Goal: Task Accomplishment & Management: Manage account settings

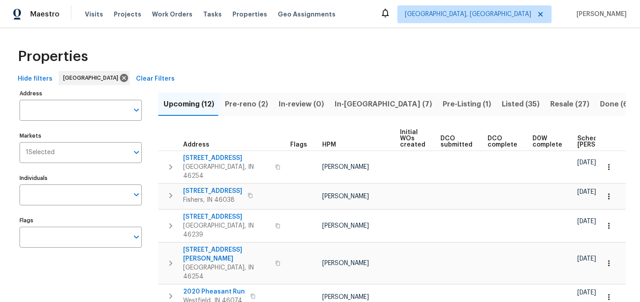
scroll to position [0, 108]
click at [349, 105] on span "In-[GEOGRAPHIC_DATA] (6)" at bounding box center [384, 104] width 98 height 12
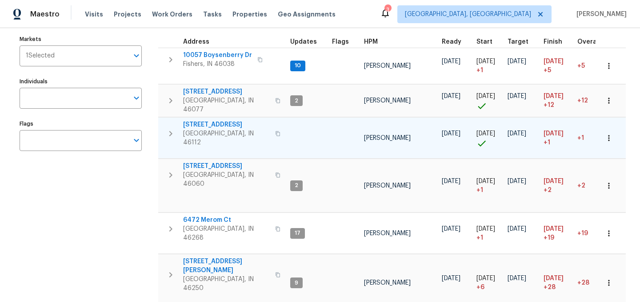
scroll to position [113, 0]
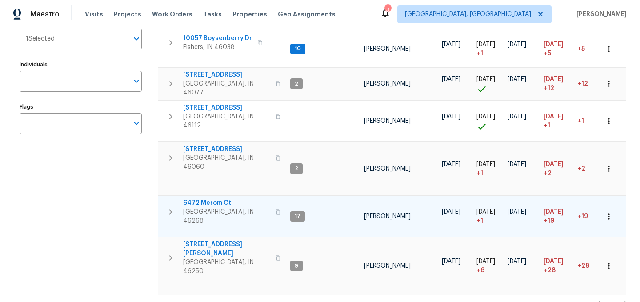
click at [201, 198] on span "6472 Merom Ct" at bounding box center [226, 202] width 87 height 9
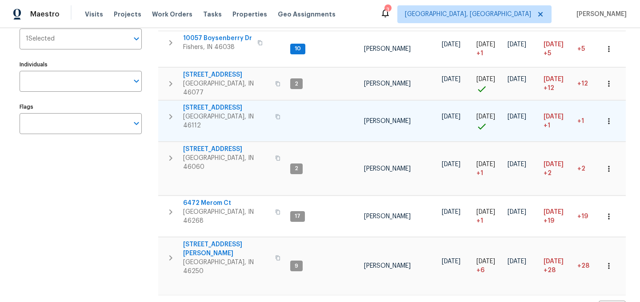
scroll to position [101, 0]
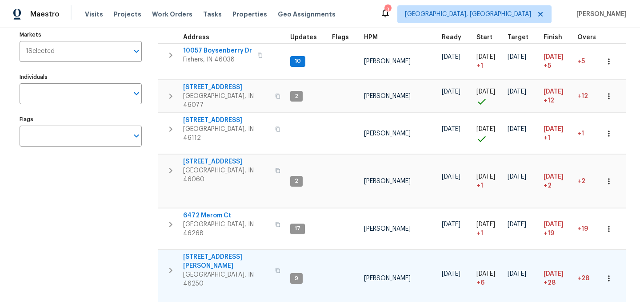
click at [214, 252] on span "[STREET_ADDRESS][PERSON_NAME]" at bounding box center [226, 261] width 87 height 18
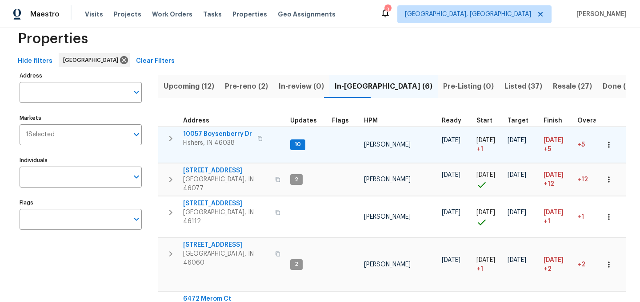
scroll to position [0, 0]
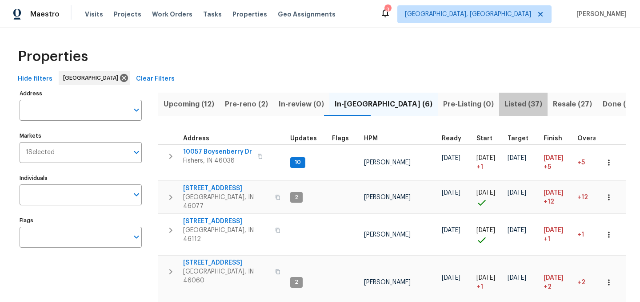
click at [505, 106] on span "Listed (37)" at bounding box center [524, 104] width 38 height 12
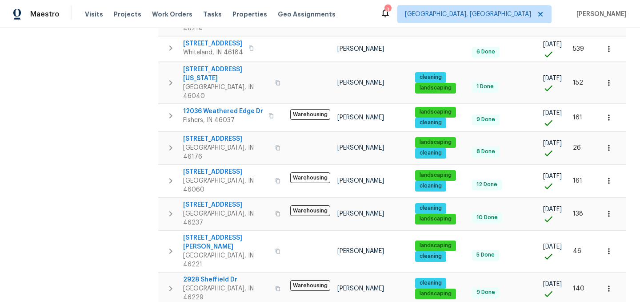
scroll to position [452, 0]
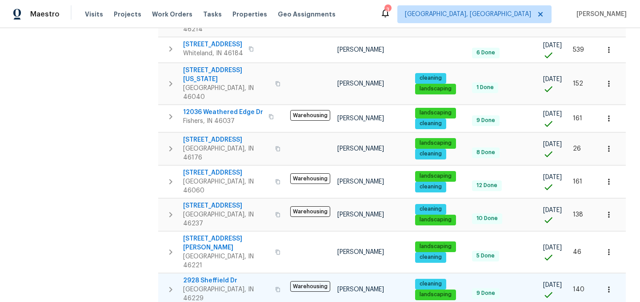
click at [275, 286] on icon "button" at bounding box center [277, 288] width 5 height 5
click at [212, 276] on span "2928 Sheffield Dr" at bounding box center [226, 280] width 87 height 9
click at [170, 284] on icon "button" at bounding box center [170, 289] width 11 height 11
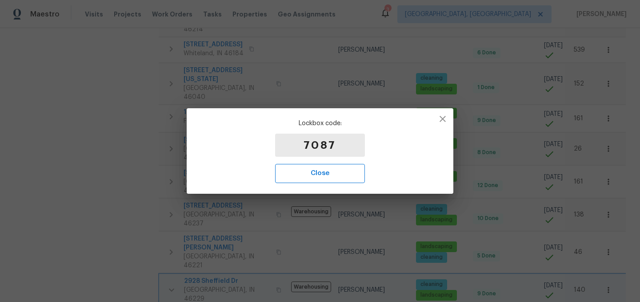
click at [328, 170] on span "Close" at bounding box center [320, 173] width 70 height 12
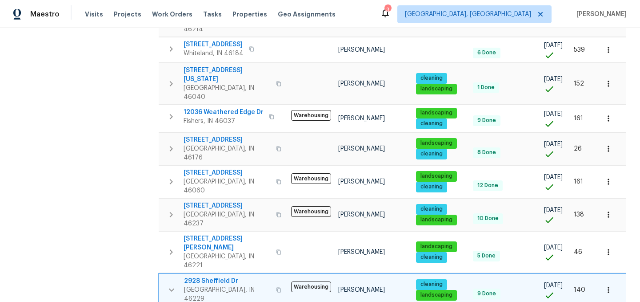
click at [173, 284] on icon "button" at bounding box center [171, 289] width 11 height 11
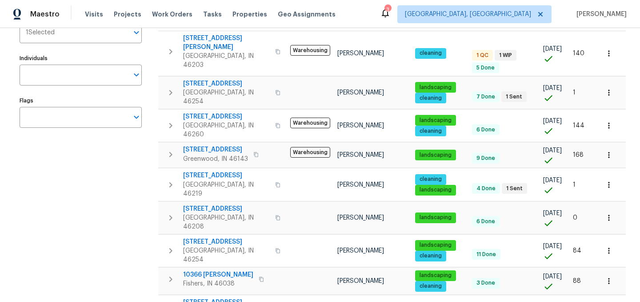
scroll to position [0, 0]
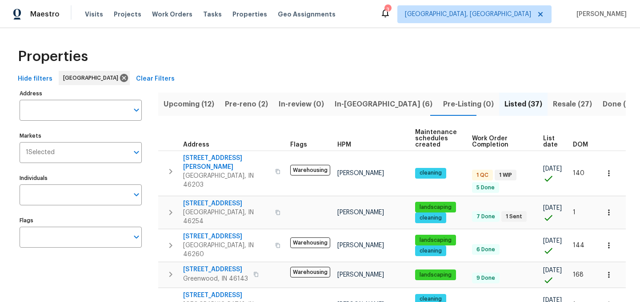
click at [354, 105] on span "In-reno (6)" at bounding box center [384, 104] width 98 height 12
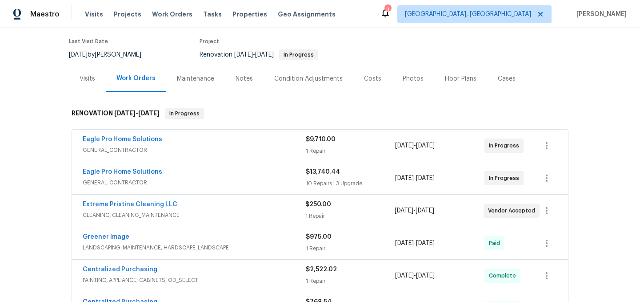
scroll to position [72, 0]
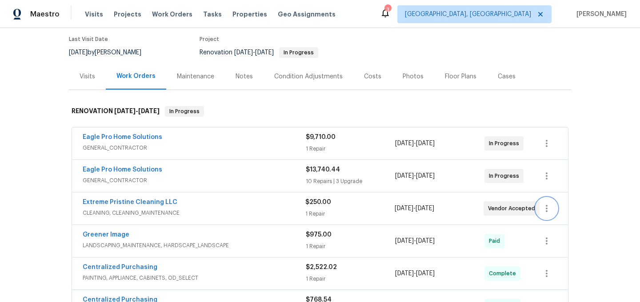
click at [555, 206] on button "button" at bounding box center [546, 207] width 21 height 21
click at [555, 207] on li "Edit" at bounding box center [584, 208] width 96 height 15
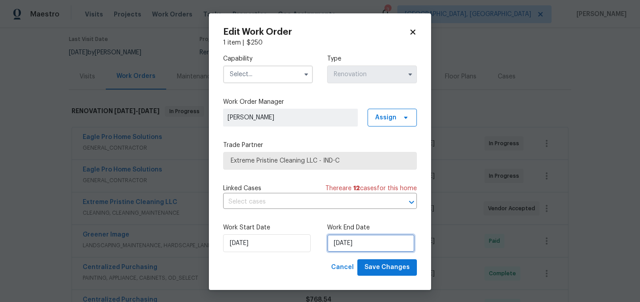
select select "7"
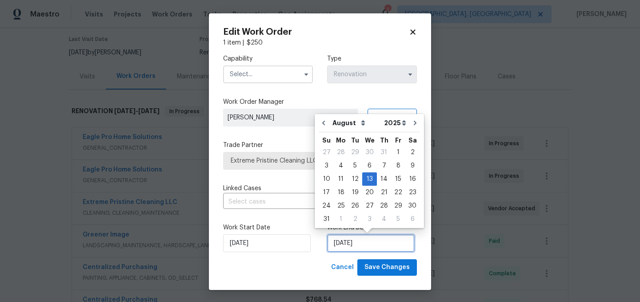
click at [369, 243] on input "[DATE]" at bounding box center [371, 243] width 88 height 18
click at [378, 180] on div "14" at bounding box center [384, 179] width 14 height 12
type input "[DATE]"
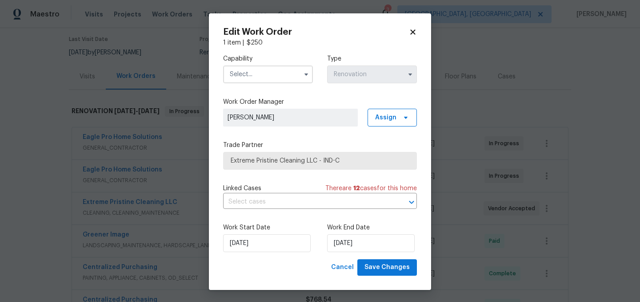
click at [264, 81] on input "text" at bounding box center [268, 74] width 90 height 18
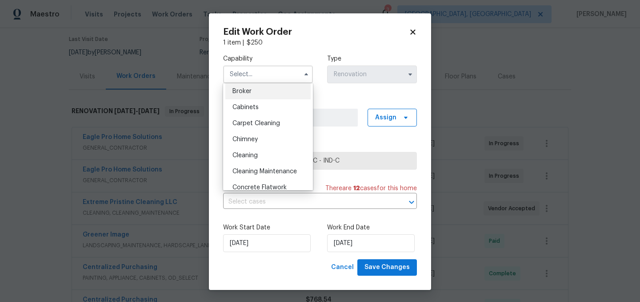
scroll to position [67, 0]
click at [262, 155] on div "Cleaning" at bounding box center [267, 155] width 85 height 16
type input "Cleaning"
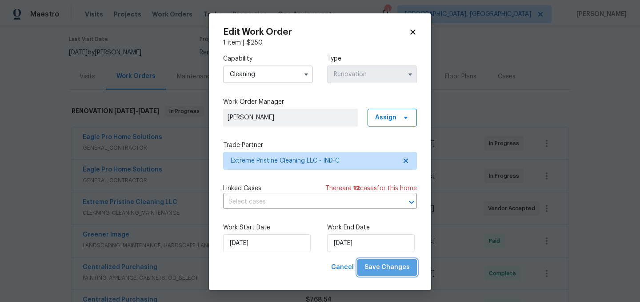
click at [393, 267] on span "Save Changes" at bounding box center [387, 267] width 45 height 11
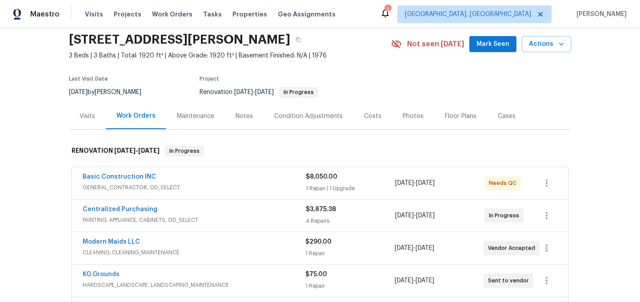
scroll to position [32, 0]
click at [125, 178] on link "Basic Construction INC" at bounding box center [119, 176] width 73 height 6
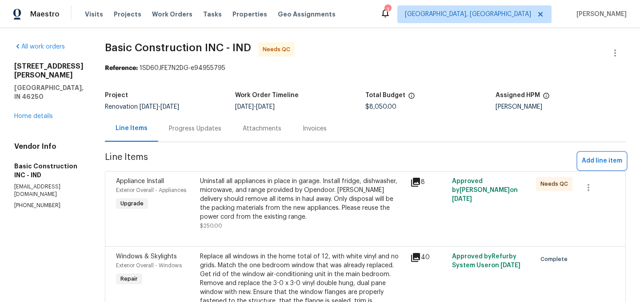
click at [594, 159] on span "Add line item" at bounding box center [602, 160] width 40 height 11
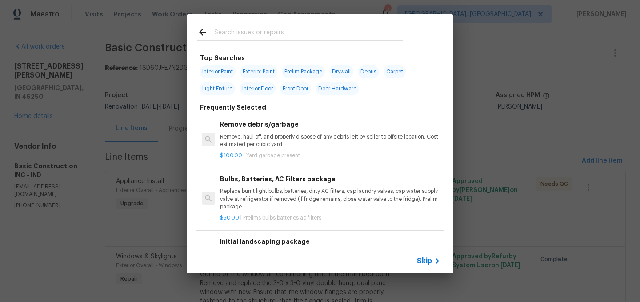
click at [246, 32] on input "text" at bounding box center [308, 33] width 189 height 13
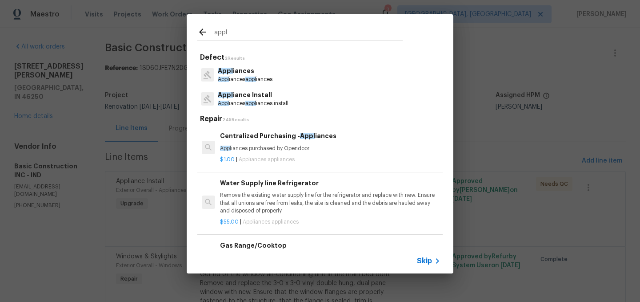
type input "appl"
click at [255, 96] on p "Appl iance Install" at bounding box center [253, 94] width 71 height 9
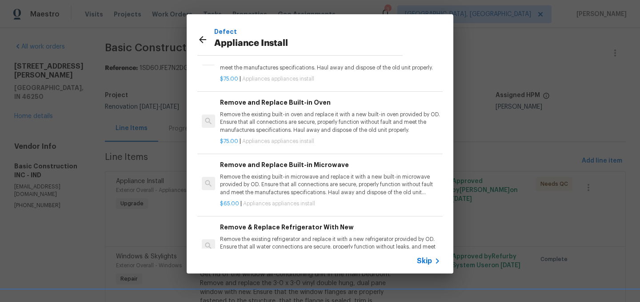
scroll to position [59, 0]
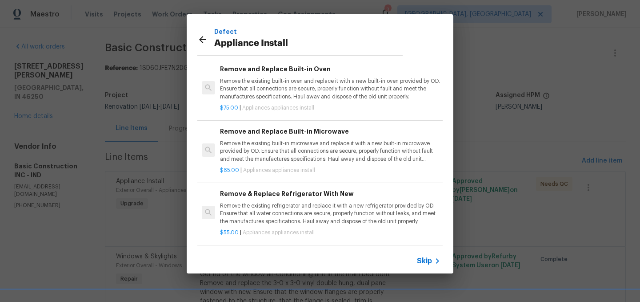
click at [296, 201] on div "Remove & Replace Refrigerator With New Remove the existing refrigerator and rep…" at bounding box center [330, 207] width 221 height 36
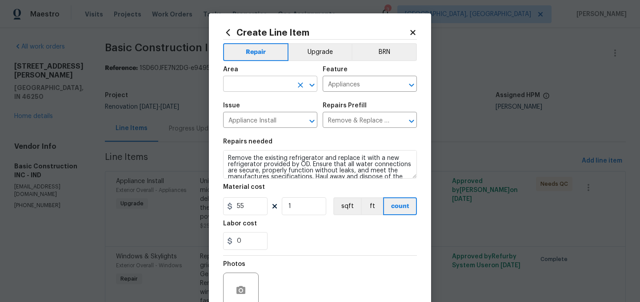
click at [268, 82] on input "text" at bounding box center [257, 85] width 69 height 14
click at [253, 102] on li "Kitchen" at bounding box center [270, 104] width 94 height 15
type input "Kitchen"
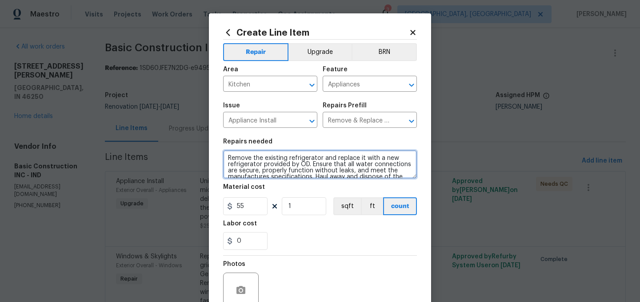
click at [229, 157] on textarea "Remove the existing refrigerator and replace it with a new refrigerator provide…" at bounding box center [320, 164] width 194 height 28
paste textarea "2928 Sheffield Dr Indianapolis IN 46229"
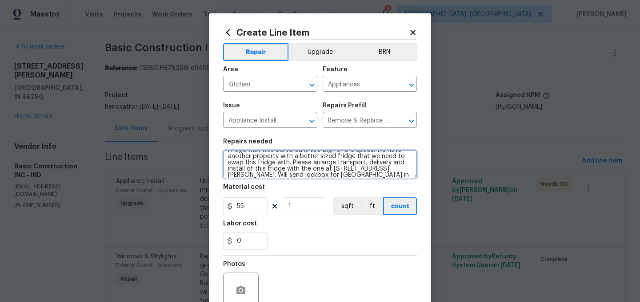
scroll to position [14, 0]
type textarea "Fridge that was delivered is too big for the space. We have another property wi…"
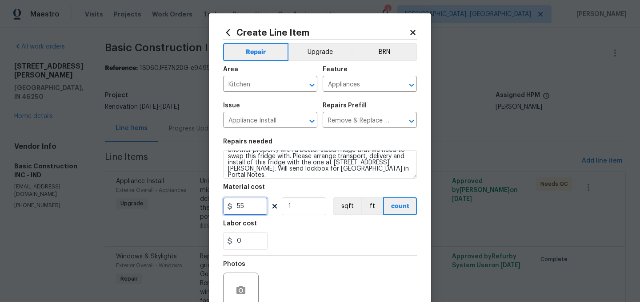
click at [257, 211] on input "55" at bounding box center [245, 206] width 44 height 18
type input "200"
click at [297, 228] on div "Labor cost" at bounding box center [320, 226] width 194 height 12
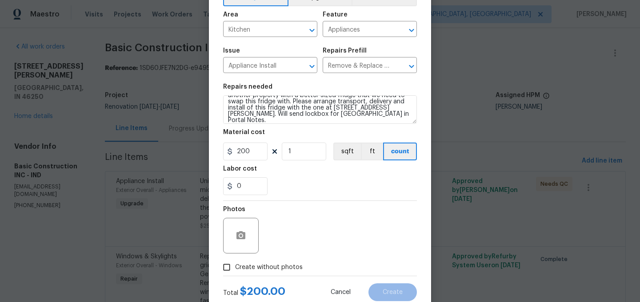
scroll to position [82, 0]
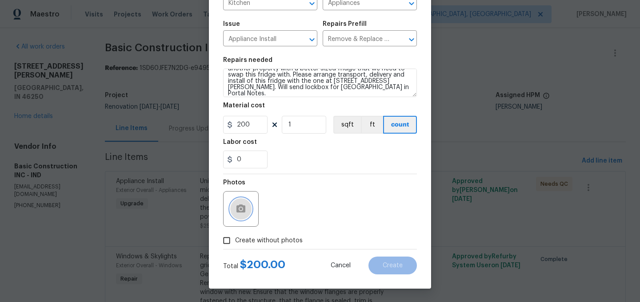
click at [242, 207] on circle "button" at bounding box center [241, 208] width 3 height 3
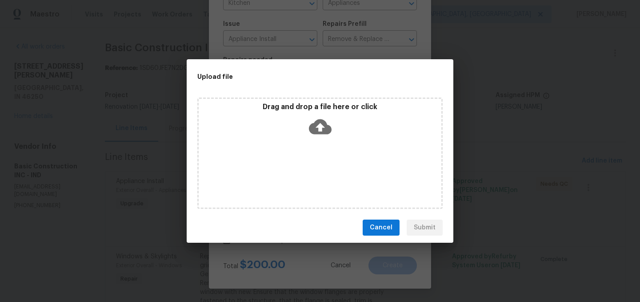
click at [320, 125] on icon at bounding box center [320, 126] width 23 height 23
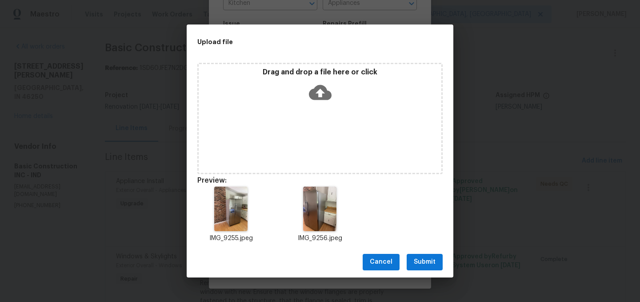
click at [324, 93] on icon at bounding box center [320, 92] width 23 height 15
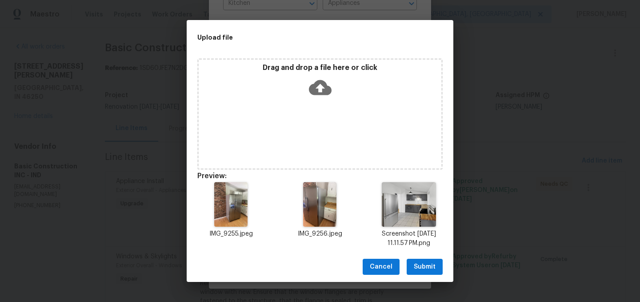
click at [424, 265] on span "Submit" at bounding box center [425, 266] width 22 height 11
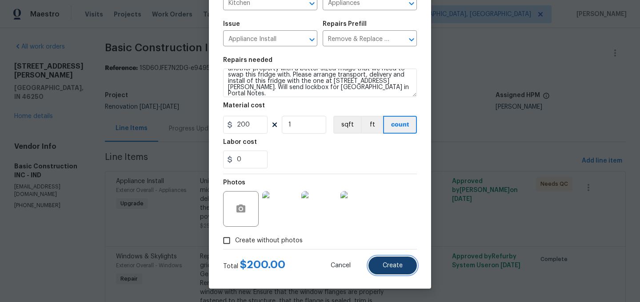
click at [398, 262] on span "Create" at bounding box center [393, 265] width 20 height 7
type input "0"
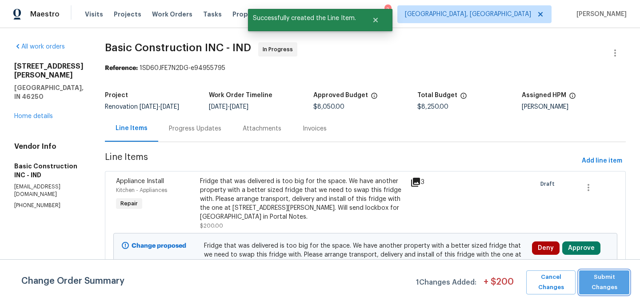
click at [605, 283] on span "Submit Changes" at bounding box center [604, 282] width 41 height 20
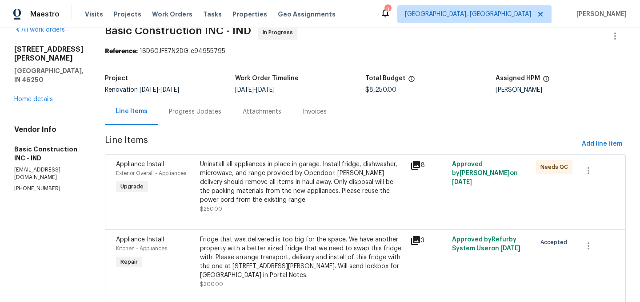
scroll to position [16, 0]
click at [276, 193] on div "Uninstall all appliances in place in garage. Install fridge, dishwasher, microw…" at bounding box center [302, 183] width 205 height 44
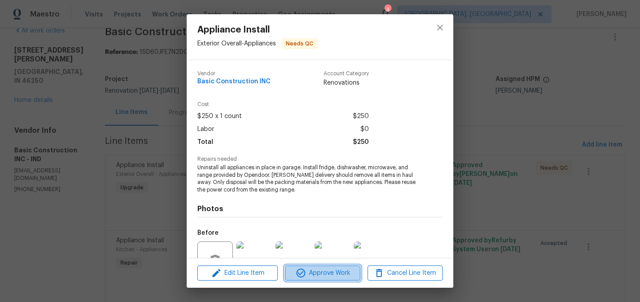
click at [328, 272] on span "Approve Work" at bounding box center [323, 272] width 70 height 11
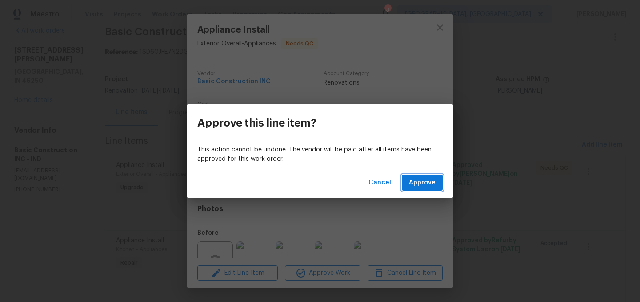
click at [420, 178] on span "Approve" at bounding box center [422, 182] width 27 height 11
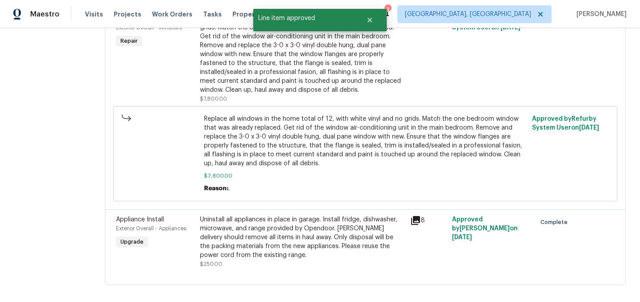
scroll to position [0, 0]
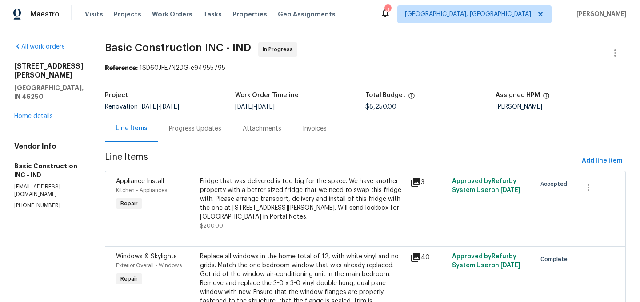
click at [169, 128] on div "Progress Updates" at bounding box center [195, 128] width 52 height 9
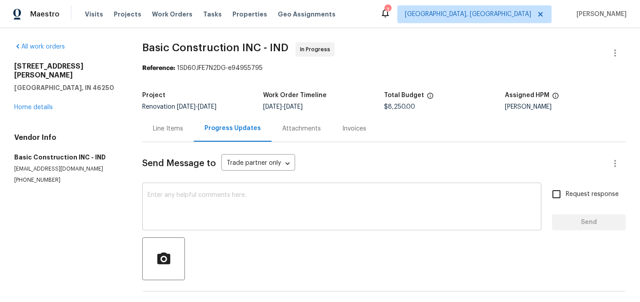
click at [212, 205] on textarea at bounding box center [342, 207] width 389 height 31
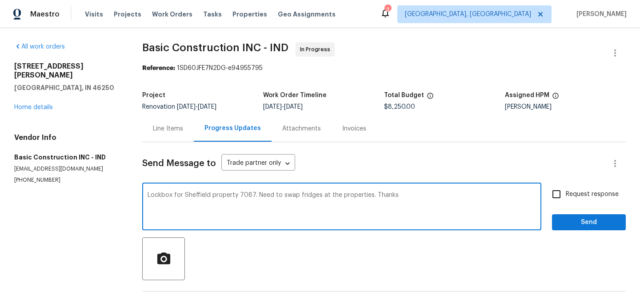
type textarea "Lockbox for Sheffield property 7087. Need to swap fridges at the properties. Th…"
click at [585, 220] on span "Send" at bounding box center [589, 222] width 60 height 11
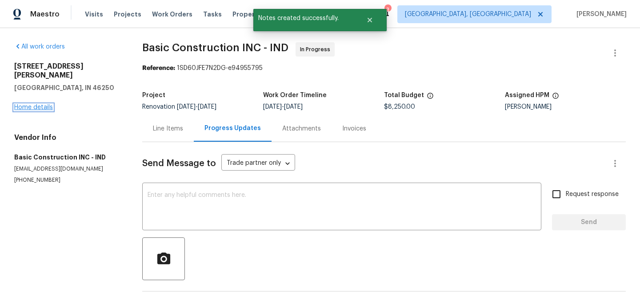
click at [36, 104] on link "Home details" at bounding box center [33, 107] width 39 height 6
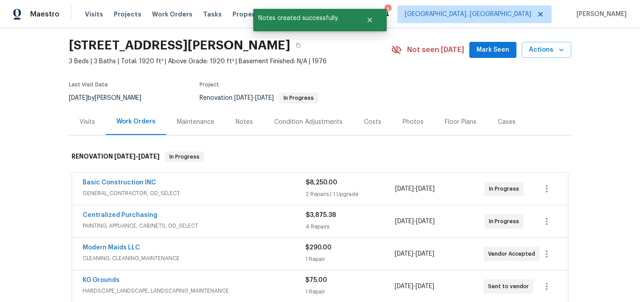
scroll to position [29, 0]
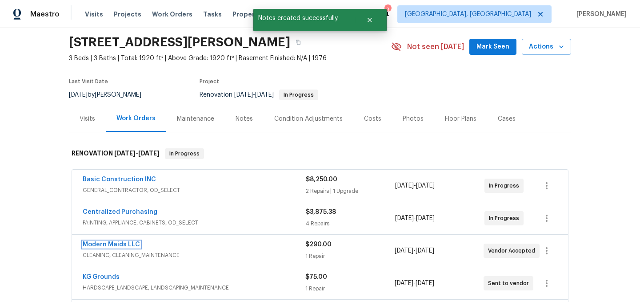
click at [117, 246] on link "Modern Maids LLC" at bounding box center [111, 244] width 57 height 6
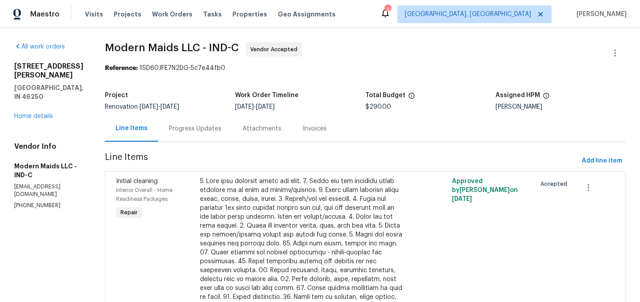
click at [205, 130] on div "Progress Updates" at bounding box center [195, 128] width 52 height 9
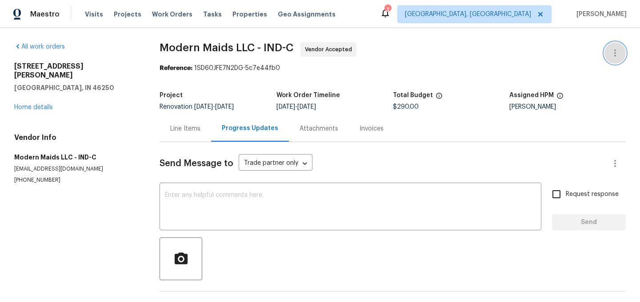
click at [618, 52] on icon "button" at bounding box center [615, 53] width 11 height 11
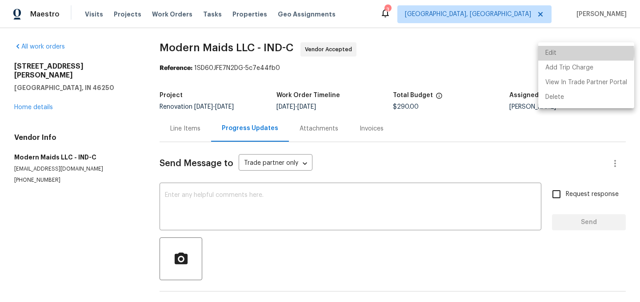
click at [583, 52] on li "Edit" at bounding box center [587, 53] width 96 height 15
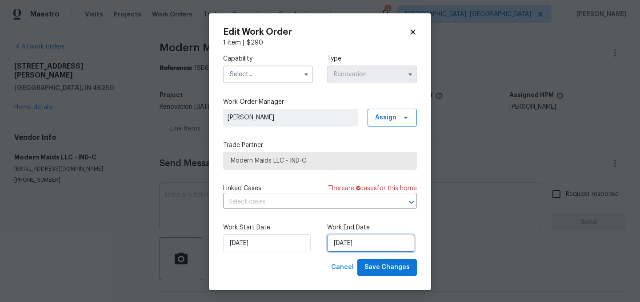
select select "7"
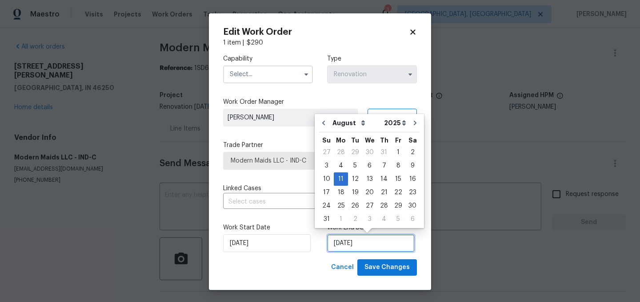
click at [364, 244] on input "8/11/2025" at bounding box center [371, 243] width 88 height 18
click at [366, 179] on div "13" at bounding box center [369, 179] width 15 height 12
type input "8/13/2025"
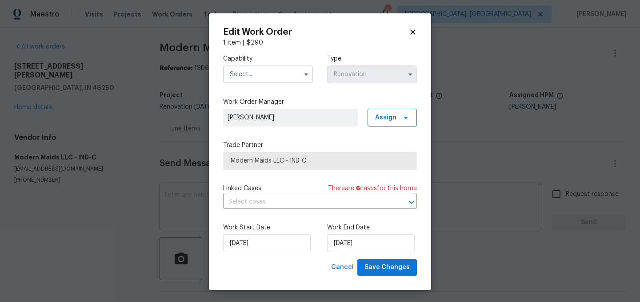
click at [267, 72] on input "text" at bounding box center [268, 74] width 90 height 18
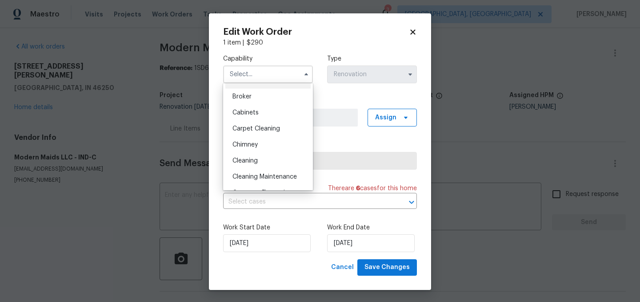
scroll to position [61, 0]
click at [256, 160] on span "Cleaning" at bounding box center [245, 160] width 25 height 6
type input "Cleaning"
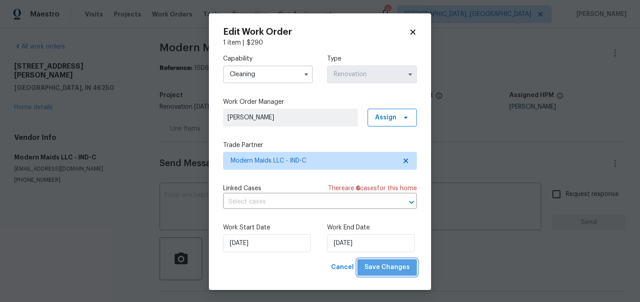
click at [399, 267] on span "Save Changes" at bounding box center [387, 267] width 45 height 11
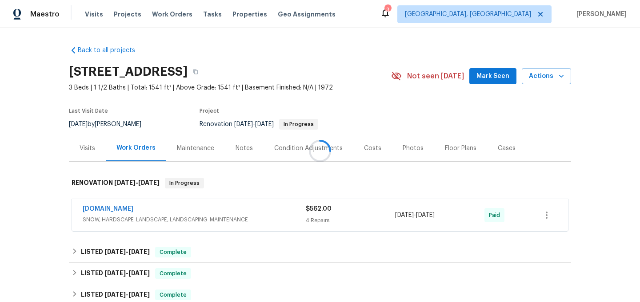
click at [404, 147] on div at bounding box center [320, 151] width 640 height 302
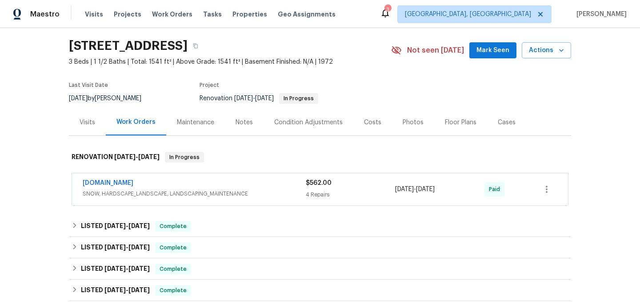
scroll to position [28, 0]
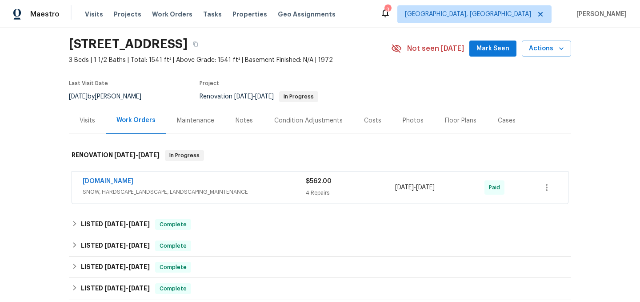
click at [213, 181] on div "[DOMAIN_NAME]" at bounding box center [194, 182] width 223 height 11
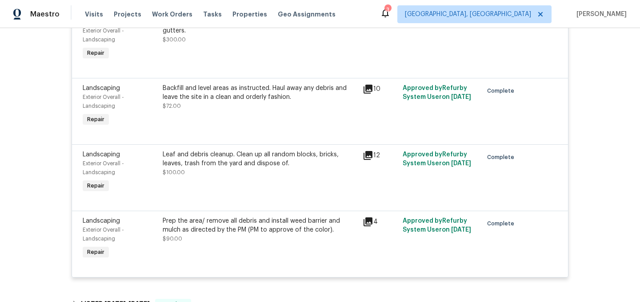
scroll to position [0, 0]
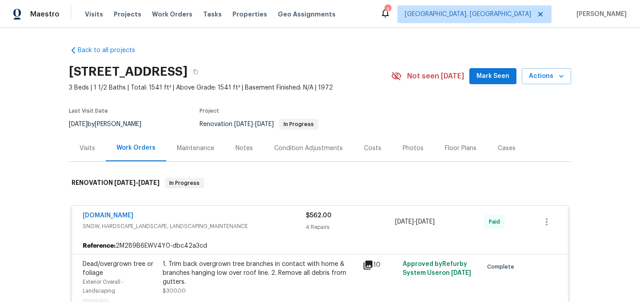
click at [208, 217] on div "Lawn.com" at bounding box center [194, 216] width 223 height 11
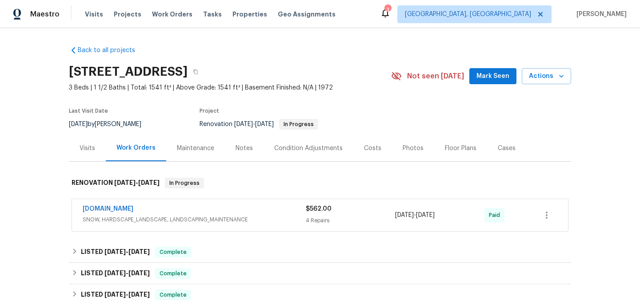
click at [404, 148] on div "Photos" at bounding box center [413, 148] width 21 height 9
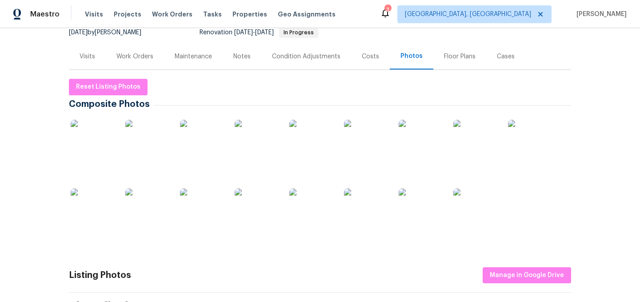
scroll to position [92, 0]
click at [312, 218] on img at bounding box center [312, 210] width 44 height 44
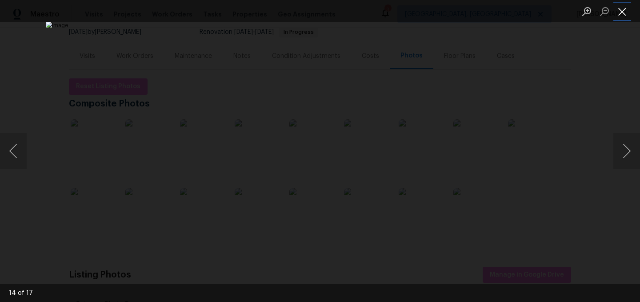
click at [624, 8] on button "Close lightbox" at bounding box center [623, 12] width 18 height 16
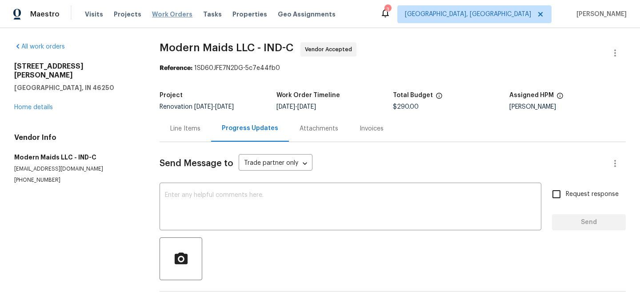
click at [162, 15] on span "Work Orders" at bounding box center [172, 14] width 40 height 9
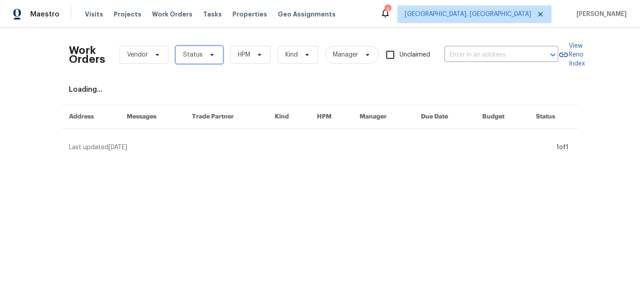
click at [192, 54] on span "Status" at bounding box center [193, 54] width 20 height 9
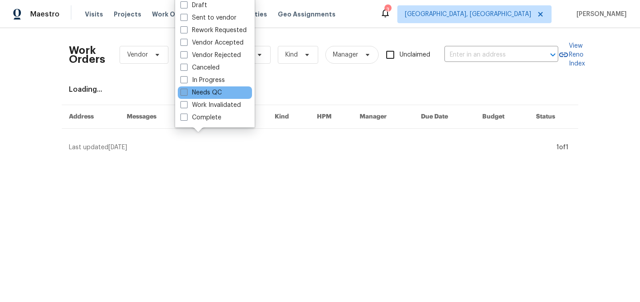
click at [208, 89] on label "Needs QC" at bounding box center [201, 92] width 41 height 9
click at [186, 89] on input "Needs QC" at bounding box center [184, 91] width 6 height 6
checkbox input "true"
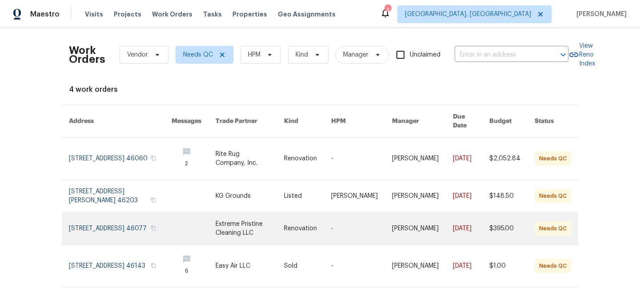
click at [123, 216] on link at bounding box center [120, 228] width 103 height 32
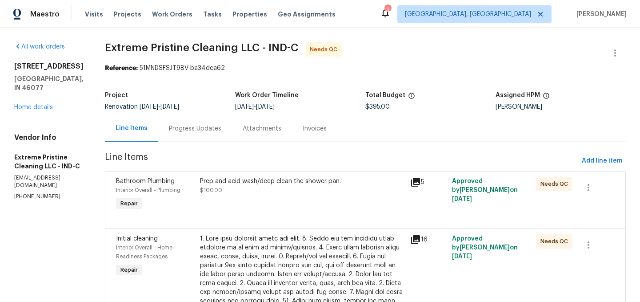
click at [272, 185] on div "Prep and acid wash/deep clean the shower pan." at bounding box center [302, 181] width 205 height 9
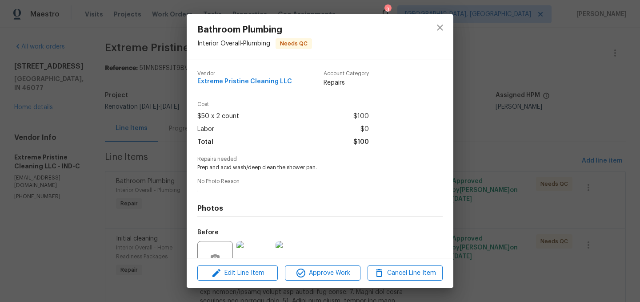
scroll to position [85, 0]
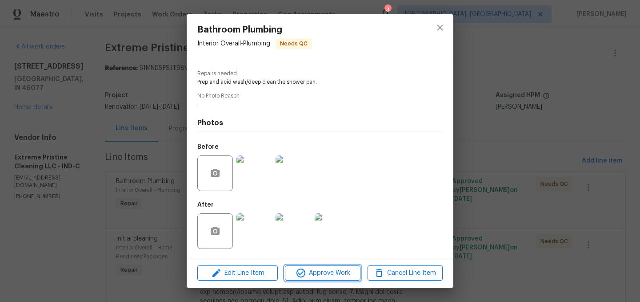
click at [323, 272] on span "Approve Work" at bounding box center [323, 272] width 70 height 11
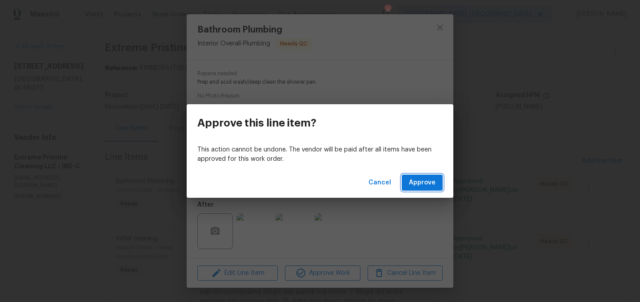
click at [421, 181] on span "Approve" at bounding box center [422, 182] width 27 height 11
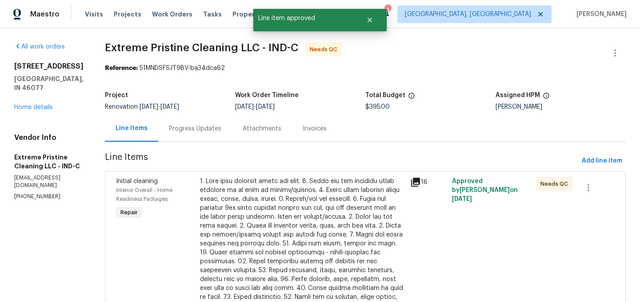
click at [299, 197] on div at bounding box center [302, 270] width 205 height 187
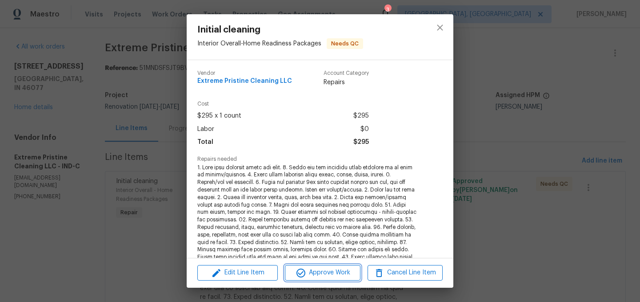
click at [327, 272] on span "Approve Work" at bounding box center [323, 272] width 70 height 11
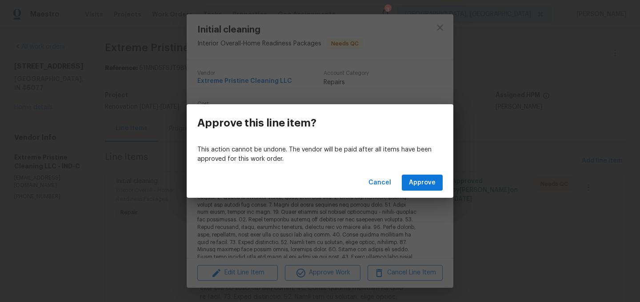
click at [435, 173] on div "Cancel Approve" at bounding box center [320, 182] width 267 height 31
click at [430, 182] on span "Approve" at bounding box center [422, 182] width 27 height 11
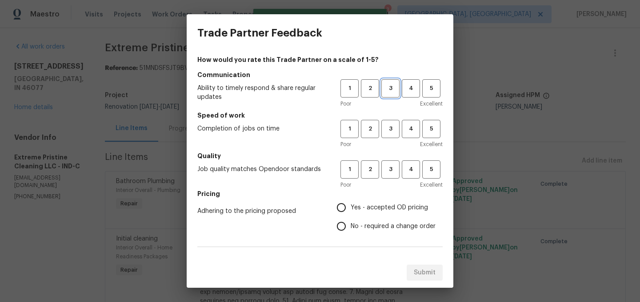
click at [397, 88] on span "3" at bounding box center [390, 88] width 16 height 10
click at [396, 132] on span "3" at bounding box center [390, 129] width 16 height 10
click at [395, 164] on span "3" at bounding box center [390, 169] width 16 height 10
click at [346, 204] on input "Yes - accepted OD pricing" at bounding box center [341, 207] width 19 height 19
radio input "true"
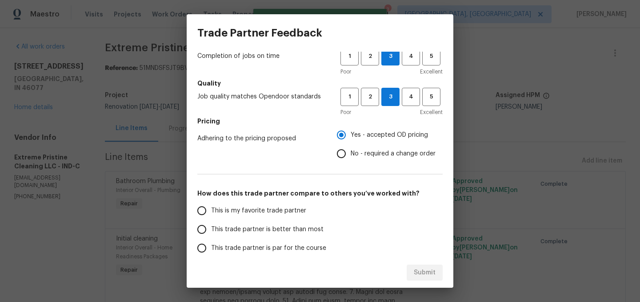
scroll to position [105, 0]
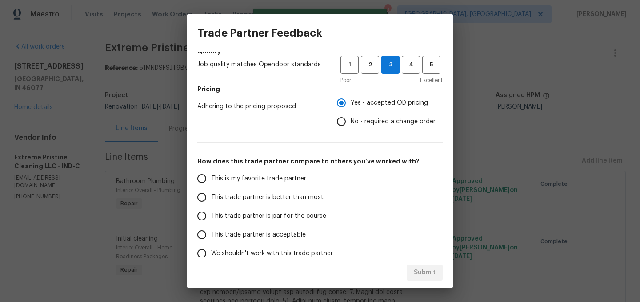
click at [254, 197] on span "This trade partner is better than most" at bounding box center [267, 197] width 113 height 9
click at [211, 197] on input "This trade partner is better than most" at bounding box center [202, 197] width 19 height 19
click at [420, 273] on span "Submit" at bounding box center [425, 272] width 22 height 11
radio input "true"
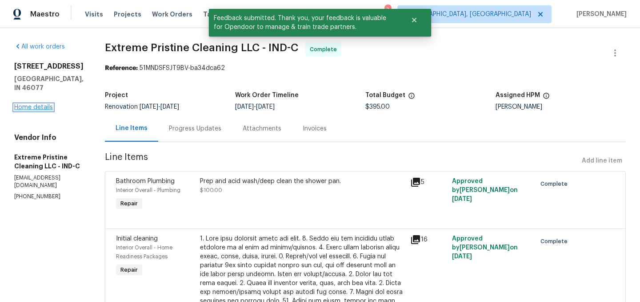
click at [34, 104] on link "Home details" at bounding box center [33, 107] width 39 height 6
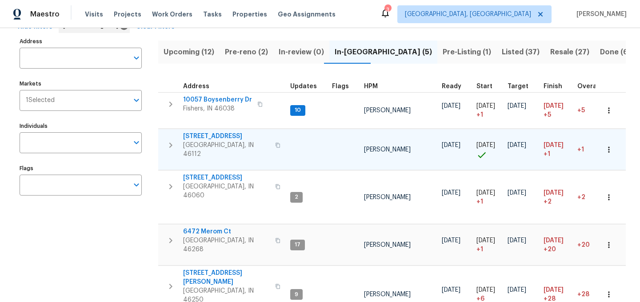
scroll to position [52, 0]
click at [213, 136] on span "[STREET_ADDRESS]" at bounding box center [226, 136] width 87 height 9
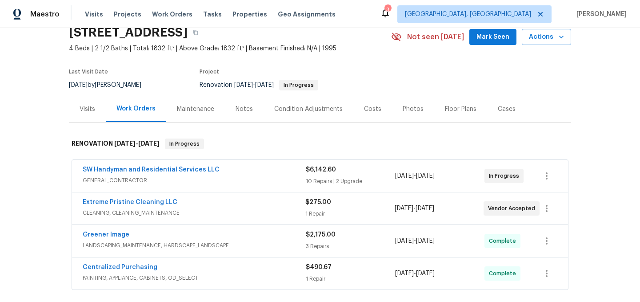
scroll to position [44, 0]
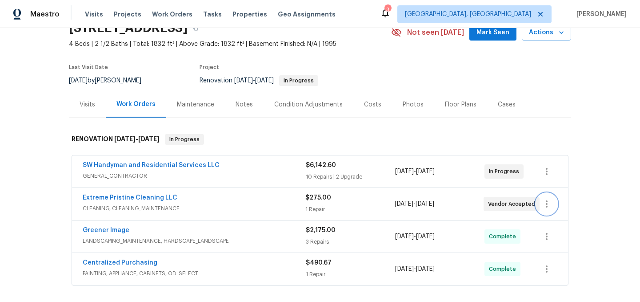
click at [553, 206] on button "button" at bounding box center [546, 203] width 21 height 21
click at [555, 206] on li "Edit" at bounding box center [584, 204] width 96 height 15
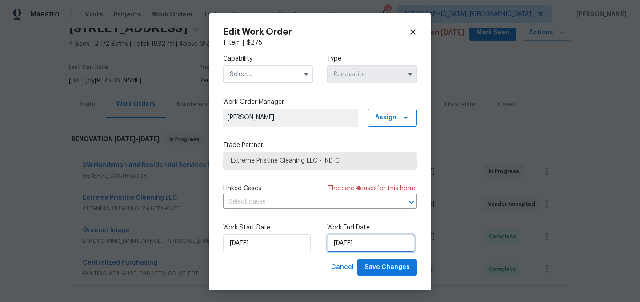
click at [388, 244] on input "8/13/2025" at bounding box center [371, 243] width 88 height 18
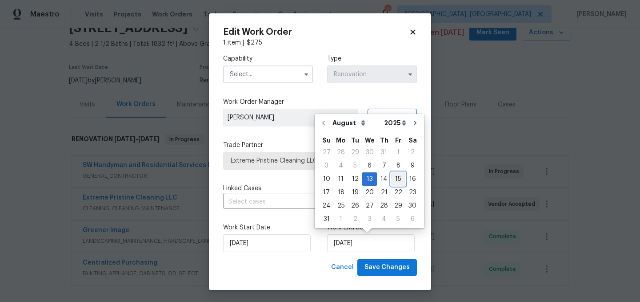
click at [397, 177] on div "15" at bounding box center [398, 179] width 14 height 12
type input "8/15/2025"
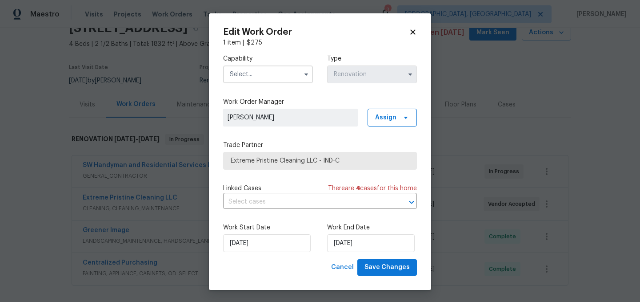
click at [274, 75] on input "text" at bounding box center [268, 74] width 90 height 18
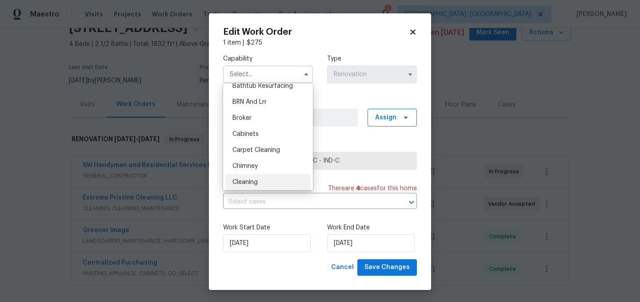
click at [258, 181] on span "Cleaning" at bounding box center [245, 182] width 25 height 6
type input "Cleaning"
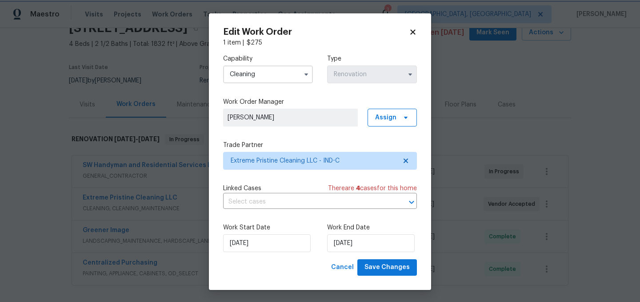
scroll to position [58, 0]
click at [402, 268] on span "Save Changes" at bounding box center [387, 267] width 45 height 11
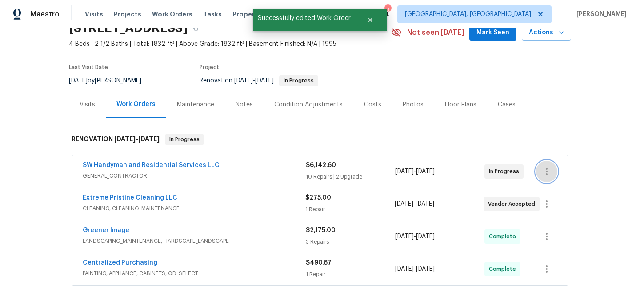
click at [545, 172] on icon "button" at bounding box center [547, 171] width 11 height 11
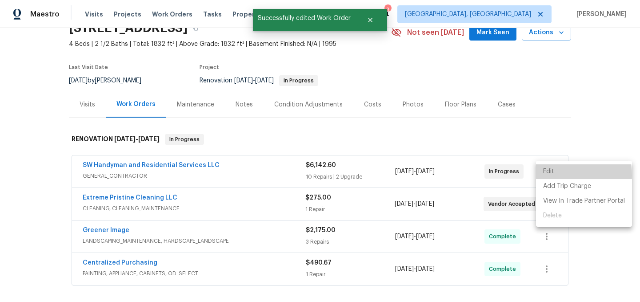
click at [554, 175] on li "Edit" at bounding box center [584, 171] width 96 height 15
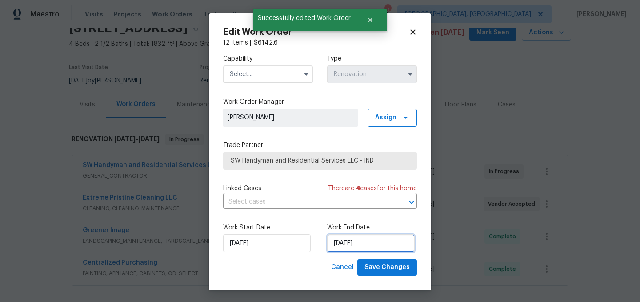
click at [368, 248] on input "[DATE]" at bounding box center [371, 243] width 88 height 18
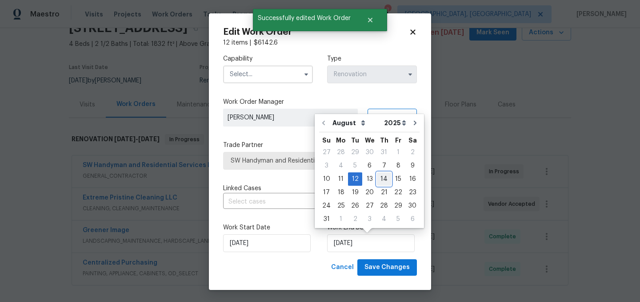
click at [378, 178] on div "14" at bounding box center [384, 179] width 14 height 12
type input "[DATE]"
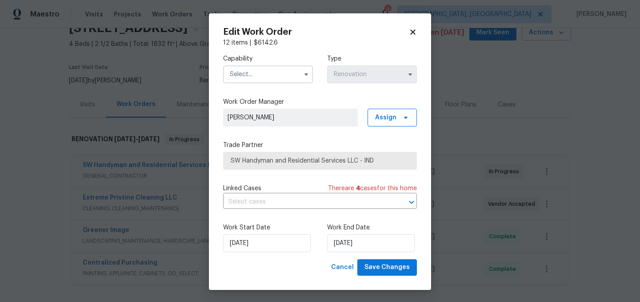
click at [273, 76] on input "text" at bounding box center [268, 74] width 90 height 18
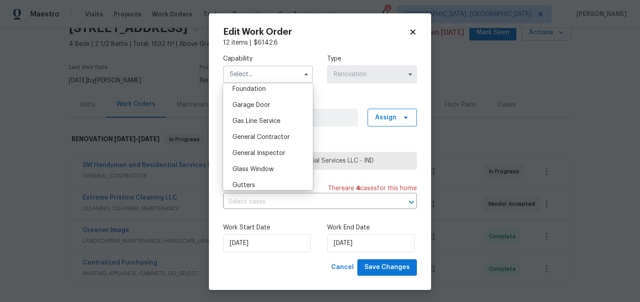
scroll to position [382, 0]
click at [271, 139] on div "General Contractor" at bounding box center [267, 136] width 85 height 16
type input "General Contractor"
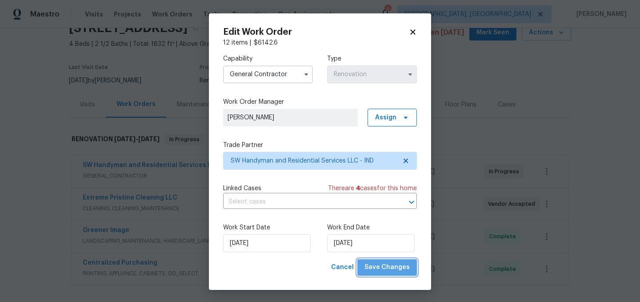
click at [395, 265] on span "Save Changes" at bounding box center [387, 267] width 45 height 11
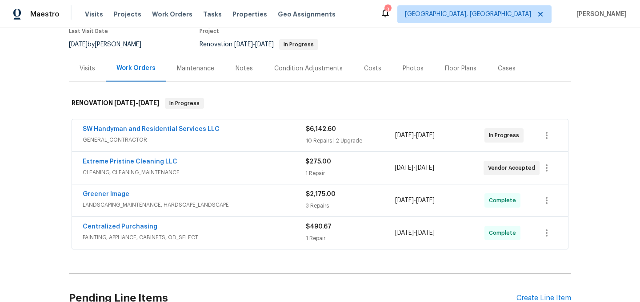
scroll to position [89, 0]
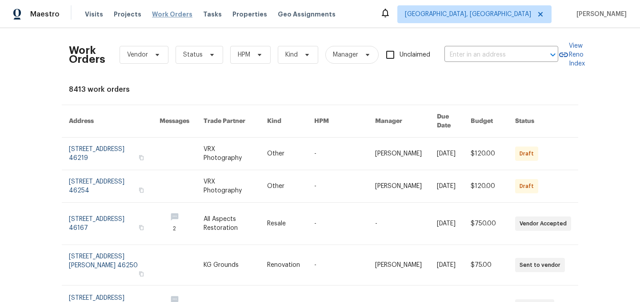
click at [165, 13] on span "Work Orders" at bounding box center [172, 14] width 40 height 9
click at [197, 55] on span "Status" at bounding box center [193, 54] width 20 height 9
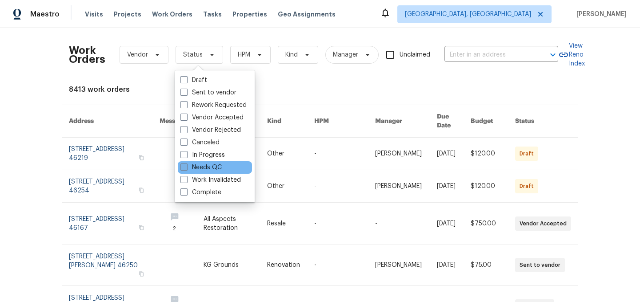
click at [206, 170] on label "Needs QC" at bounding box center [201, 167] width 41 height 9
click at [186, 169] on input "Needs QC" at bounding box center [184, 166] width 6 height 6
checkbox input "true"
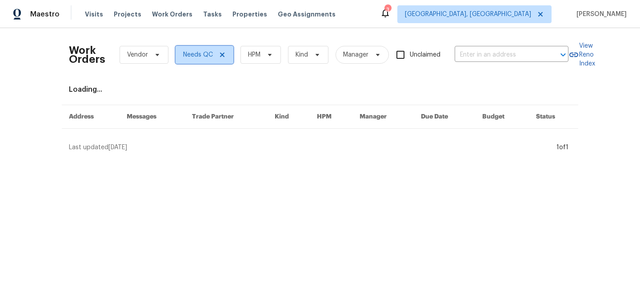
click at [224, 56] on icon at bounding box center [222, 54] width 7 height 7
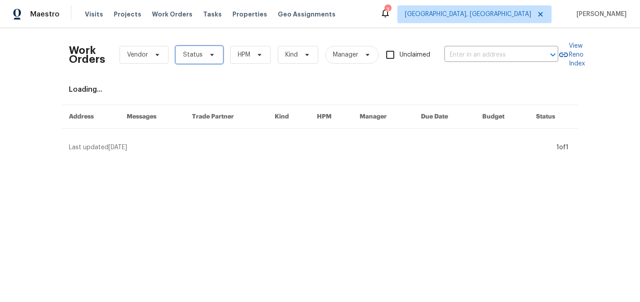
click at [187, 54] on span "Status" at bounding box center [193, 54] width 20 height 9
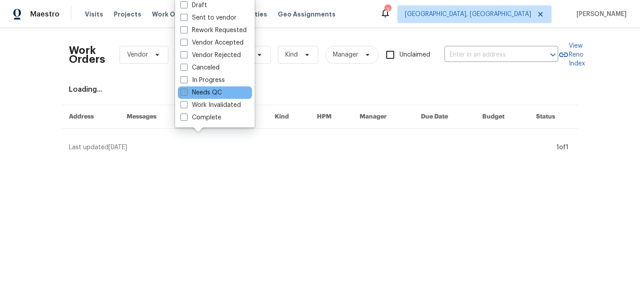
click at [202, 90] on label "Needs QC" at bounding box center [201, 92] width 41 height 9
click at [186, 90] on input "Needs QC" at bounding box center [184, 91] width 6 height 6
checkbox input "true"
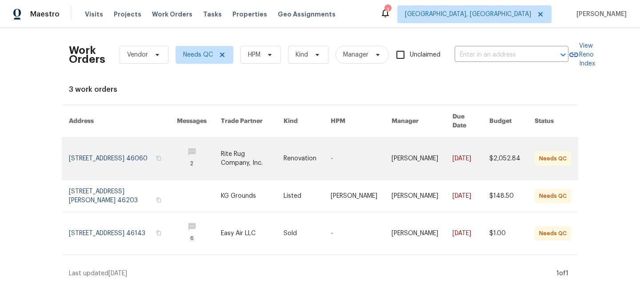
click at [106, 147] on link at bounding box center [123, 158] width 108 height 42
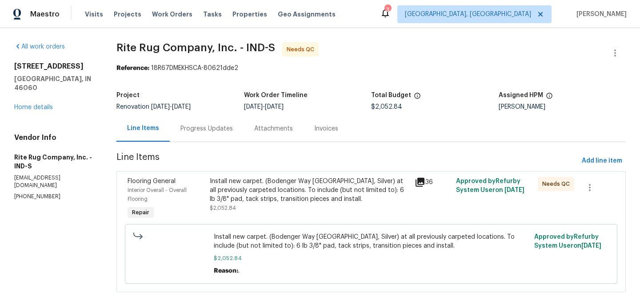
click at [261, 190] on div "Install new carpet. (Bodenger Way [GEOGRAPHIC_DATA], Silver) at all previously …" at bounding box center [310, 190] width 200 height 27
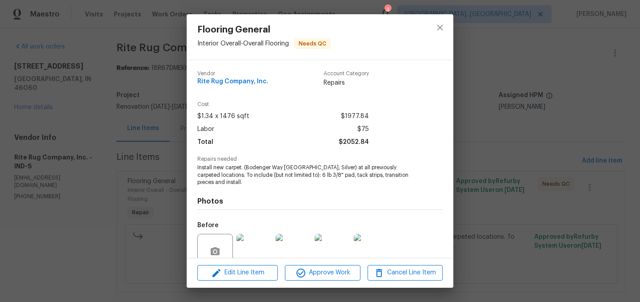
scroll to position [78, 0]
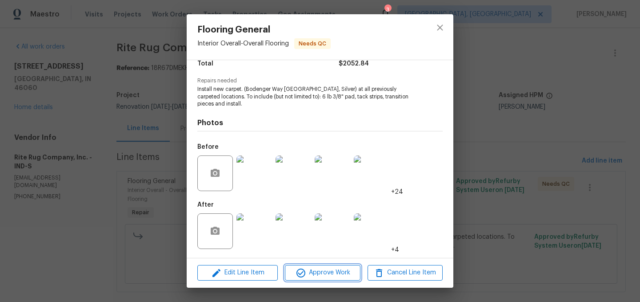
click at [326, 270] on span "Approve Work" at bounding box center [323, 272] width 70 height 11
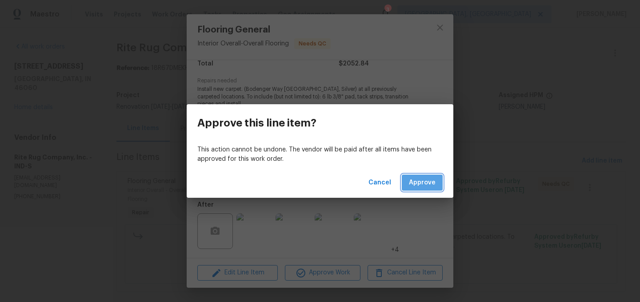
click at [423, 184] on span "Approve" at bounding box center [422, 182] width 27 height 11
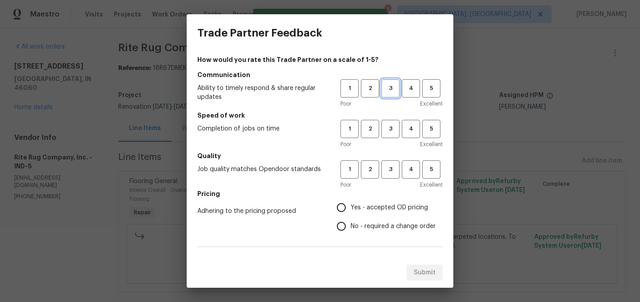
click at [390, 91] on span "3" at bounding box center [390, 88] width 16 height 10
click at [390, 137] on button "3" at bounding box center [391, 129] width 18 height 18
click at [391, 172] on span "3" at bounding box center [390, 169] width 16 height 10
click at [341, 206] on input "Yes - accepted OD pricing" at bounding box center [341, 207] width 19 height 19
radio input "true"
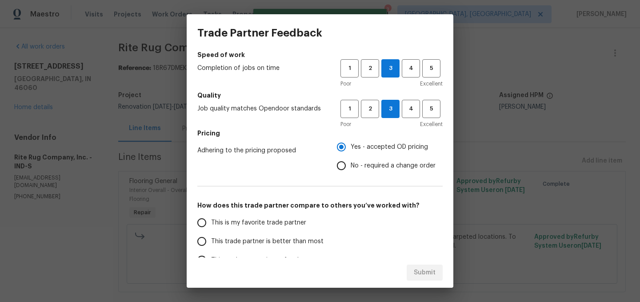
scroll to position [61, 0]
click at [269, 233] on label "This trade partner is better than most" at bounding box center [263, 240] width 141 height 19
click at [211, 233] on input "This trade partner is better than most" at bounding box center [202, 240] width 19 height 19
click at [431, 273] on span "Submit" at bounding box center [425, 272] width 22 height 11
radio input "true"
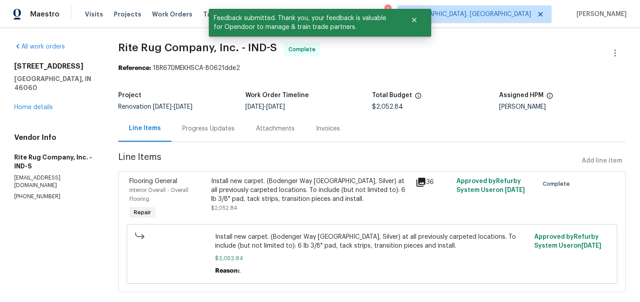
click at [43, 93] on div "11837 Wapiti Way Noblesville, IN 46060 Home details" at bounding box center [55, 87] width 83 height 50
click at [40, 104] on link "Home details" at bounding box center [33, 107] width 39 height 6
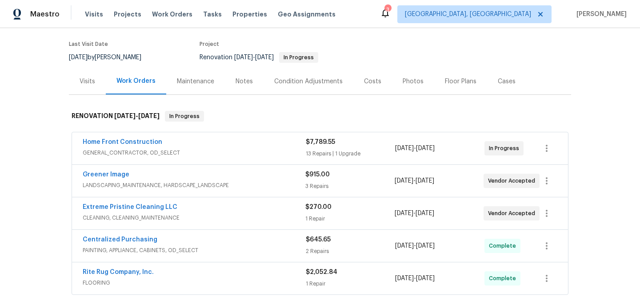
scroll to position [66, 0]
click at [133, 142] on link "Home Front Construction" at bounding box center [123, 142] width 80 height 6
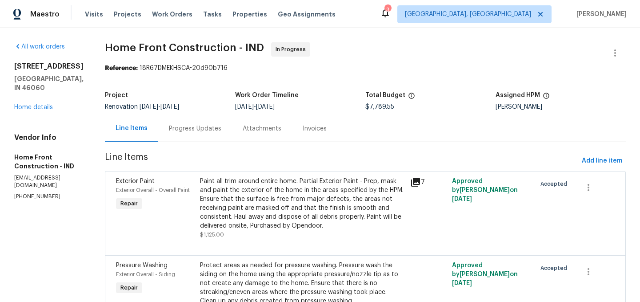
click at [316, 201] on div "Paint all trim around entire home. Partial Exterior Paint - Prep, mask and pain…" at bounding box center [302, 203] width 205 height 53
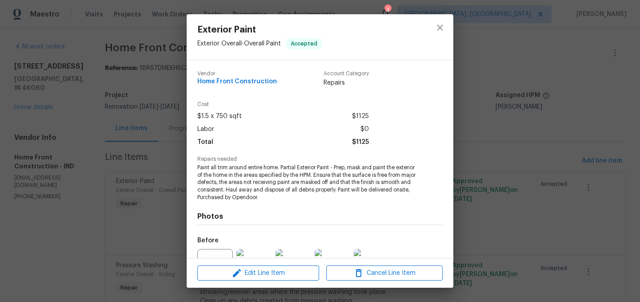
scroll to position [93, 0]
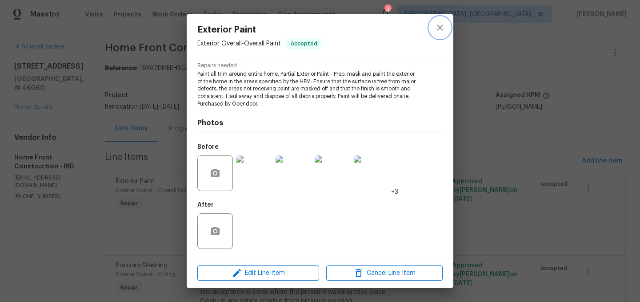
click at [440, 25] on icon "close" at bounding box center [440, 27] width 11 height 11
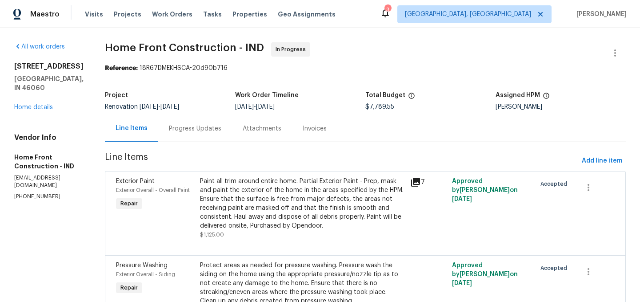
click at [221, 129] on div "Progress Updates" at bounding box center [195, 128] width 52 height 9
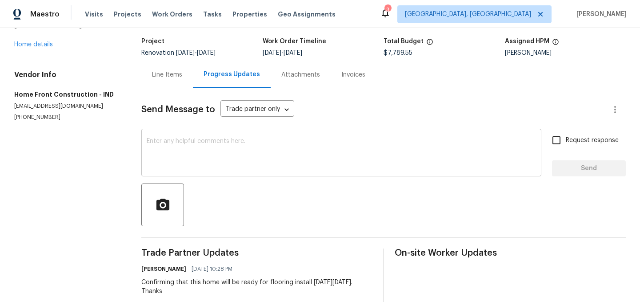
scroll to position [54, 0]
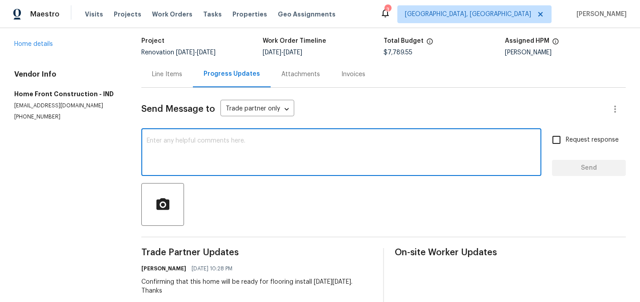
click at [240, 153] on textarea at bounding box center [342, 152] width 390 height 31
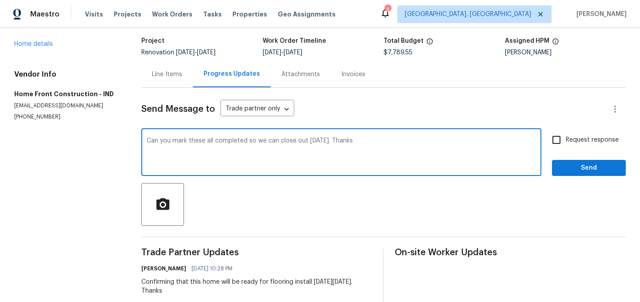
type textarea "Can you mark these all completed so we can close out tomorrow. Thanks"
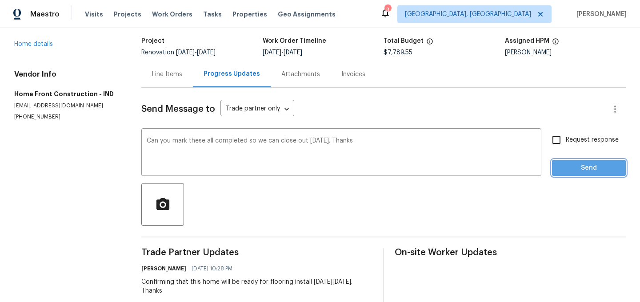
click at [585, 166] on span "Send" at bounding box center [589, 167] width 60 height 11
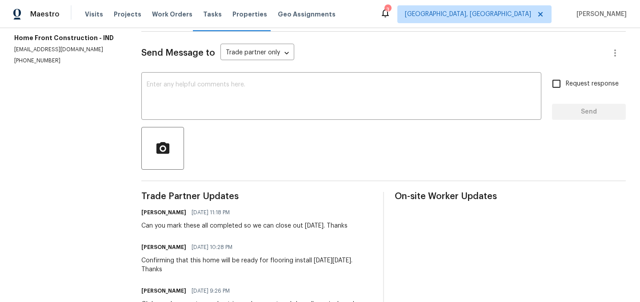
scroll to position [0, 0]
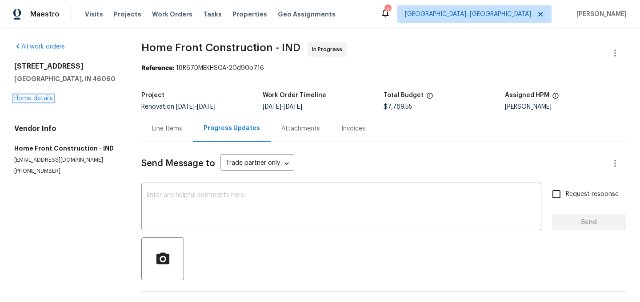
click at [40, 98] on link "Home details" at bounding box center [33, 98] width 39 height 6
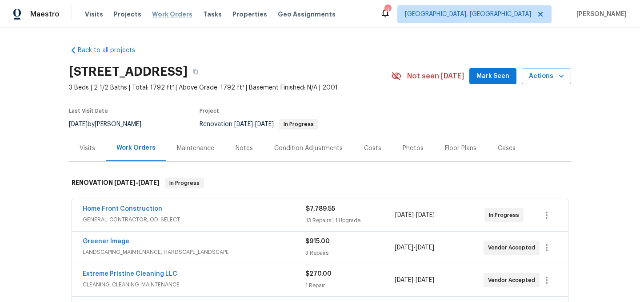
click at [166, 16] on span "Work Orders" at bounding box center [172, 14] width 40 height 9
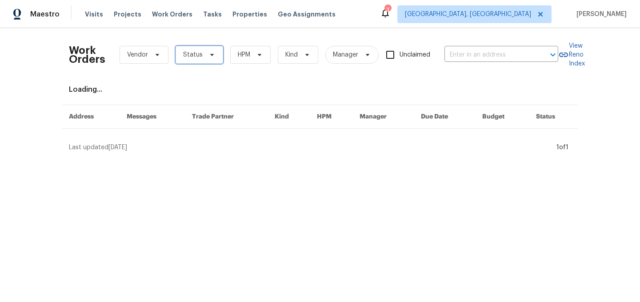
click at [192, 56] on span "Status" at bounding box center [193, 54] width 20 height 9
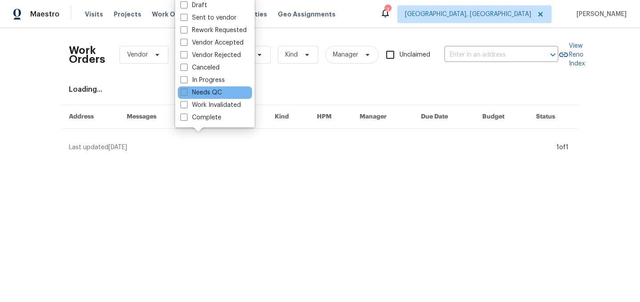
click at [210, 93] on label "Needs QC" at bounding box center [201, 92] width 41 height 9
click at [186, 93] on input "Needs QC" at bounding box center [184, 91] width 6 height 6
checkbox input "true"
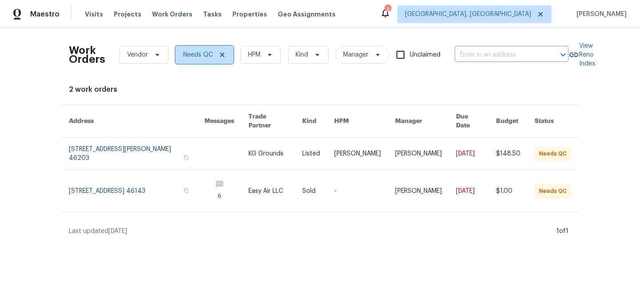
click at [221, 54] on icon at bounding box center [222, 54] width 4 height 4
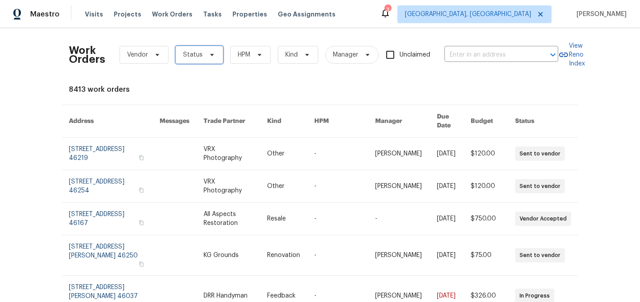
click at [199, 53] on span "Status" at bounding box center [193, 54] width 20 height 9
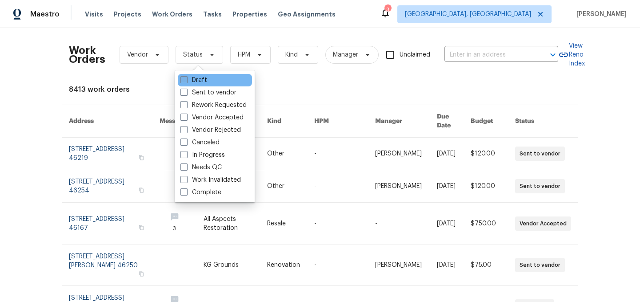
click at [200, 81] on label "Draft" at bounding box center [194, 80] width 27 height 9
click at [186, 81] on input "Draft" at bounding box center [184, 79] width 6 height 6
checkbox input "true"
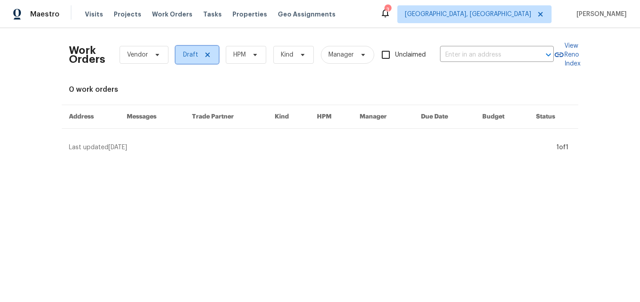
click at [207, 53] on icon at bounding box center [207, 54] width 4 height 4
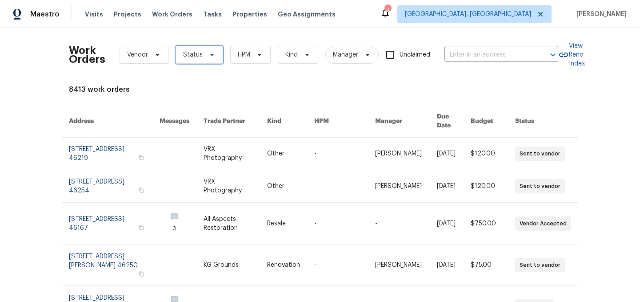
click at [186, 56] on span "Status" at bounding box center [193, 54] width 20 height 9
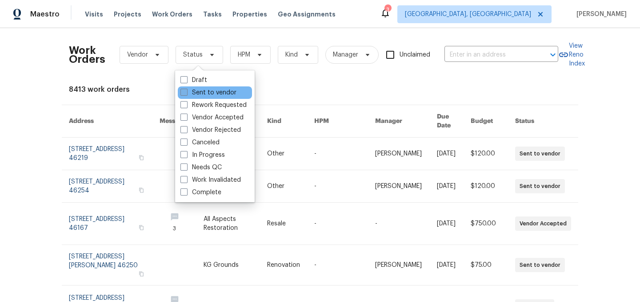
click at [203, 93] on label "Sent to vendor" at bounding box center [209, 92] width 56 height 9
click at [186, 93] on input "Sent to vendor" at bounding box center [184, 91] width 6 height 6
checkbox input "true"
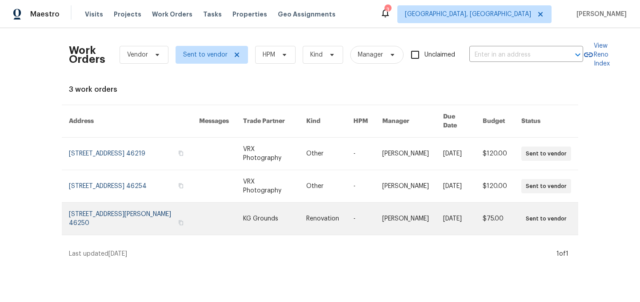
click at [121, 211] on link at bounding box center [134, 218] width 130 height 32
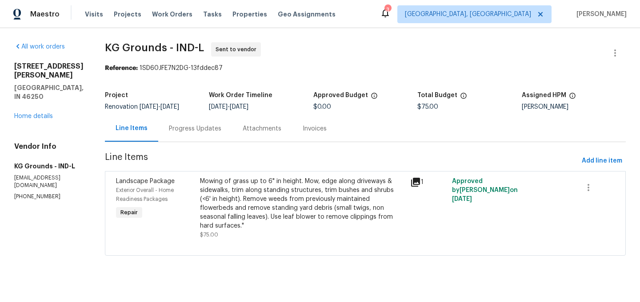
click at [198, 132] on div "Progress Updates" at bounding box center [195, 128] width 52 height 9
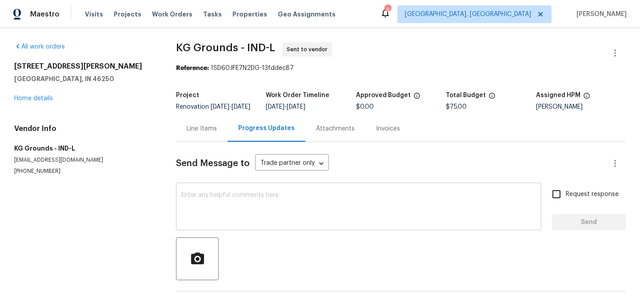
scroll to position [35, 0]
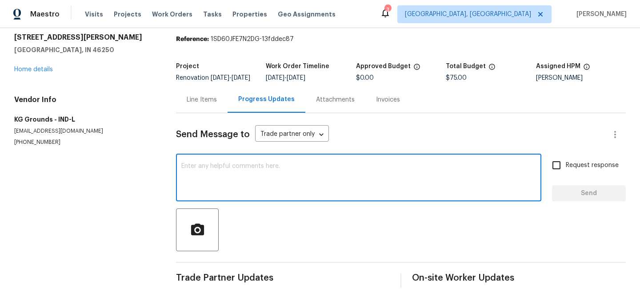
click at [250, 179] on textarea at bounding box center [358, 178] width 355 height 31
click at [252, 165] on textarea "Need yard mowed ASAP. Thanks." at bounding box center [358, 178] width 355 height 31
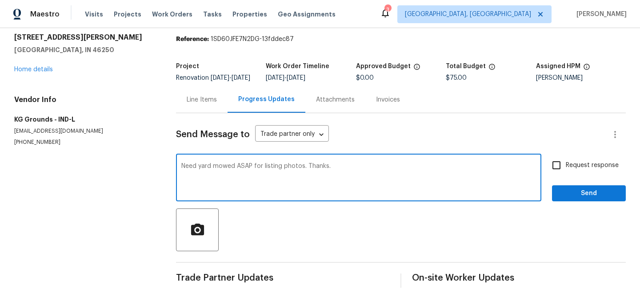
type textarea "Need yard mowed ASAP for listing photos. Thanks."
click at [584, 190] on span "Send" at bounding box center [589, 193] width 60 height 11
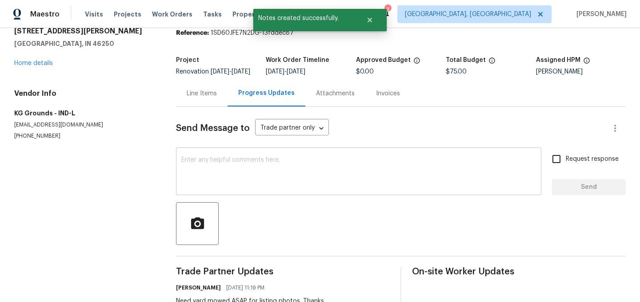
scroll to position [0, 0]
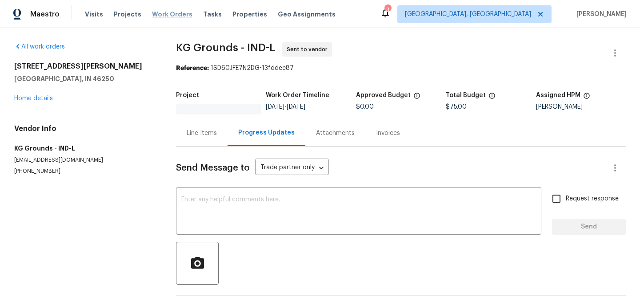
click at [161, 11] on span "Work Orders" at bounding box center [172, 14] width 40 height 9
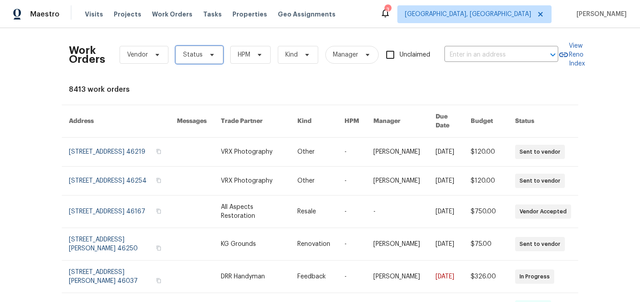
click at [190, 52] on span "Status" at bounding box center [193, 54] width 20 height 9
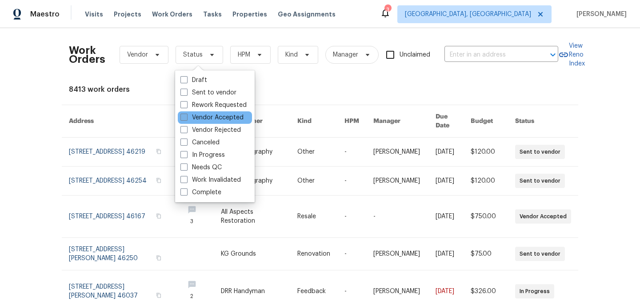
click at [209, 116] on label "Vendor Accepted" at bounding box center [212, 117] width 63 height 9
click at [186, 116] on input "Vendor Accepted" at bounding box center [184, 116] width 6 height 6
checkbox input "true"
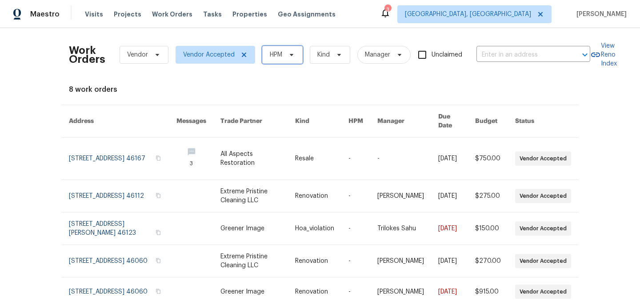
click at [279, 54] on span "HPM" at bounding box center [276, 54] width 12 height 9
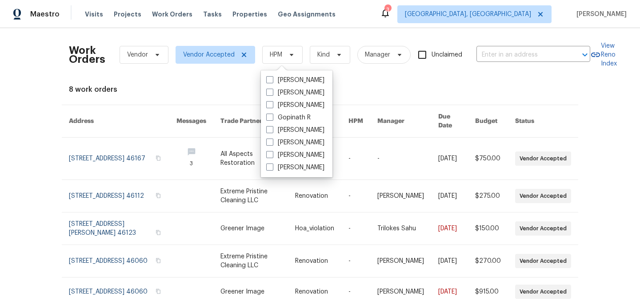
click at [225, 85] on div "8 work orders" at bounding box center [320, 89] width 503 height 9
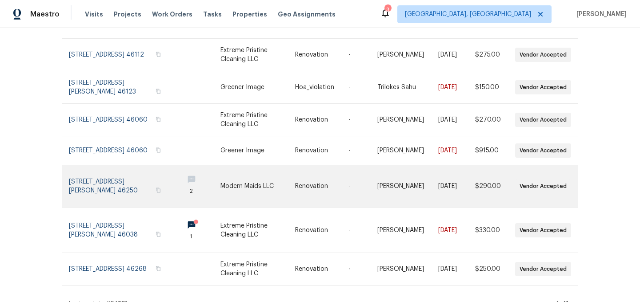
scroll to position [149, 0]
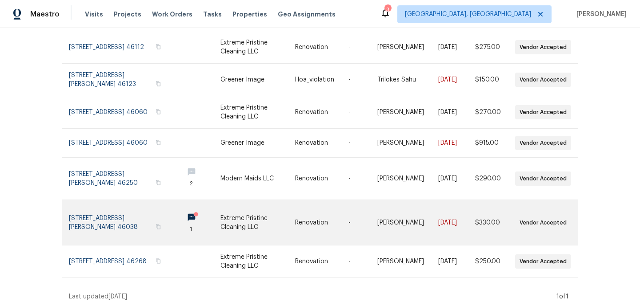
click at [237, 214] on link at bounding box center [258, 222] width 74 height 45
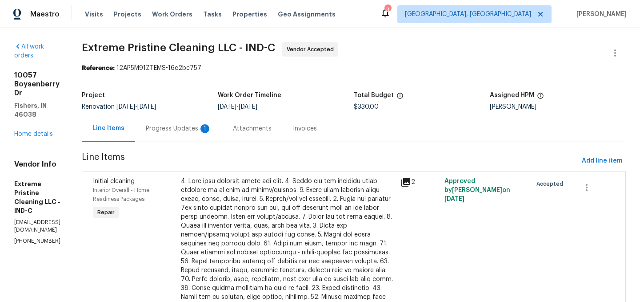
click at [197, 129] on div "Progress Updates 1" at bounding box center [179, 128] width 66 height 9
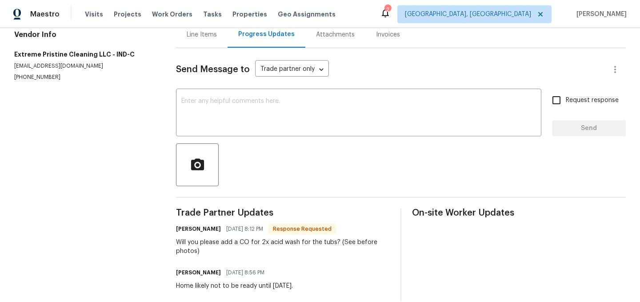
scroll to position [94, 0]
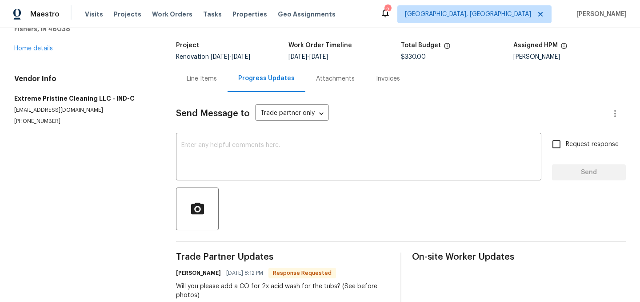
click at [194, 77] on div "Line Items" at bounding box center [202, 78] width 30 height 9
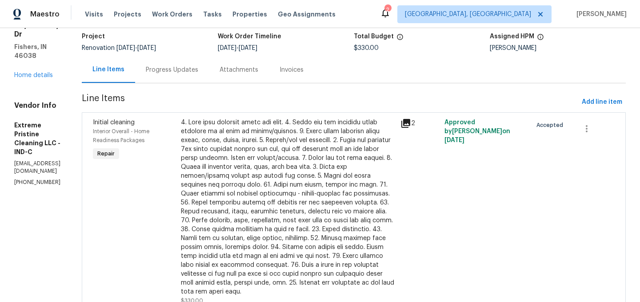
scroll to position [103, 0]
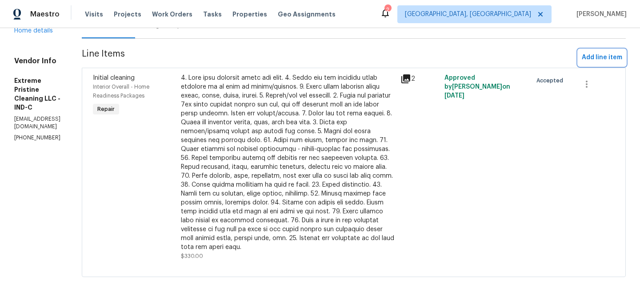
click at [594, 50] on button "Add line item" at bounding box center [603, 57] width 48 height 16
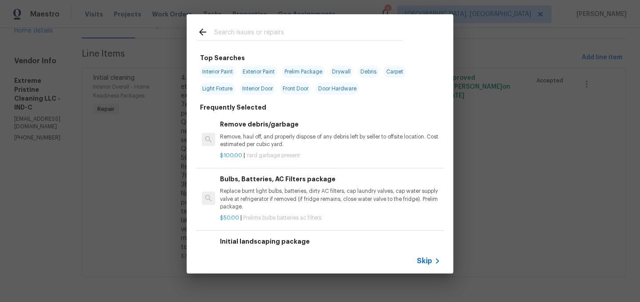
click at [256, 32] on input "text" at bounding box center [308, 33] width 189 height 13
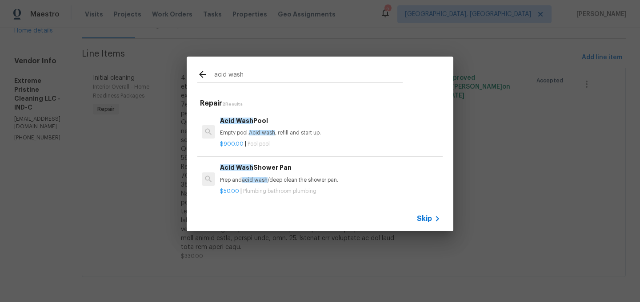
type input "acid wash"
click at [293, 177] on p "Prep and acid wash /deep clean the shower pan." at bounding box center [330, 180] width 221 height 8
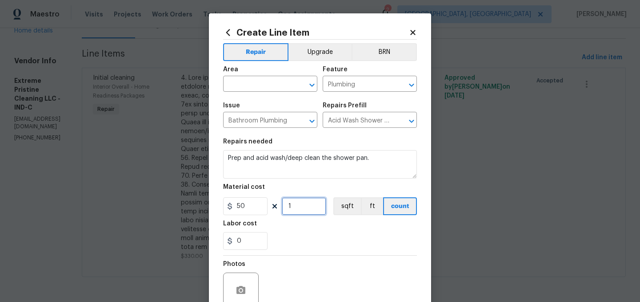
click at [302, 208] on input "1" at bounding box center [304, 206] width 44 height 18
type input "2"
click at [247, 82] on input "text" at bounding box center [257, 85] width 69 height 14
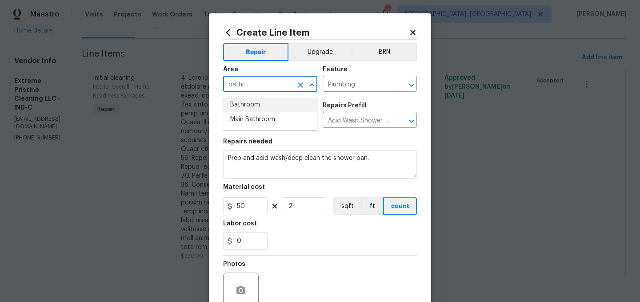
click at [244, 106] on li "Bathroom" at bounding box center [270, 104] width 94 height 15
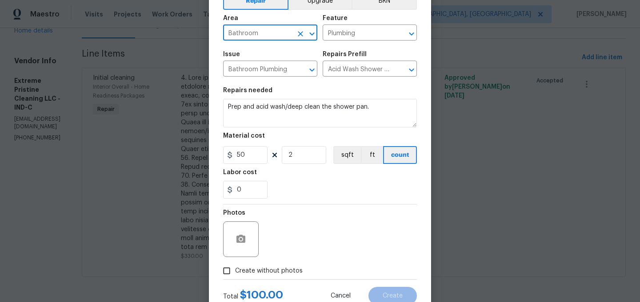
scroll to position [82, 0]
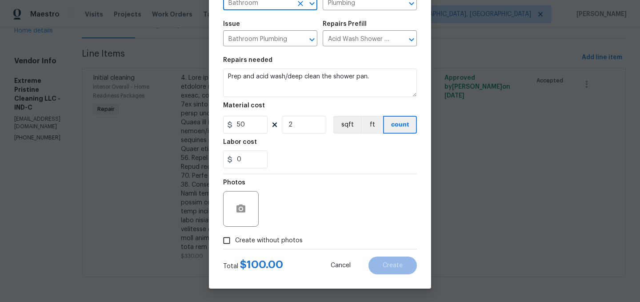
type input "Bathroom"
click at [234, 240] on input "Create without photos" at bounding box center [226, 240] width 17 height 17
checkbox input "true"
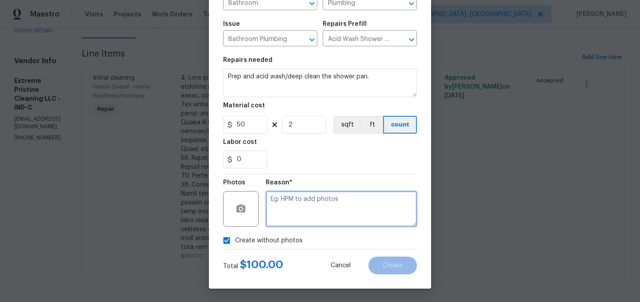
click at [305, 204] on textarea at bounding box center [341, 209] width 151 height 36
type textarea "."
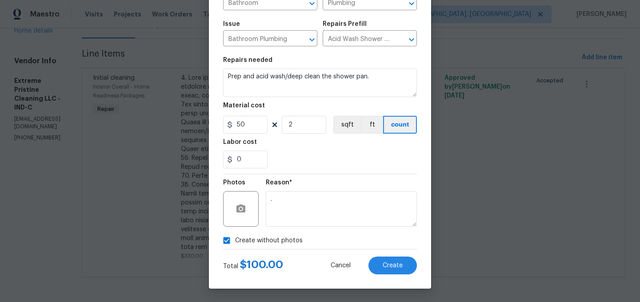
click at [243, 240] on span "Create without photos" at bounding box center [269, 240] width 68 height 9
click at [235, 240] on input "Create without photos" at bounding box center [226, 240] width 17 height 17
checkbox input "false"
click at [389, 263] on span "Create" at bounding box center [393, 265] width 20 height 7
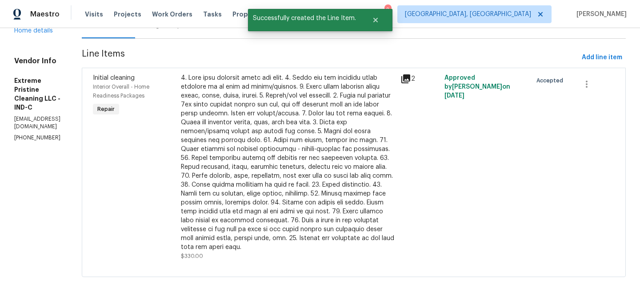
scroll to position [0, 0]
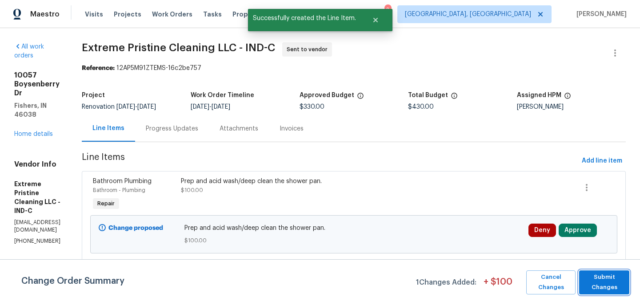
click at [615, 282] on span "Submit Changes" at bounding box center [604, 282] width 41 height 20
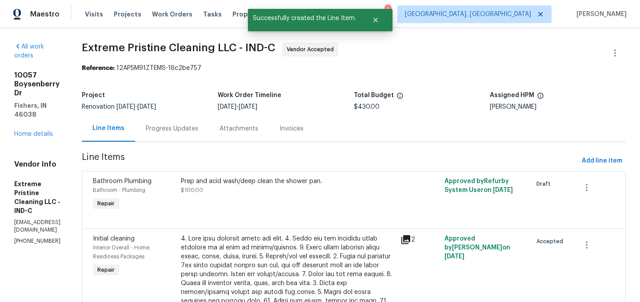
click at [178, 128] on div "Progress Updates" at bounding box center [172, 128] width 52 height 9
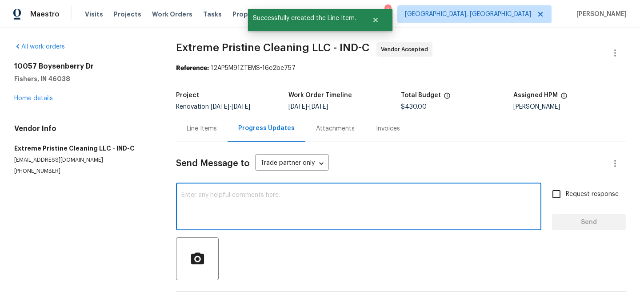
click at [217, 203] on textarea at bounding box center [358, 207] width 355 height 31
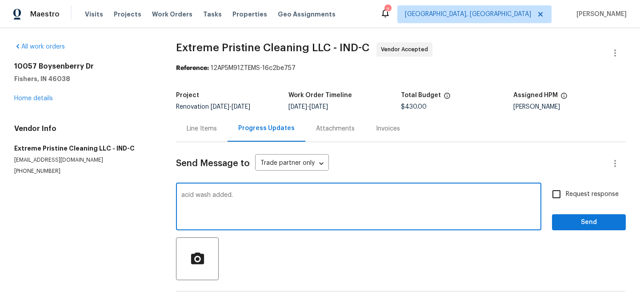
type textarea "acid wash added."
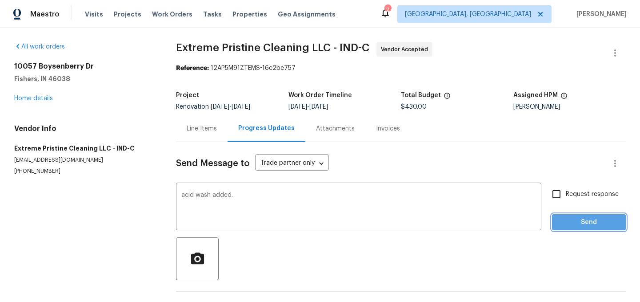
click at [580, 227] on span "Send" at bounding box center [589, 222] width 60 height 11
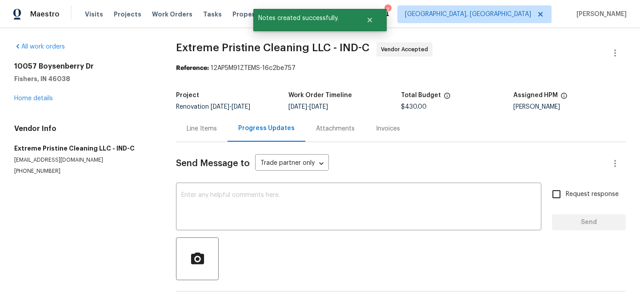
click at [200, 129] on div "Line Items" at bounding box center [202, 128] width 30 height 9
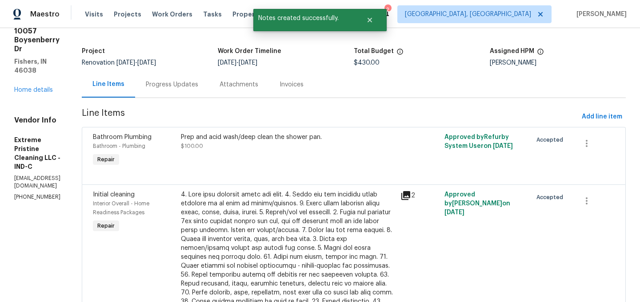
scroll to position [48, 0]
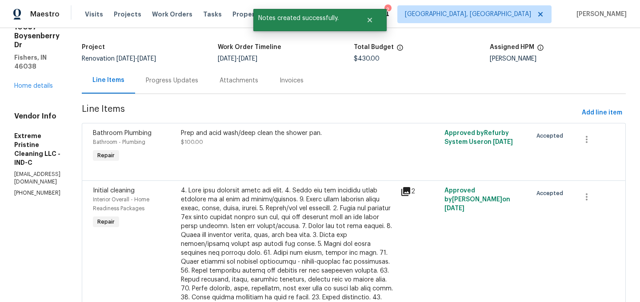
click at [307, 223] on div at bounding box center [288, 275] width 214 height 178
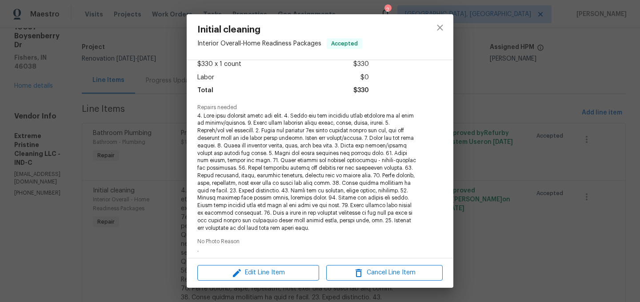
scroll to position [45, 0]
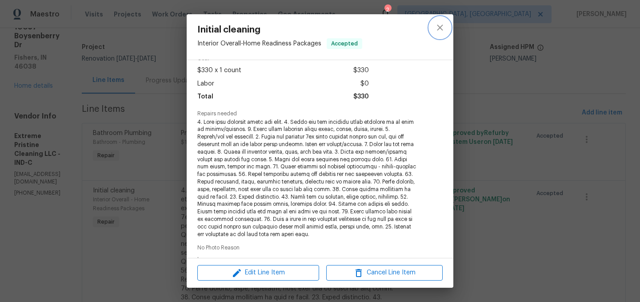
click at [439, 32] on icon "close" at bounding box center [440, 27] width 11 height 11
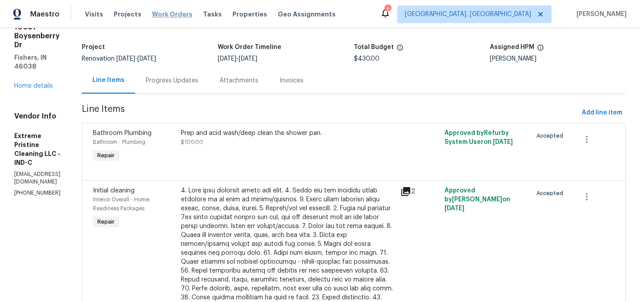
click at [162, 16] on span "Work Orders" at bounding box center [172, 14] width 40 height 9
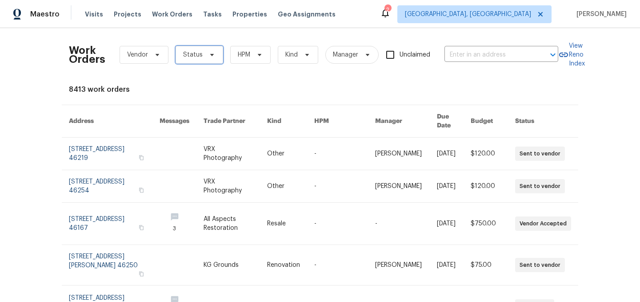
click at [189, 51] on span "Status" at bounding box center [193, 54] width 20 height 9
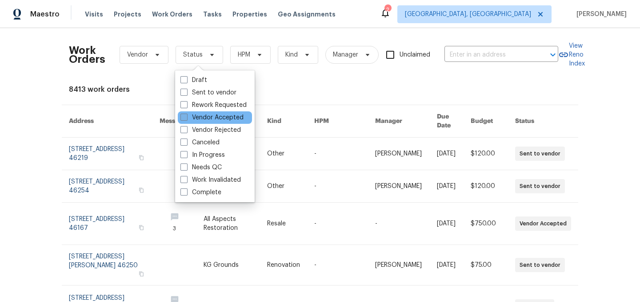
click at [205, 115] on label "Vendor Accepted" at bounding box center [212, 117] width 63 height 9
click at [186, 115] on input "Vendor Accepted" at bounding box center [184, 116] width 6 height 6
checkbox input "true"
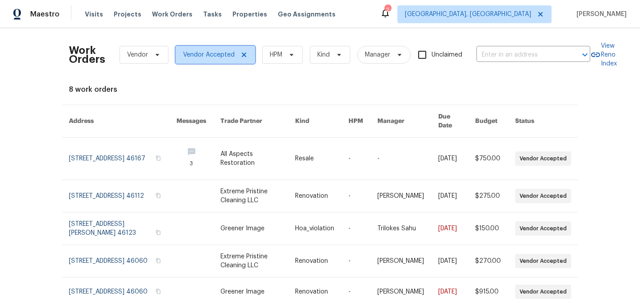
click at [215, 58] on span "Vendor Accepted" at bounding box center [209, 54] width 52 height 9
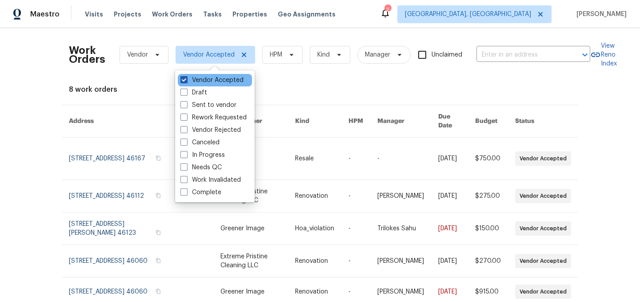
click at [193, 82] on label "Vendor Accepted" at bounding box center [212, 80] width 63 height 9
click at [186, 81] on input "Vendor Accepted" at bounding box center [184, 79] width 6 height 6
checkbox input "false"
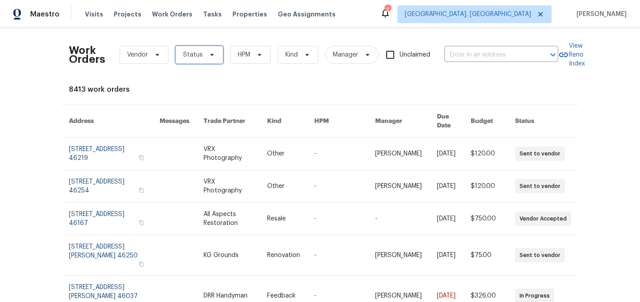
click at [202, 56] on span "Status" at bounding box center [200, 55] width 48 height 18
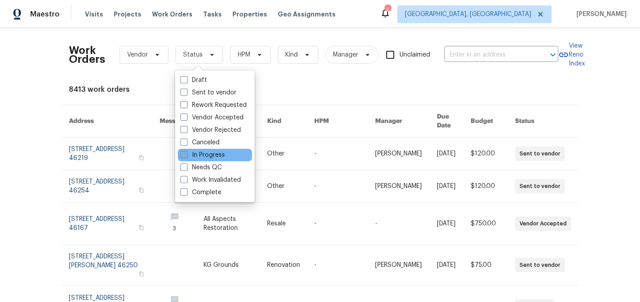
click at [211, 155] on label "In Progress" at bounding box center [203, 154] width 44 height 9
click at [186, 155] on input "In Progress" at bounding box center [184, 153] width 6 height 6
checkbox input "true"
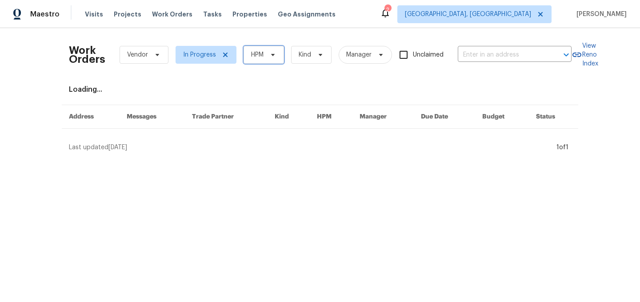
click at [259, 54] on span "HPM" at bounding box center [257, 54] width 12 height 9
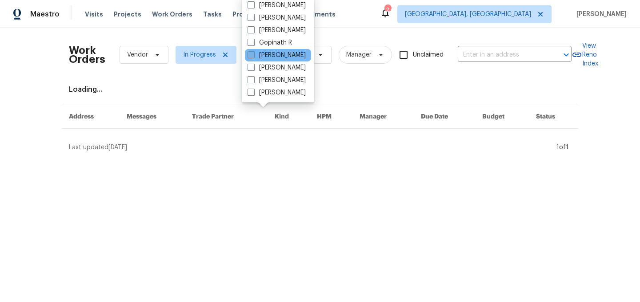
click at [269, 56] on label "[PERSON_NAME]" at bounding box center [277, 55] width 58 height 9
click at [254, 56] on input "[PERSON_NAME]" at bounding box center [251, 54] width 6 height 6
checkbox input "true"
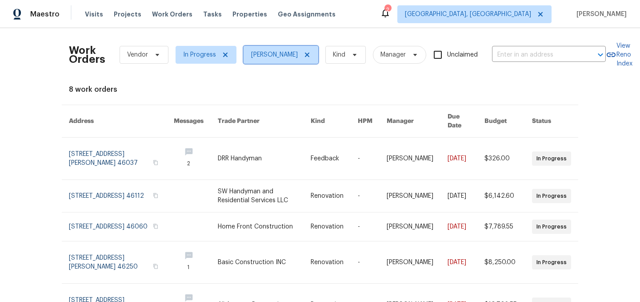
click at [305, 56] on icon at bounding box center [307, 54] width 4 height 4
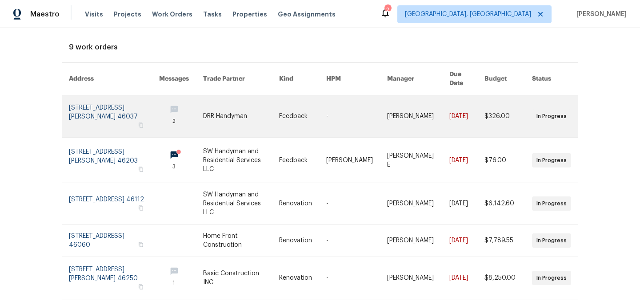
scroll to position [45, 0]
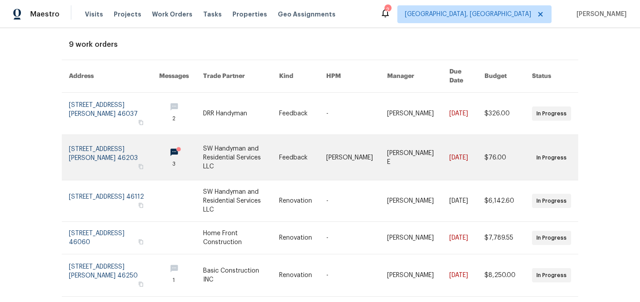
click at [229, 154] on link at bounding box center [241, 157] width 76 height 45
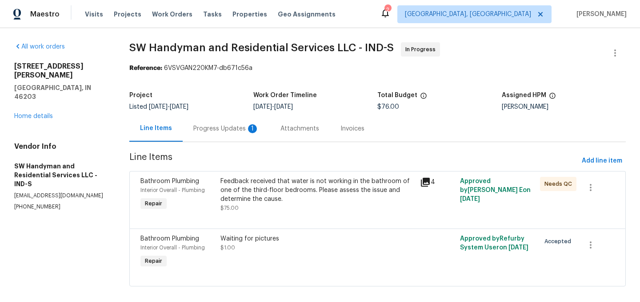
click at [225, 128] on div "Progress Updates 1" at bounding box center [226, 128] width 66 height 9
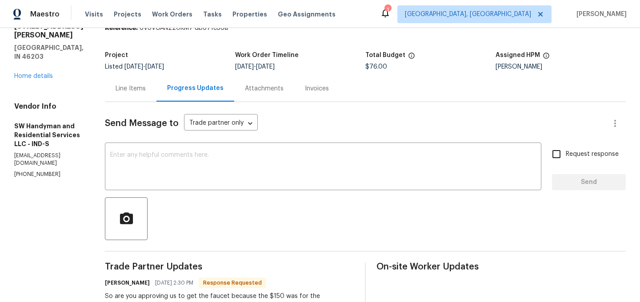
scroll to position [40, 0]
click at [177, 164] on textarea at bounding box center [323, 167] width 426 height 31
click at [133, 94] on div "Line Items" at bounding box center [131, 89] width 52 height 26
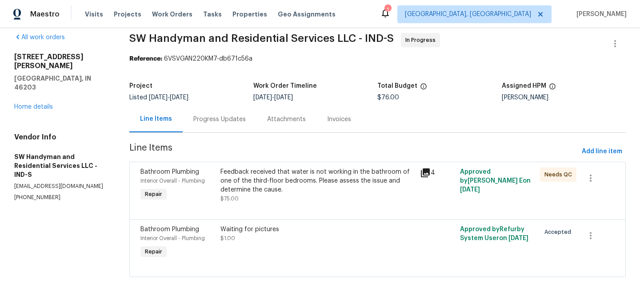
click at [270, 182] on div "Feedback received that water is not working in the bathroom of one of the third…" at bounding box center [318, 180] width 195 height 27
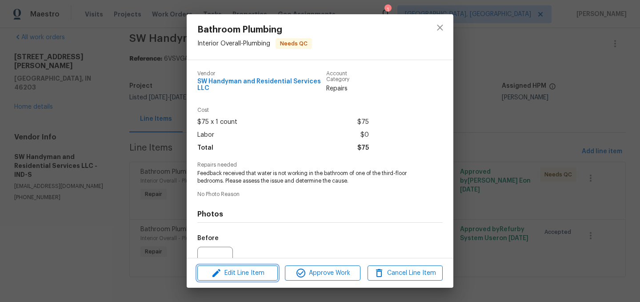
click at [246, 270] on span "Edit Line Item" at bounding box center [237, 272] width 75 height 11
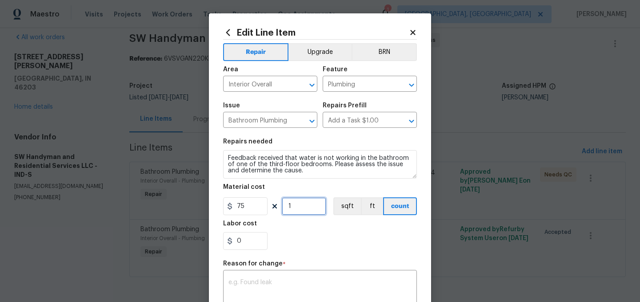
click at [298, 208] on input "1" at bounding box center [304, 206] width 44 height 18
type input "2"
click at [314, 235] on div "0" at bounding box center [320, 241] width 194 height 18
click at [280, 278] on div "x ​" at bounding box center [320, 288] width 194 height 33
type textarea "."
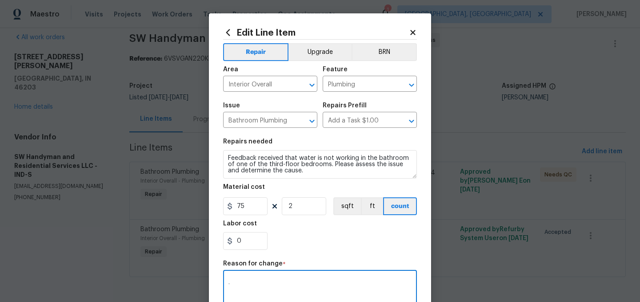
click at [325, 250] on div "0" at bounding box center [320, 241] width 194 height 18
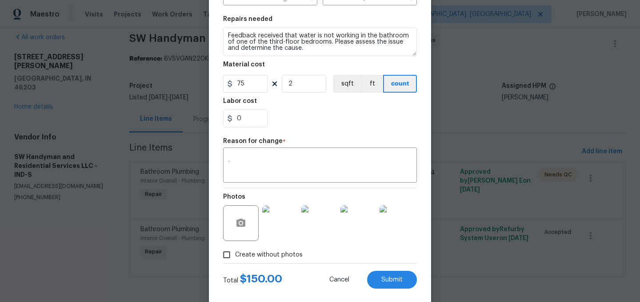
scroll to position [124, 0]
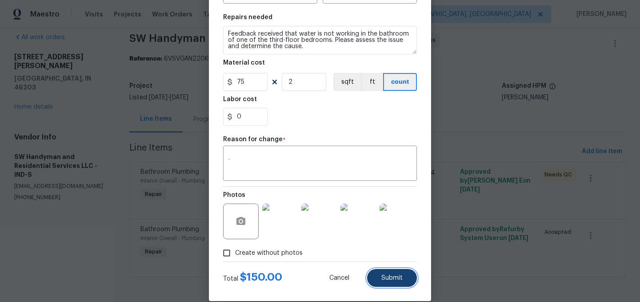
click at [394, 275] on span "Submit" at bounding box center [392, 277] width 21 height 7
type input "1"
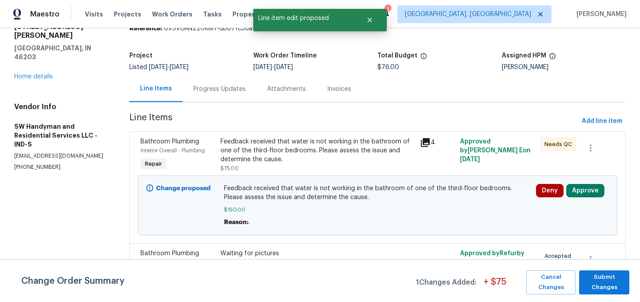
scroll to position [64, 0]
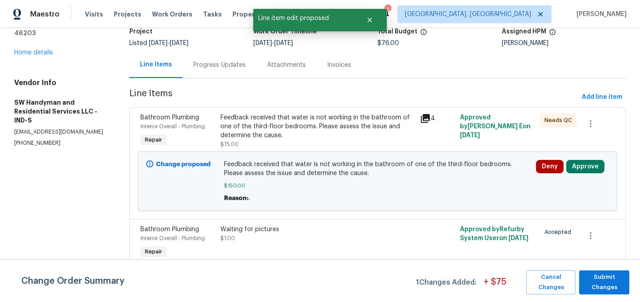
click at [269, 234] on div "Waiting for pictures $1.00" at bounding box center [318, 234] width 195 height 18
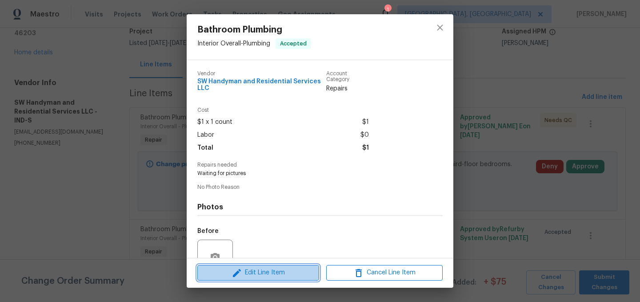
click at [260, 273] on span "Edit Line Item" at bounding box center [258, 272] width 117 height 11
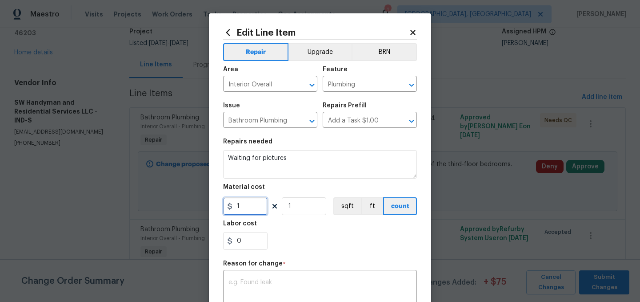
click at [246, 209] on input "1" at bounding box center [245, 206] width 44 height 18
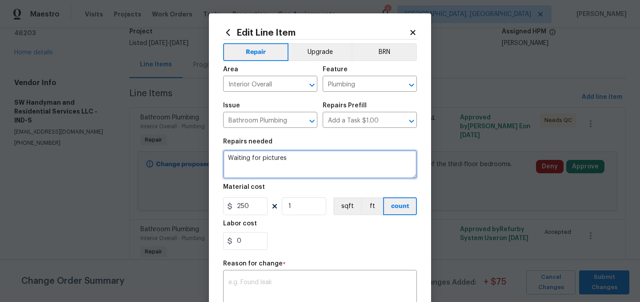
click at [292, 160] on textarea "Waiting for pictures" at bounding box center [320, 164] width 194 height 28
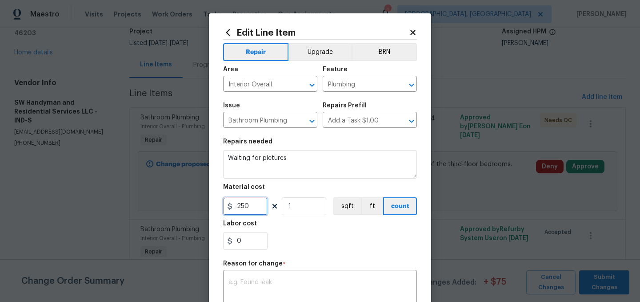
click at [251, 205] on input "250" at bounding box center [245, 206] width 44 height 18
type input "275"
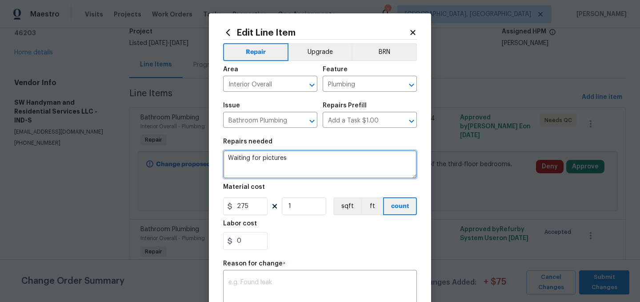
click at [270, 157] on textarea "Waiting for pictures" at bounding box center [320, 164] width 194 height 28
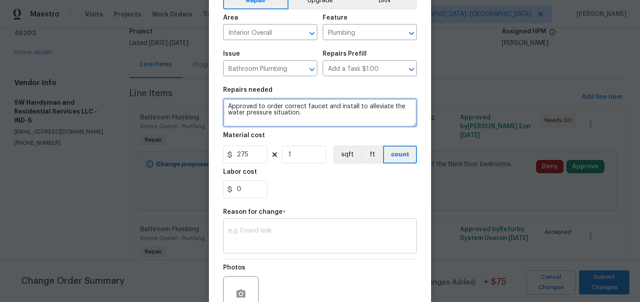
scroll to position [53, 0]
type textarea "Approved to order correct faucet and install to alleviate the water pressure si…"
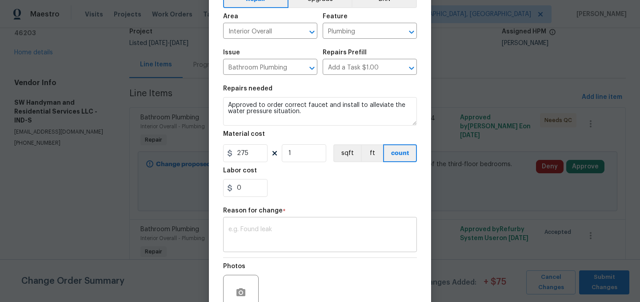
click at [278, 225] on div "x ​" at bounding box center [320, 235] width 194 height 33
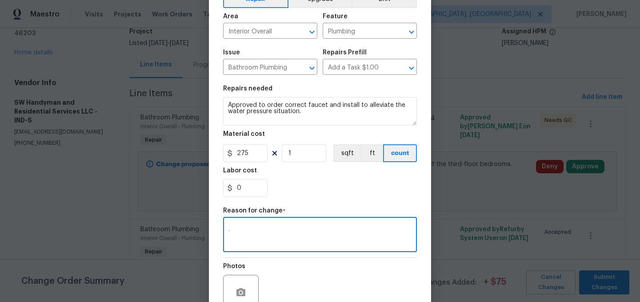
type textarea "."
click at [310, 181] on div "0" at bounding box center [320, 188] width 194 height 18
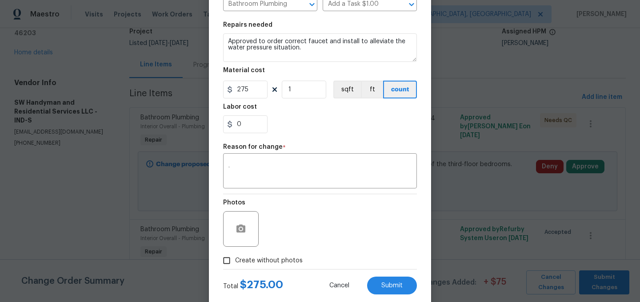
scroll to position [137, 0]
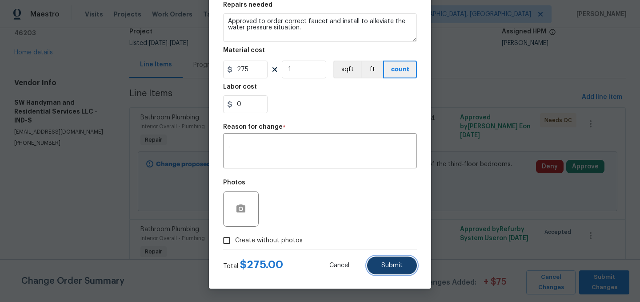
click at [389, 263] on span "Submit" at bounding box center [392, 265] width 21 height 7
type textarea "Waiting for pictures"
type input "1"
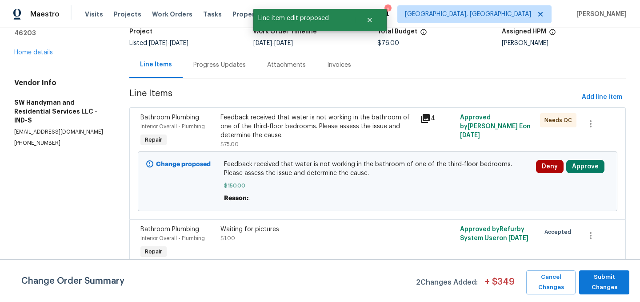
scroll to position [0, 0]
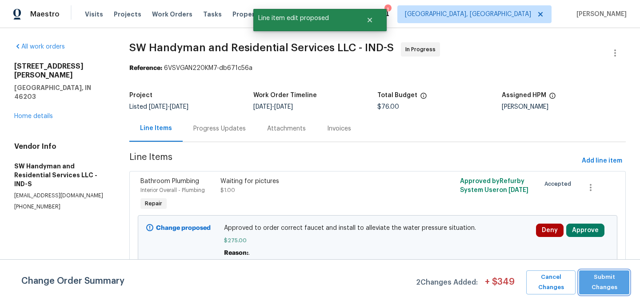
click at [605, 281] on span "Submit Changes" at bounding box center [604, 282] width 41 height 20
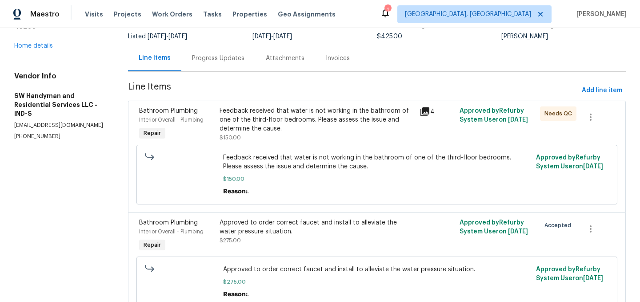
scroll to position [43, 0]
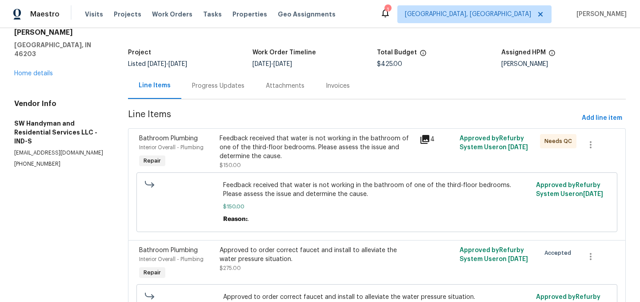
click at [219, 86] on div "Progress Updates" at bounding box center [218, 85] width 52 height 9
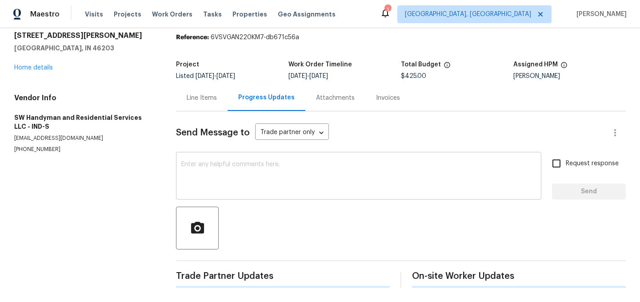
scroll to position [43, 0]
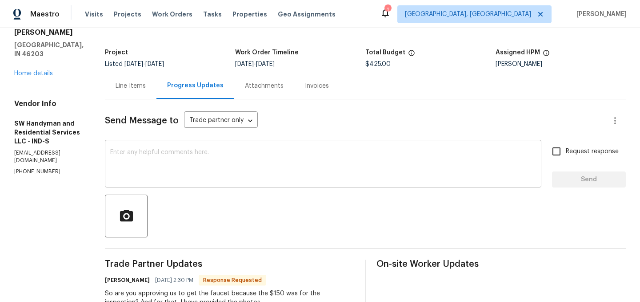
click at [211, 159] on textarea at bounding box center [323, 164] width 426 height 31
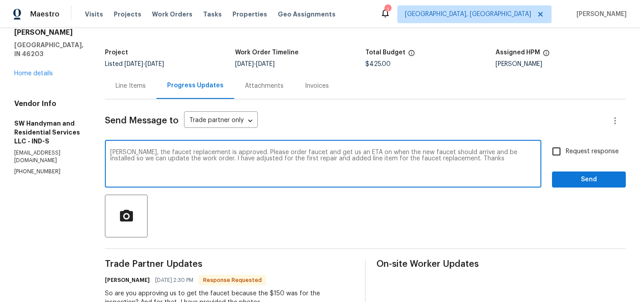
type textarea "Lindy, the faucet replacement is approved. Please order faucet and get us an ET…"
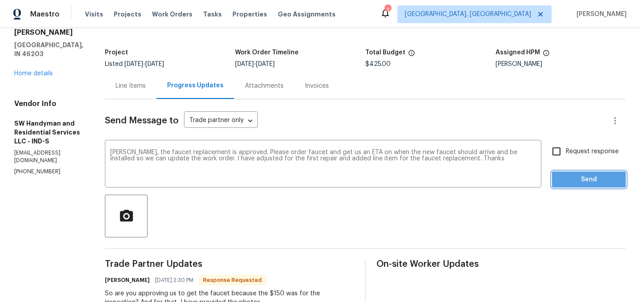
click at [591, 180] on span "Send" at bounding box center [589, 179] width 60 height 11
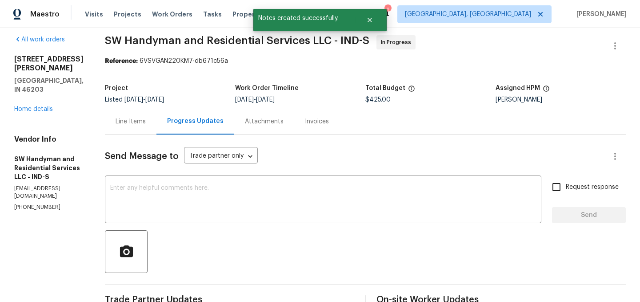
scroll to position [0, 0]
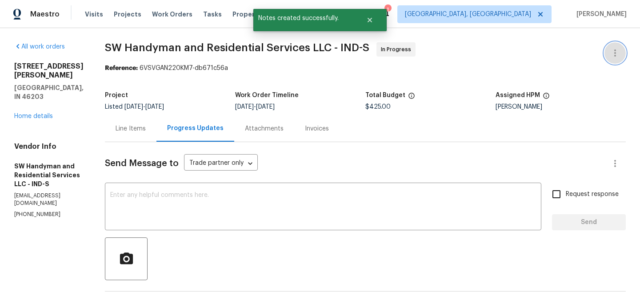
click at [613, 53] on icon "button" at bounding box center [615, 53] width 11 height 11
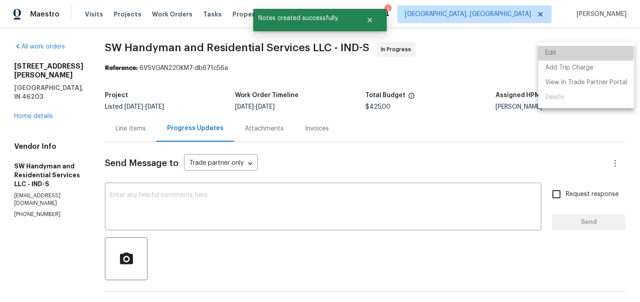
click at [563, 53] on li "Edit" at bounding box center [587, 53] width 96 height 15
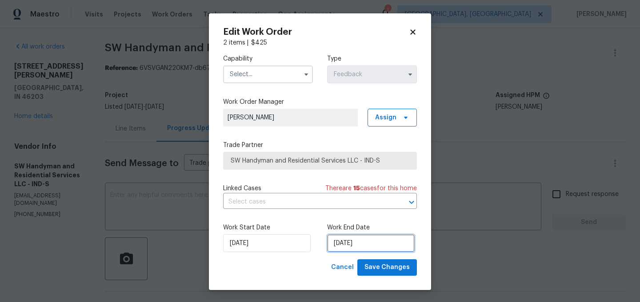
click at [387, 244] on input "8/11/2025" at bounding box center [371, 243] width 88 height 18
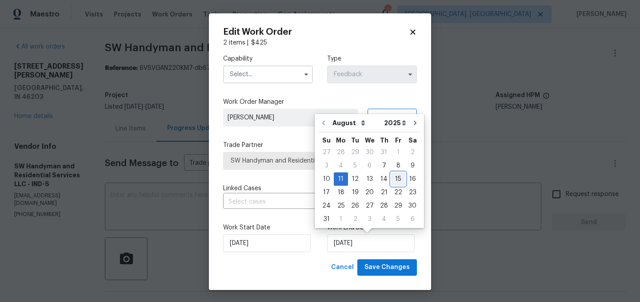
click at [391, 178] on div "15" at bounding box center [398, 179] width 14 height 12
type input "8/15/2025"
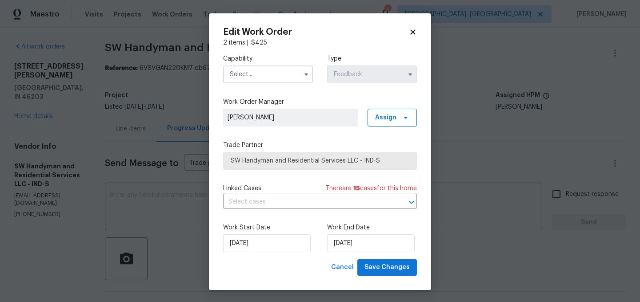
click at [257, 73] on input "text" at bounding box center [268, 74] width 90 height 18
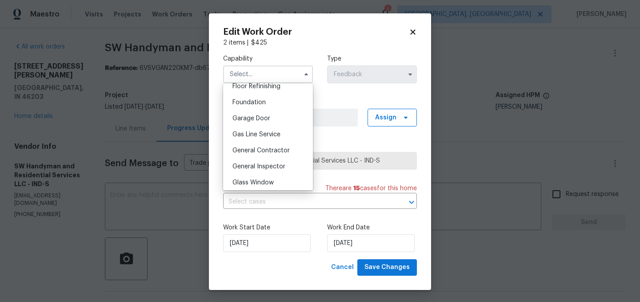
scroll to position [367, 0]
click at [266, 155] on div "General Contractor" at bounding box center [267, 152] width 85 height 16
type input "General Contractor"
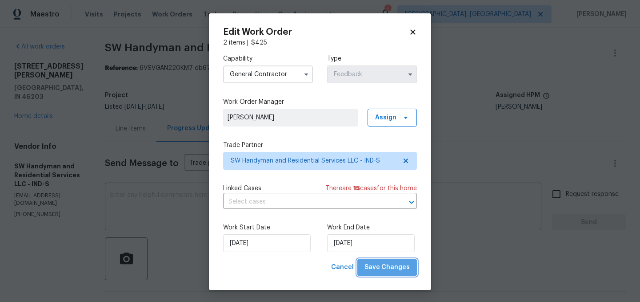
click at [390, 269] on span "Save Changes" at bounding box center [387, 267] width 45 height 11
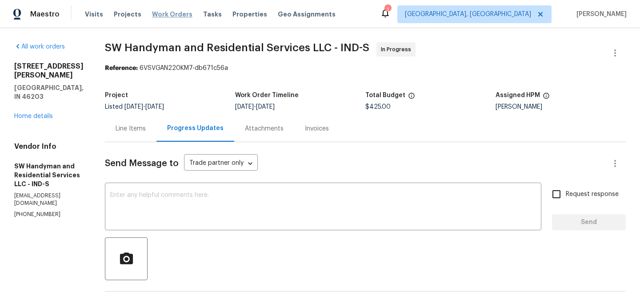
click at [165, 14] on span "Work Orders" at bounding box center [172, 14] width 40 height 9
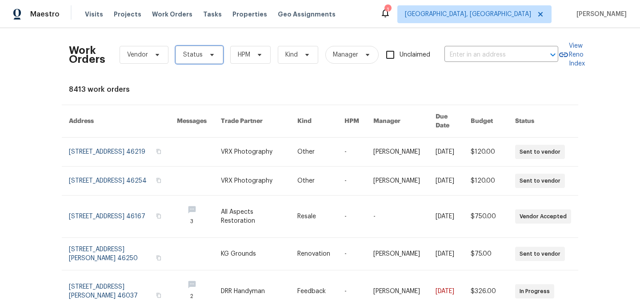
click at [201, 58] on span "Status" at bounding box center [200, 55] width 48 height 18
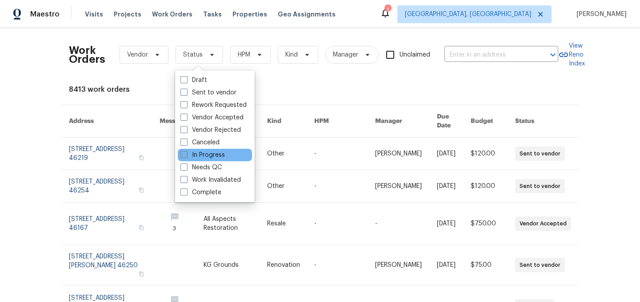
click at [207, 155] on label "In Progress" at bounding box center [203, 154] width 44 height 9
click at [186, 155] on input "In Progress" at bounding box center [184, 153] width 6 height 6
checkbox input "true"
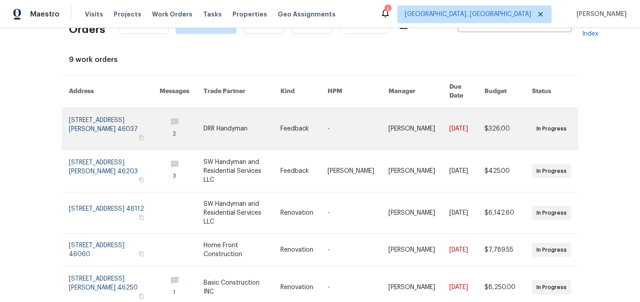
scroll to position [31, 0]
click at [237, 125] on link at bounding box center [242, 128] width 77 height 42
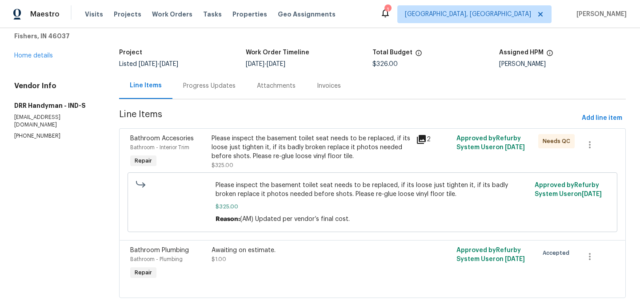
scroll to position [64, 0]
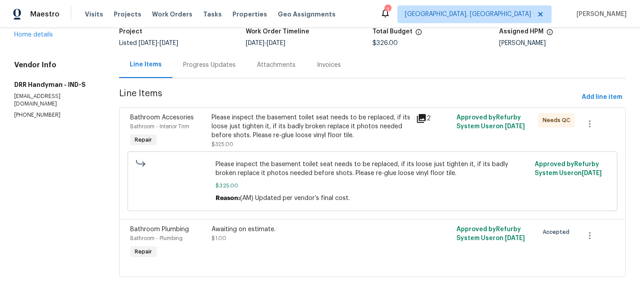
click at [275, 123] on div "Please inspect the basement toilet seat needs to be replaced, if its loose just…" at bounding box center [311, 126] width 199 height 27
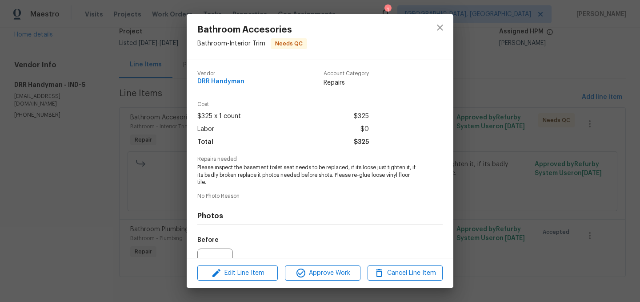
scroll to position [93, 0]
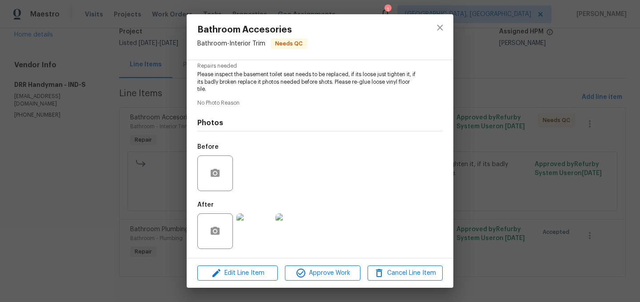
click at [257, 223] on img at bounding box center [255, 231] width 36 height 36
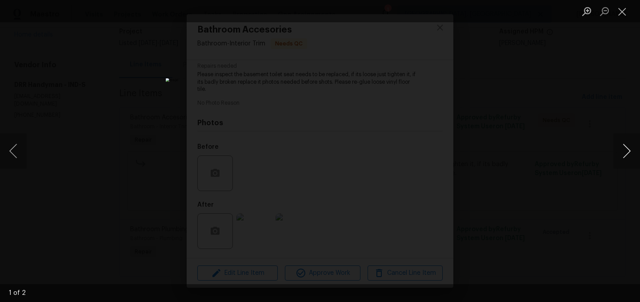
click at [635, 153] on button "Next image" at bounding box center [627, 151] width 27 height 36
click at [624, 7] on button "Close lightbox" at bounding box center [623, 12] width 18 height 16
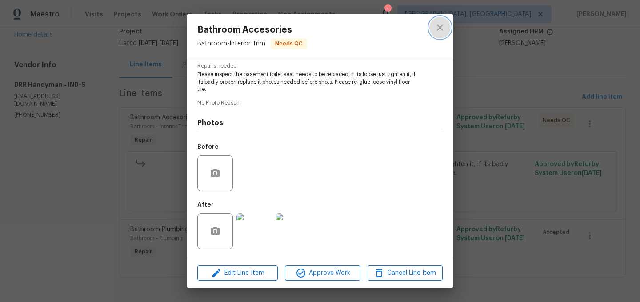
click at [441, 28] on icon "close" at bounding box center [440, 27] width 6 height 6
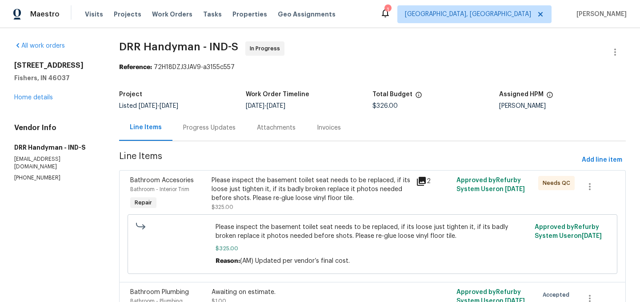
scroll to position [0, 0]
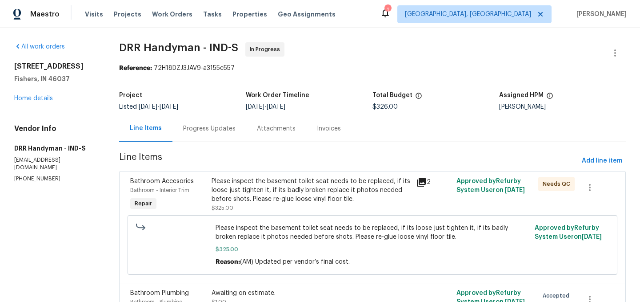
click at [199, 134] on div "Progress Updates" at bounding box center [210, 128] width 74 height 26
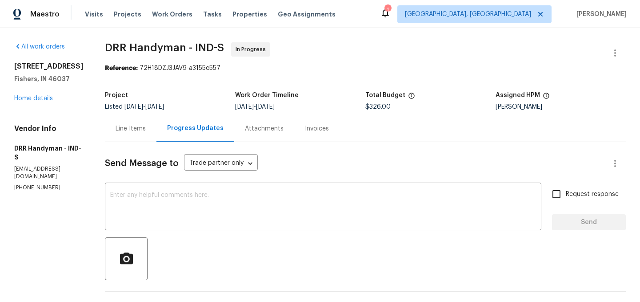
click at [125, 132] on div "Line Items" at bounding box center [131, 128] width 30 height 9
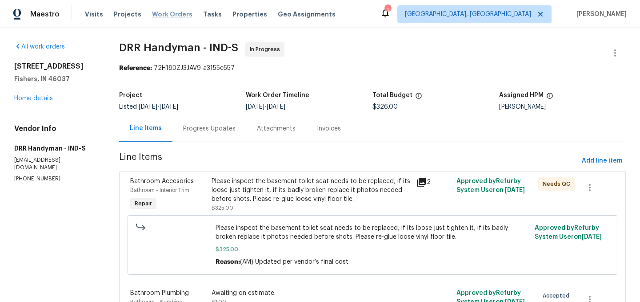
click at [170, 13] on span "Work Orders" at bounding box center [172, 14] width 40 height 9
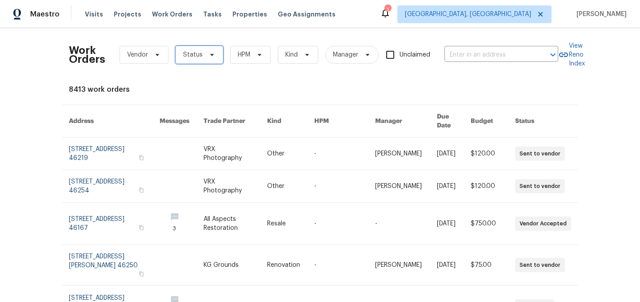
click at [197, 55] on span "Status" at bounding box center [193, 54] width 20 height 9
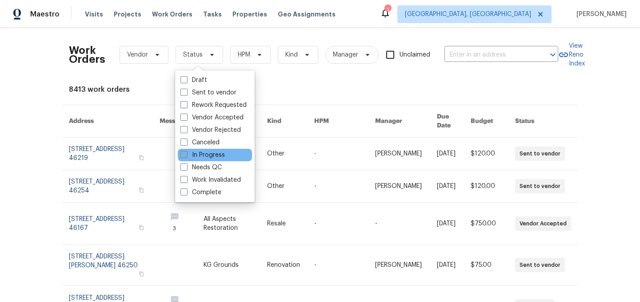
click at [209, 154] on label "In Progress" at bounding box center [203, 154] width 44 height 9
click at [186, 154] on input "In Progress" at bounding box center [184, 153] width 6 height 6
checkbox input "true"
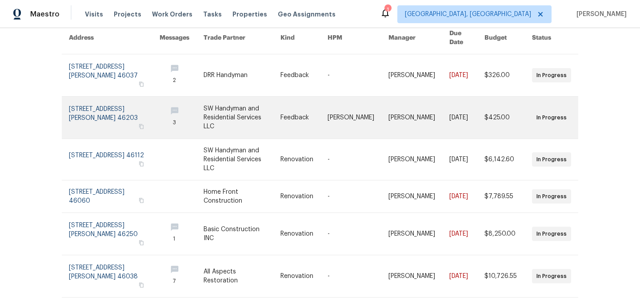
scroll to position [84, 0]
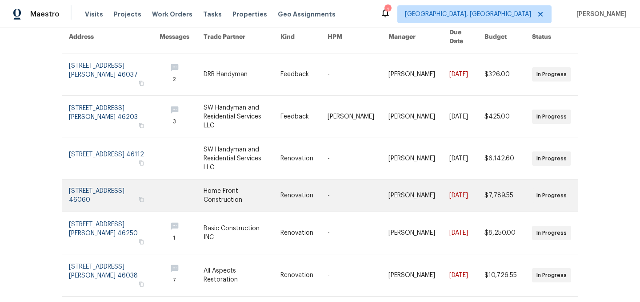
click at [229, 179] on link at bounding box center [242, 195] width 77 height 32
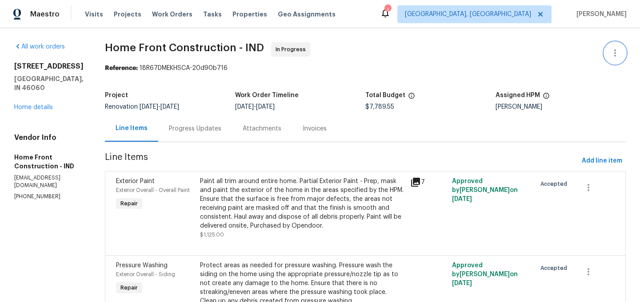
click at [612, 53] on icon "button" at bounding box center [615, 53] width 11 height 11
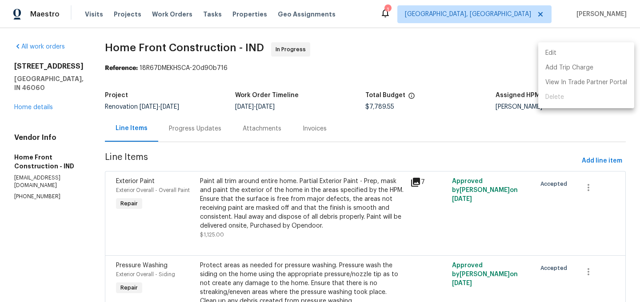
click at [573, 53] on li "Edit" at bounding box center [587, 53] width 96 height 15
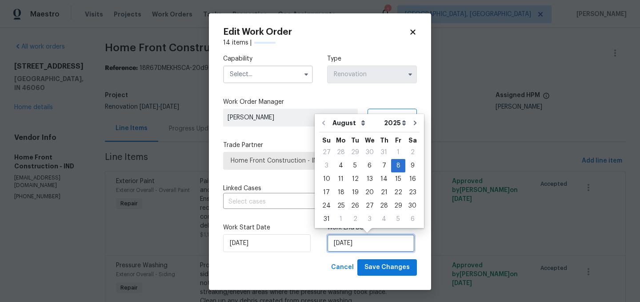
click at [366, 244] on input "8/8/2025" at bounding box center [371, 243] width 88 height 18
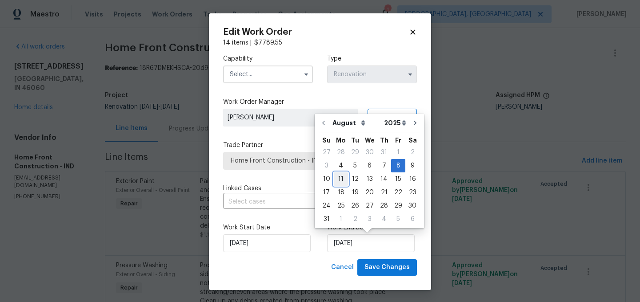
click at [340, 177] on div "11" at bounding box center [341, 179] width 14 height 12
type input "8/11/2025"
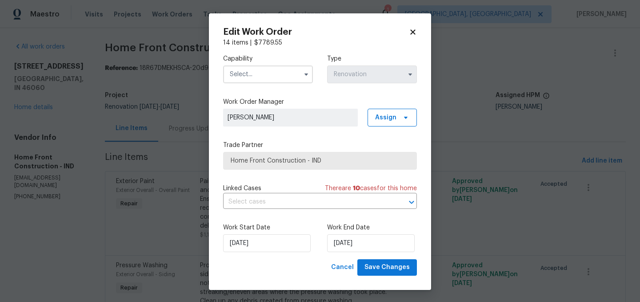
click at [266, 73] on input "text" at bounding box center [268, 74] width 90 height 18
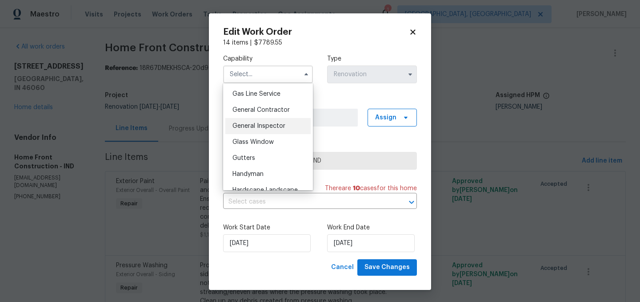
scroll to position [408, 0]
click at [270, 114] on div "General Contractor" at bounding box center [267, 110] width 85 height 16
type input "General Contractor"
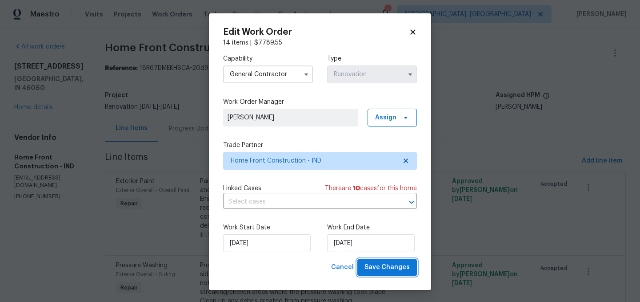
click at [388, 269] on span "Save Changes" at bounding box center [387, 267] width 45 height 11
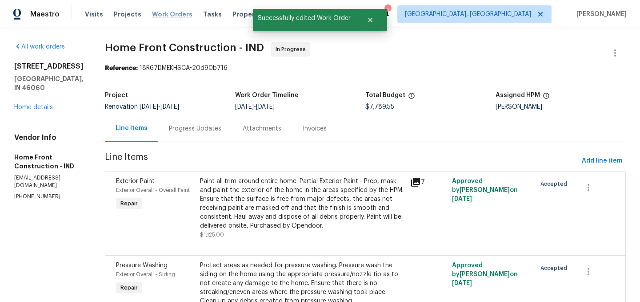
click at [159, 10] on span "Work Orders" at bounding box center [172, 14] width 40 height 9
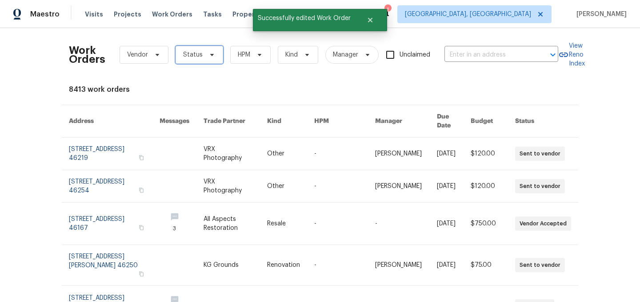
click at [196, 51] on span "Status" at bounding box center [193, 54] width 20 height 9
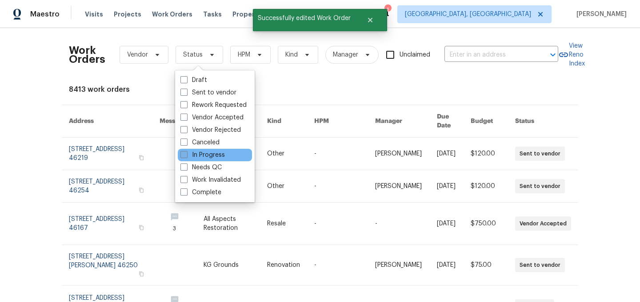
click at [208, 152] on label "In Progress" at bounding box center [203, 154] width 44 height 9
click at [186, 152] on input "In Progress" at bounding box center [184, 153] width 6 height 6
checkbox input "true"
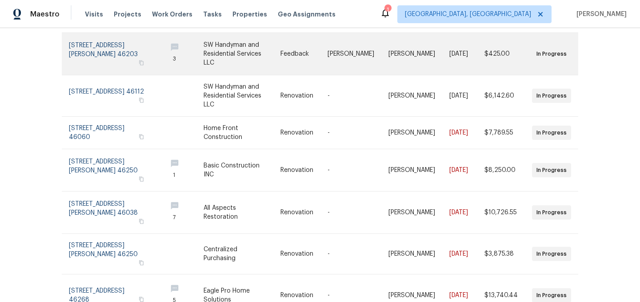
scroll to position [150, 0]
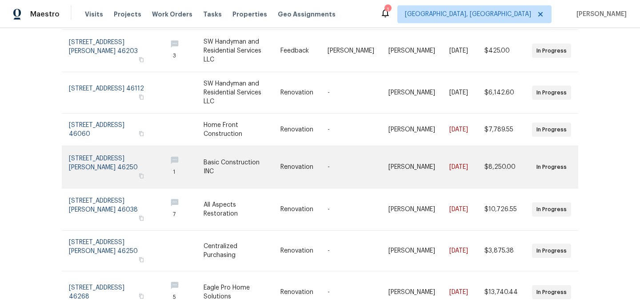
click at [247, 154] on link at bounding box center [242, 167] width 77 height 42
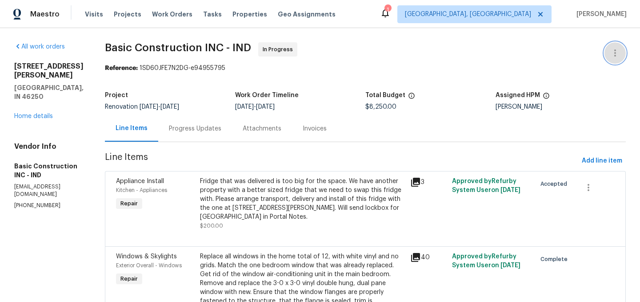
click at [615, 51] on icon "button" at bounding box center [616, 52] width 2 height 7
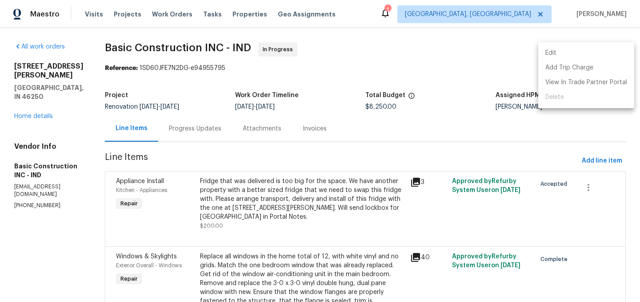
click at [562, 56] on li "Edit" at bounding box center [587, 53] width 96 height 15
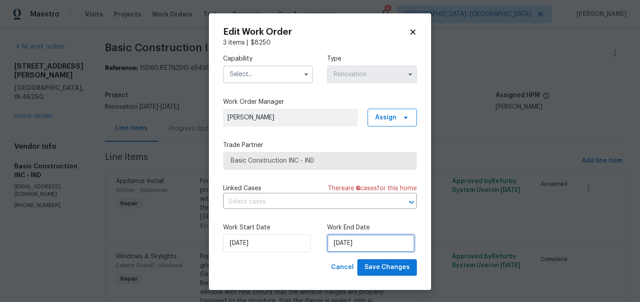
click at [374, 251] on input "8/8/2025" at bounding box center [371, 243] width 88 height 18
select select "7"
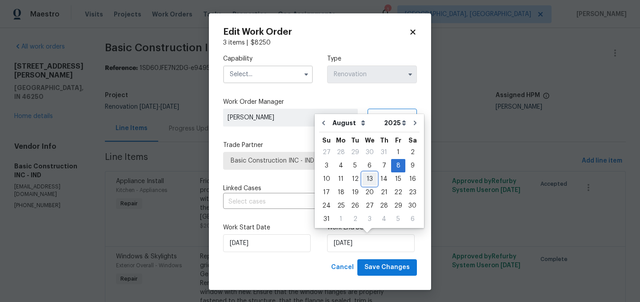
click at [370, 178] on div "13" at bounding box center [369, 179] width 15 height 12
type input "8/13/2025"
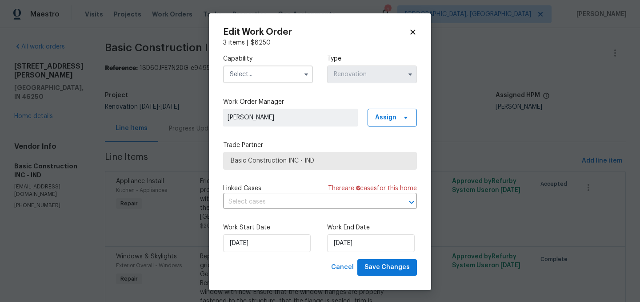
click at [279, 79] on input "text" at bounding box center [268, 74] width 90 height 18
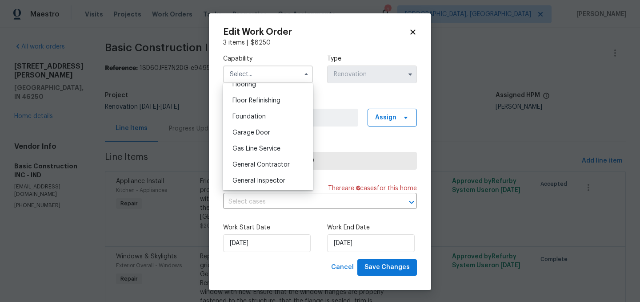
scroll to position [357, 0]
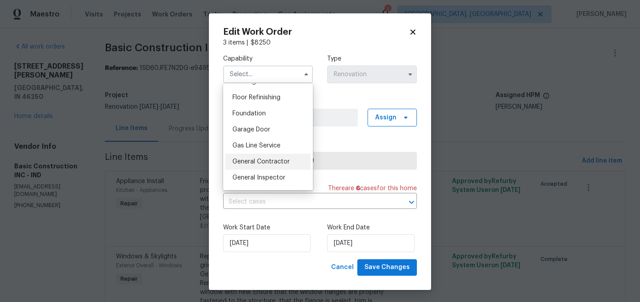
click at [274, 154] on div "General Contractor" at bounding box center [267, 161] width 85 height 16
type input "General Contractor"
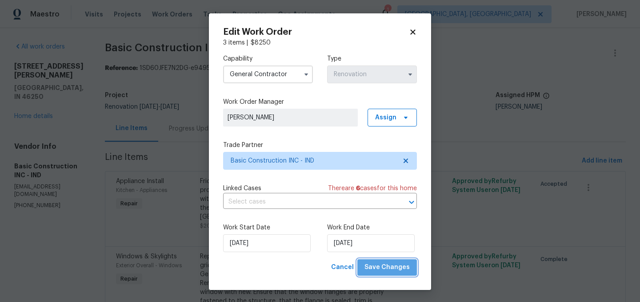
click at [390, 272] on span "Save Changes" at bounding box center [387, 267] width 45 height 11
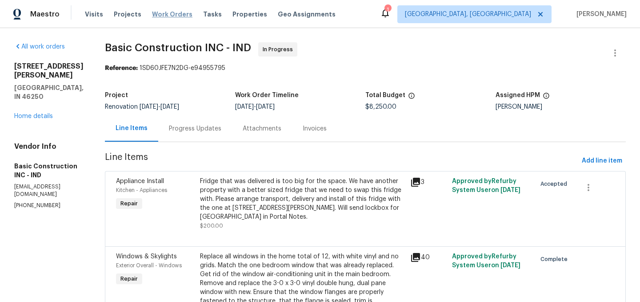
click at [171, 15] on span "Work Orders" at bounding box center [172, 14] width 40 height 9
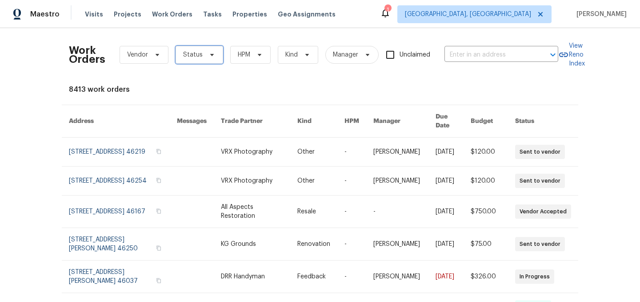
click at [191, 52] on span "Status" at bounding box center [193, 54] width 20 height 9
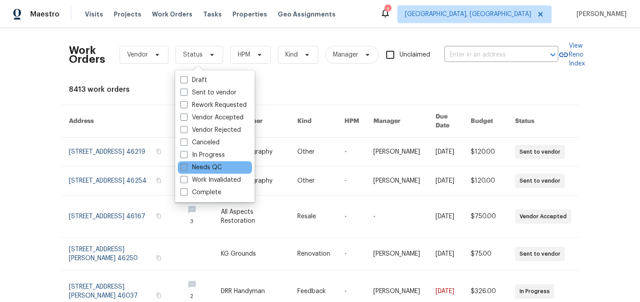
click at [212, 169] on label "Needs QC" at bounding box center [201, 167] width 41 height 9
click at [186, 169] on input "Needs QC" at bounding box center [184, 166] width 6 height 6
checkbox input "true"
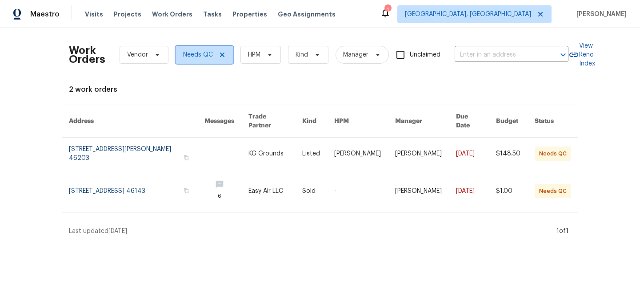
click at [221, 54] on icon at bounding box center [222, 54] width 4 height 4
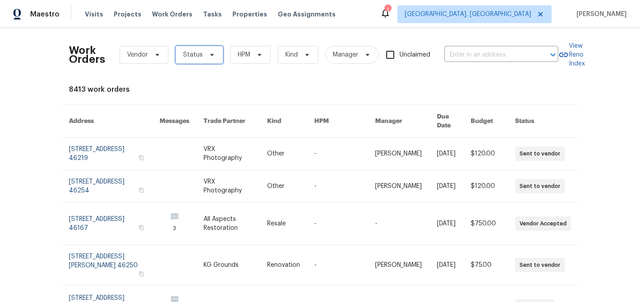
click at [191, 55] on span "Status" at bounding box center [193, 54] width 20 height 9
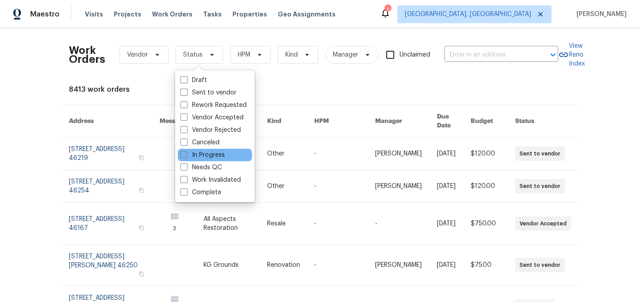
click at [206, 155] on label "In Progress" at bounding box center [203, 154] width 44 height 9
click at [186, 155] on input "In Progress" at bounding box center [184, 153] width 6 height 6
checkbox input "true"
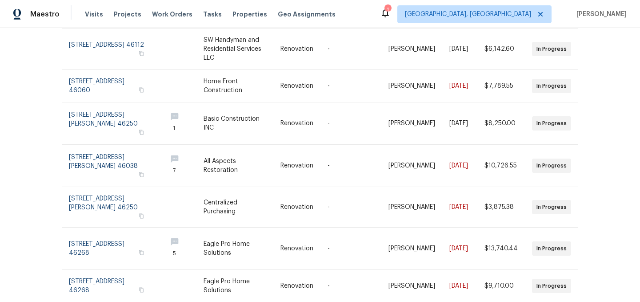
scroll to position [197, 0]
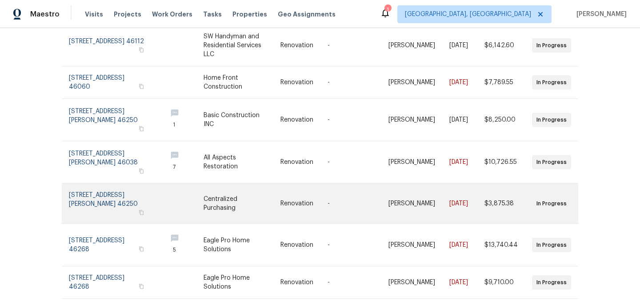
click at [262, 183] on link at bounding box center [242, 203] width 77 height 40
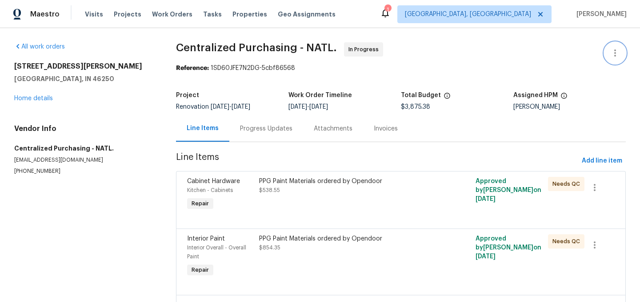
click at [616, 52] on icon "button" at bounding box center [616, 52] width 2 height 7
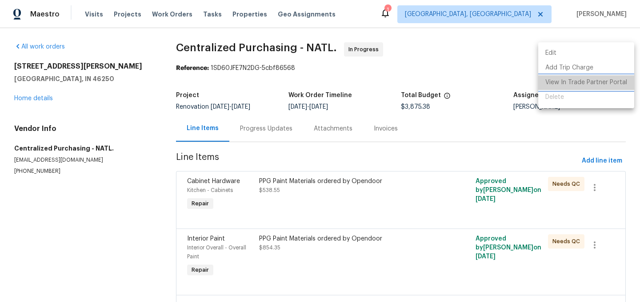
click at [588, 80] on li "View In Trade Partner Portal" at bounding box center [587, 82] width 96 height 15
click at [563, 83] on li "View In Trade Partner Portal" at bounding box center [587, 82] width 96 height 15
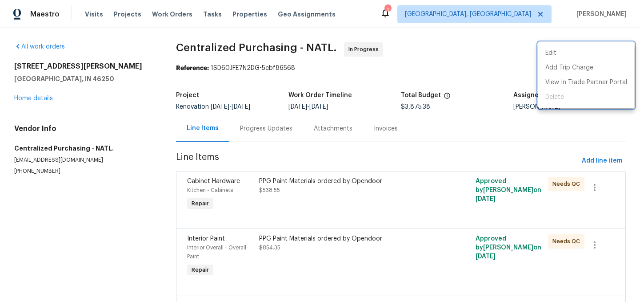
click at [163, 14] on div at bounding box center [320, 151] width 640 height 302
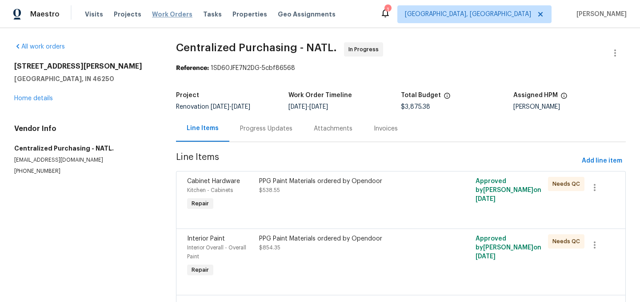
click at [163, 15] on span "Work Orders" at bounding box center [172, 14] width 40 height 9
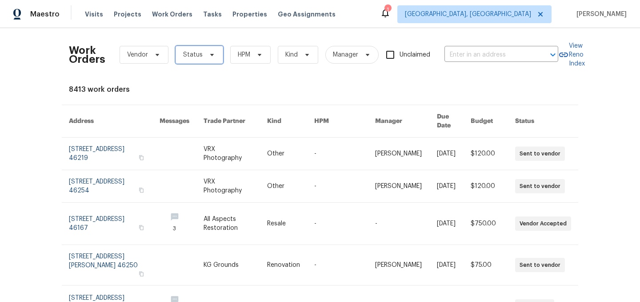
click at [189, 57] on span "Status" at bounding box center [193, 54] width 20 height 9
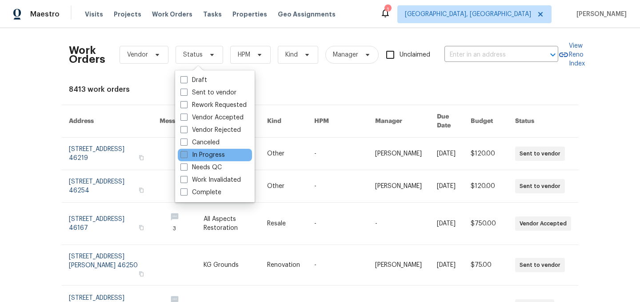
click at [208, 153] on label "In Progress" at bounding box center [203, 154] width 44 height 9
click at [186, 153] on input "In Progress" at bounding box center [184, 153] width 6 height 6
checkbox input "true"
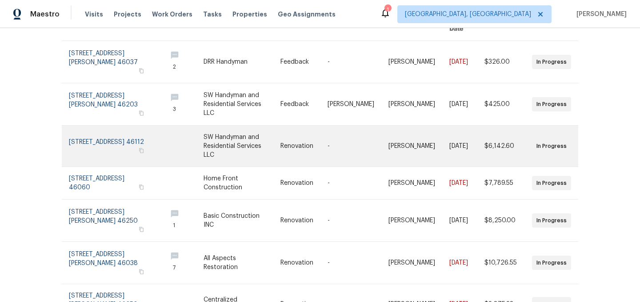
scroll to position [197, 0]
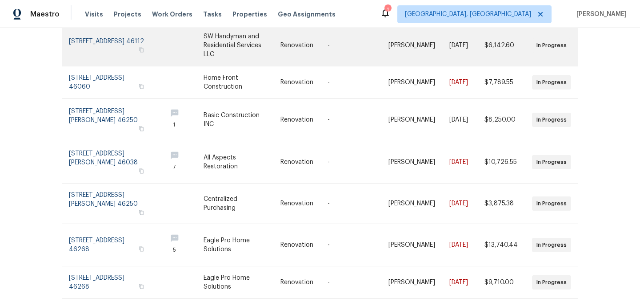
click at [266, 224] on link at bounding box center [242, 245] width 77 height 42
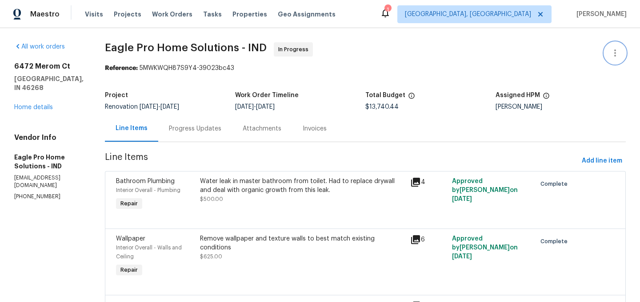
click at [617, 50] on icon "button" at bounding box center [615, 53] width 11 height 11
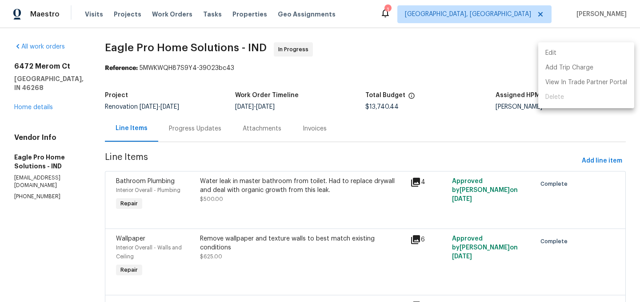
click at [584, 54] on li "Edit" at bounding box center [587, 53] width 96 height 15
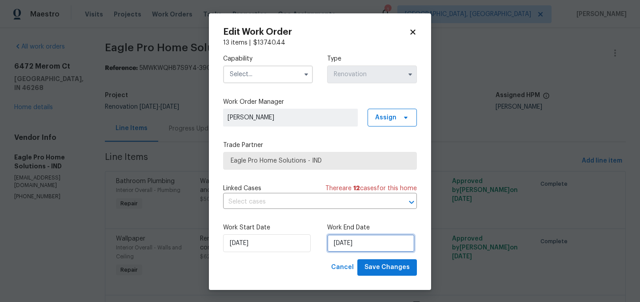
select select "7"
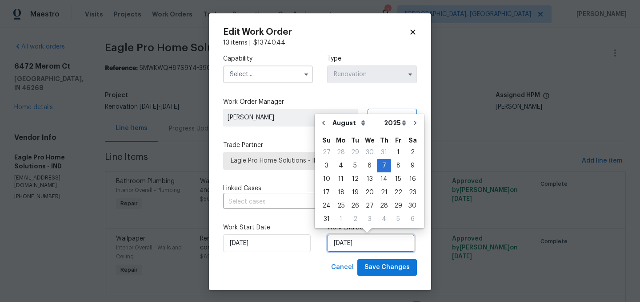
click at [361, 243] on input "[DATE]" at bounding box center [371, 243] width 88 height 18
click at [352, 178] on div "12" at bounding box center [355, 179] width 14 height 12
type input "[DATE]"
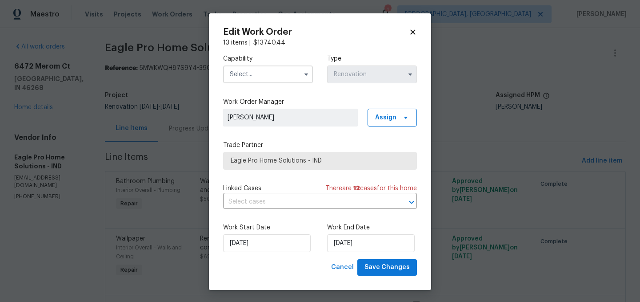
click at [274, 76] on input "text" at bounding box center [268, 74] width 90 height 18
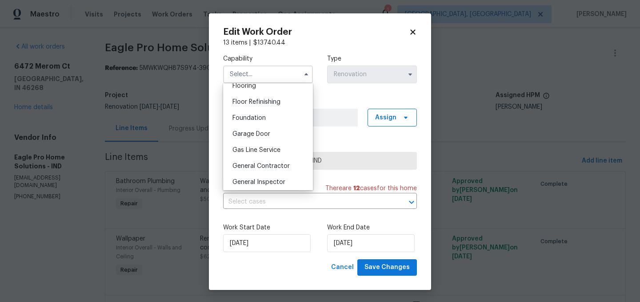
scroll to position [381, 0]
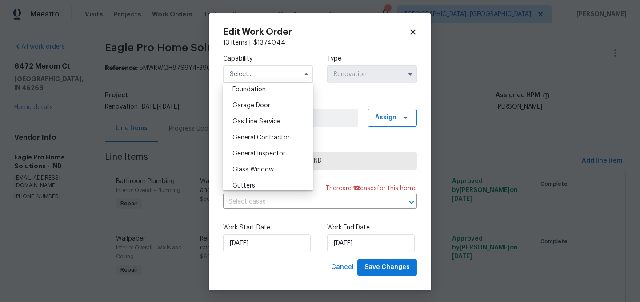
click at [276, 141] on div "General Contractor" at bounding box center [267, 137] width 85 height 16
type input "General Contractor"
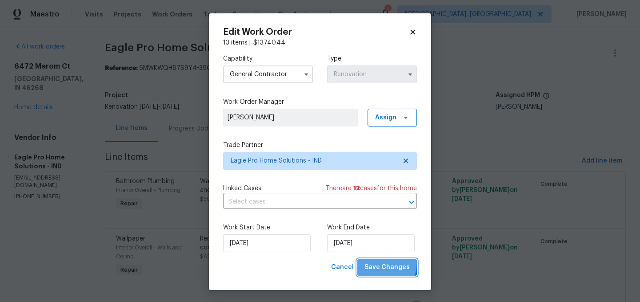
click at [388, 264] on span "Save Changes" at bounding box center [387, 267] width 45 height 11
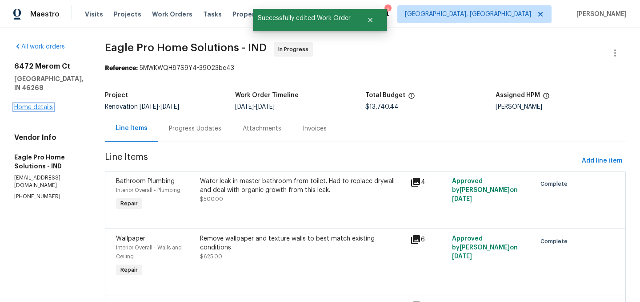
click at [36, 104] on link "Home details" at bounding box center [33, 107] width 39 height 6
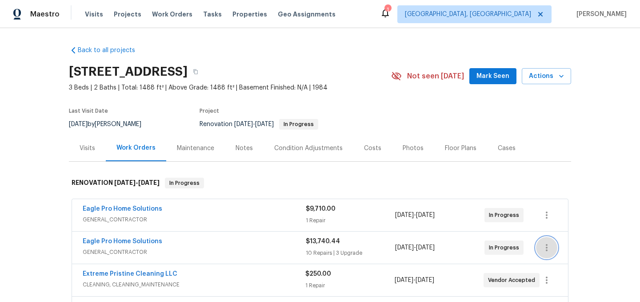
click at [547, 251] on icon "button" at bounding box center [547, 247] width 11 height 11
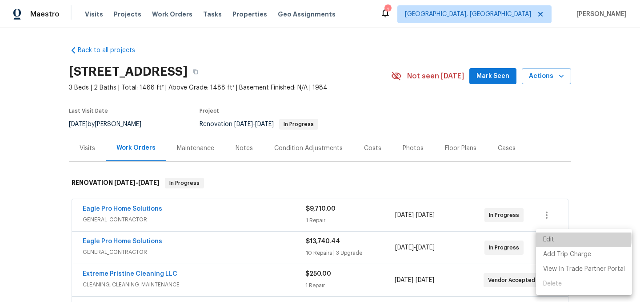
click at [552, 238] on li "Edit" at bounding box center [584, 239] width 96 height 15
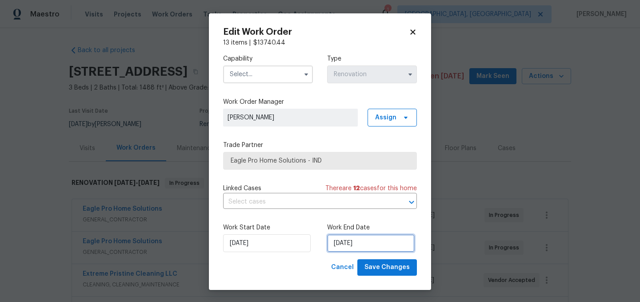
select select "7"
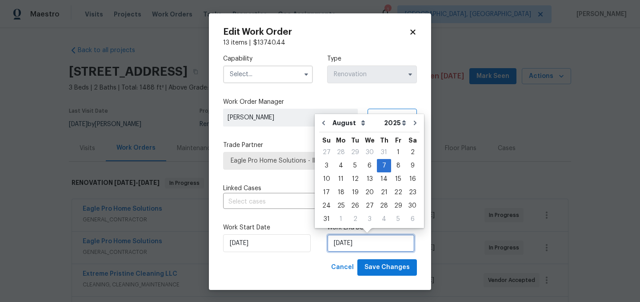
click at [360, 243] on input "[DATE]" at bounding box center [371, 243] width 88 height 18
click at [365, 181] on div "13" at bounding box center [369, 179] width 15 height 12
type input "[DATE]"
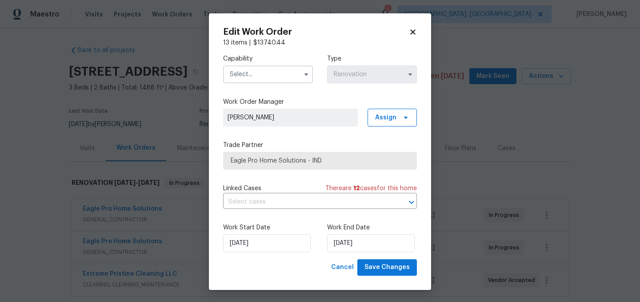
click at [277, 78] on input "text" at bounding box center [268, 74] width 90 height 18
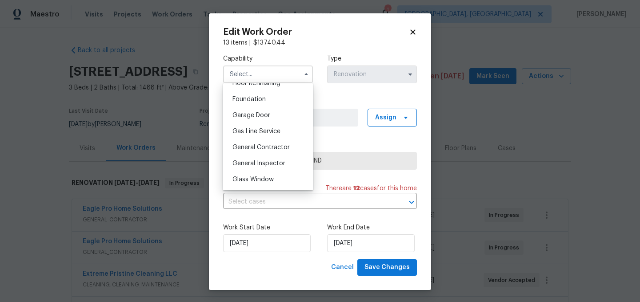
scroll to position [382, 0]
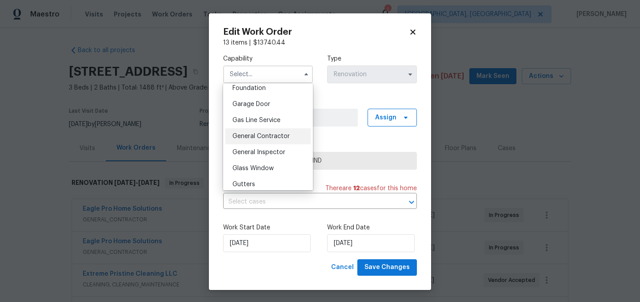
click at [274, 138] on span "General Contractor" at bounding box center [261, 136] width 57 height 6
type input "General Contractor"
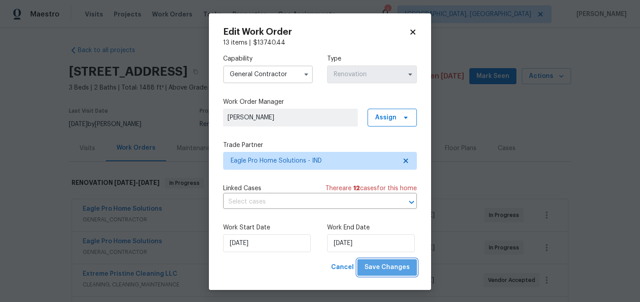
click at [398, 270] on span "Save Changes" at bounding box center [387, 267] width 45 height 11
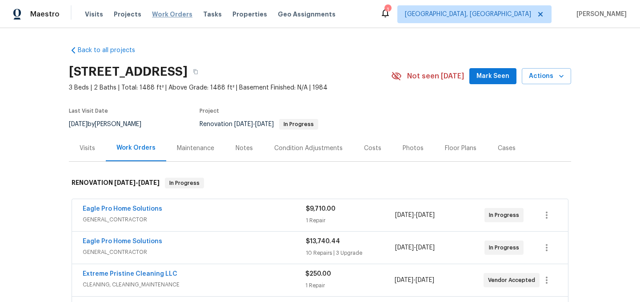
click at [165, 18] on span "Work Orders" at bounding box center [172, 14] width 40 height 9
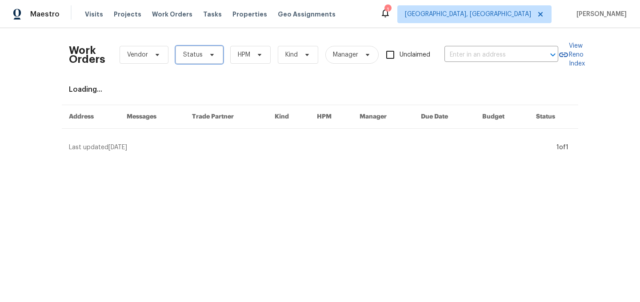
click at [199, 55] on span "Status" at bounding box center [193, 54] width 20 height 9
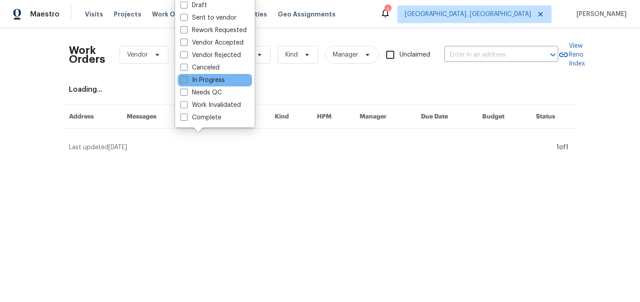
click at [216, 81] on label "In Progress" at bounding box center [203, 80] width 44 height 9
click at [186, 81] on input "In Progress" at bounding box center [184, 79] width 6 height 6
checkbox input "true"
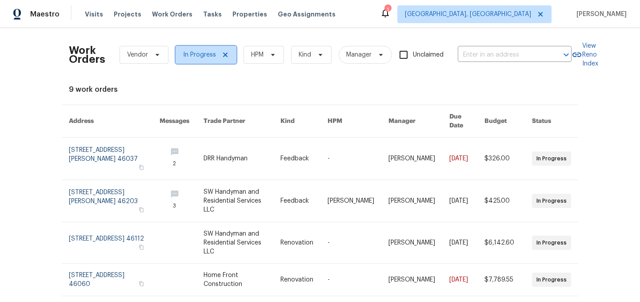
click at [225, 55] on icon at bounding box center [225, 54] width 4 height 4
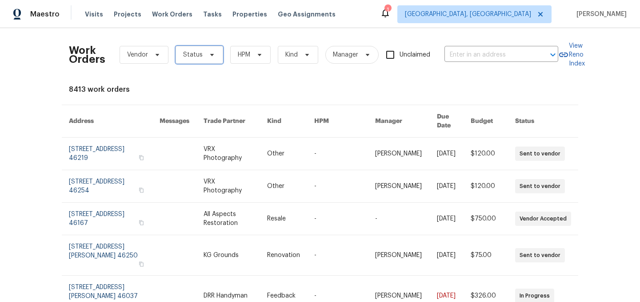
click at [193, 55] on span "Status" at bounding box center [193, 54] width 20 height 9
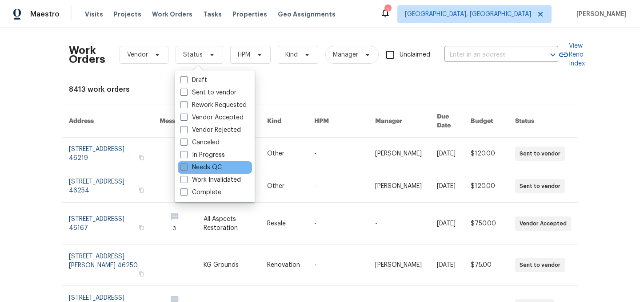
click at [210, 167] on label "Needs QC" at bounding box center [201, 167] width 41 height 9
click at [186, 167] on input "Needs QC" at bounding box center [184, 166] width 6 height 6
checkbox input "true"
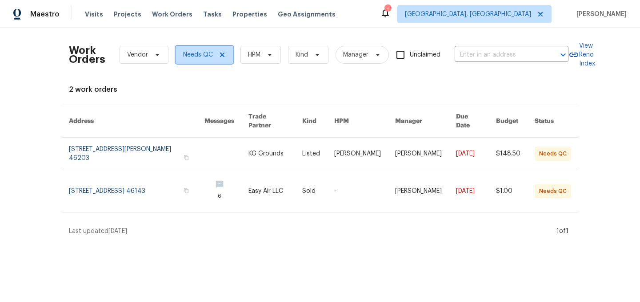
click at [221, 54] on icon at bounding box center [222, 54] width 4 height 4
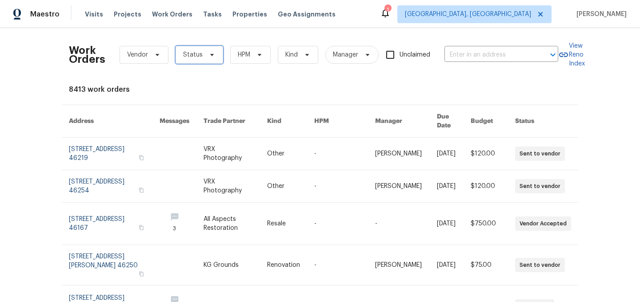
click at [206, 56] on span at bounding box center [211, 54] width 10 height 7
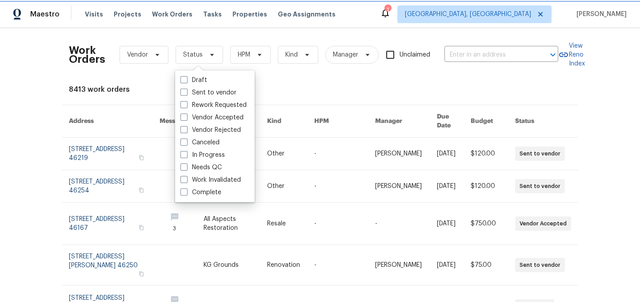
click at [206, 56] on span at bounding box center [211, 54] width 10 height 7
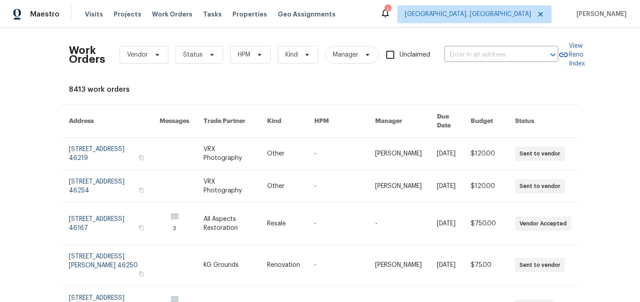
click at [389, 15] on icon at bounding box center [385, 13] width 7 height 9
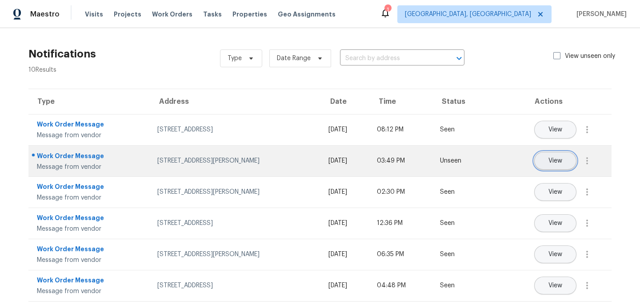
click at [557, 161] on span "View" at bounding box center [556, 160] width 14 height 7
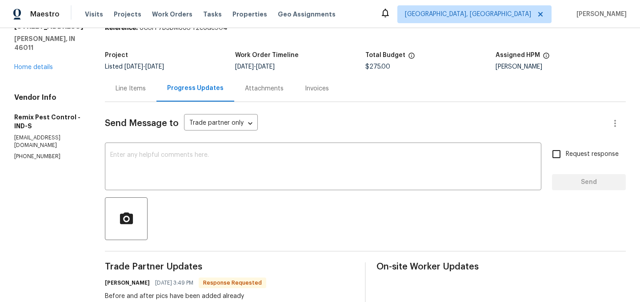
scroll to position [20, 0]
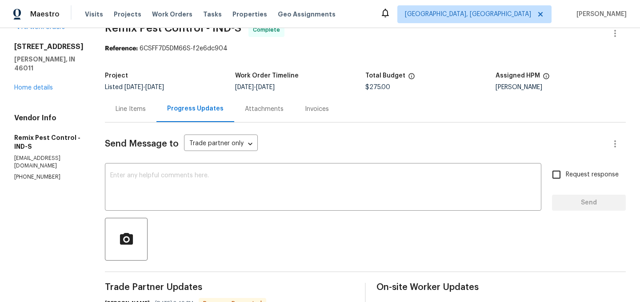
click at [139, 110] on div "Line Items" at bounding box center [131, 109] width 30 height 9
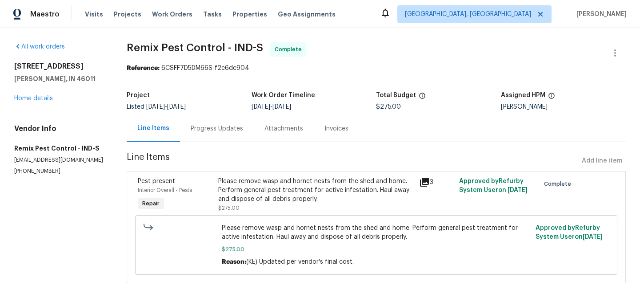
click at [217, 129] on div "Progress Updates" at bounding box center [217, 128] width 52 height 9
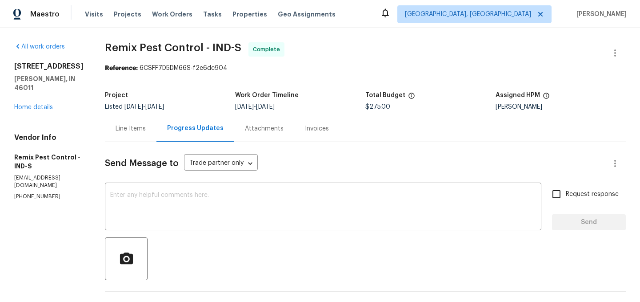
click at [139, 130] on div "Line Items" at bounding box center [131, 128] width 30 height 9
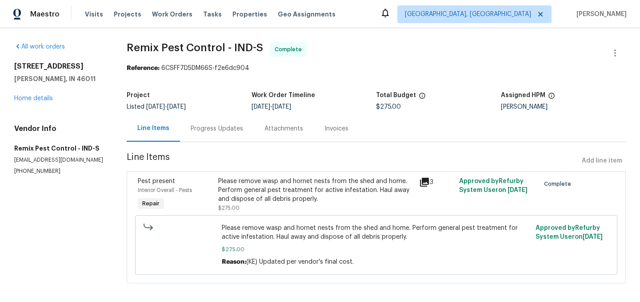
click at [266, 187] on div "Please remove wasp and hornet nests from the shed and home. Perform general pes…" at bounding box center [316, 190] width 196 height 27
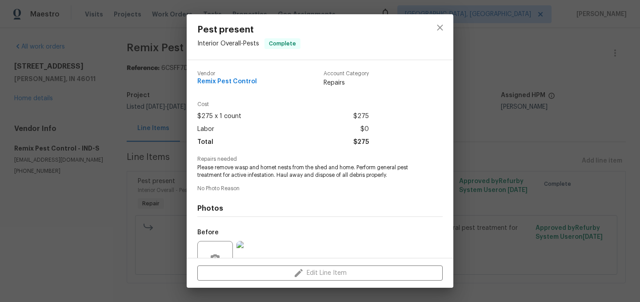
scroll to position [85, 0]
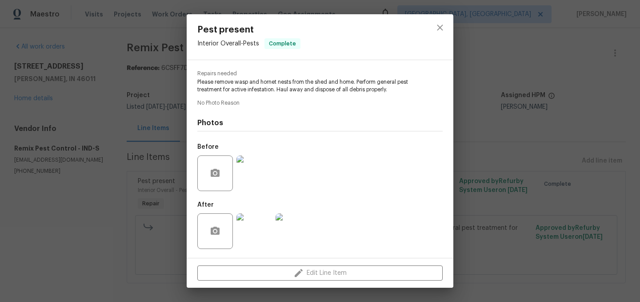
click at [253, 229] on img at bounding box center [255, 231] width 36 height 36
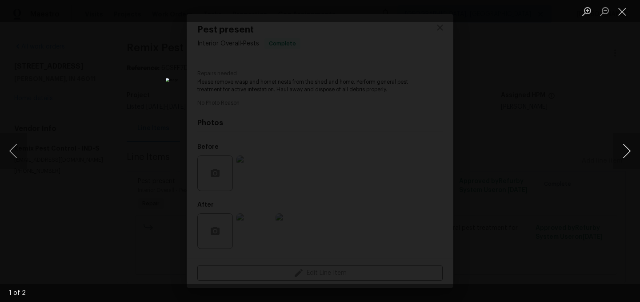
click at [622, 150] on button "Next image" at bounding box center [627, 151] width 27 height 36
click at [624, 11] on button "Close lightbox" at bounding box center [623, 12] width 18 height 16
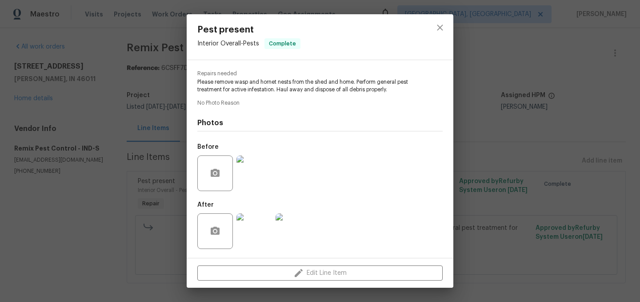
click at [262, 168] on img at bounding box center [255, 173] width 36 height 36
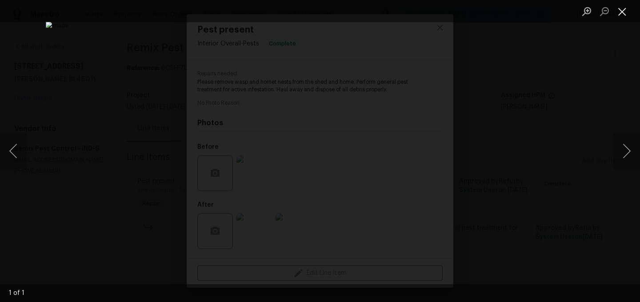
click at [625, 12] on button "Close lightbox" at bounding box center [623, 12] width 18 height 16
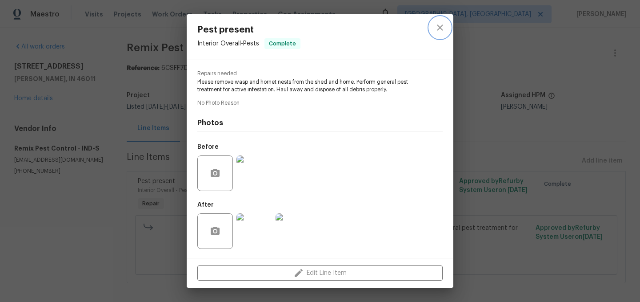
click at [440, 28] on icon "close" at bounding box center [440, 27] width 6 height 6
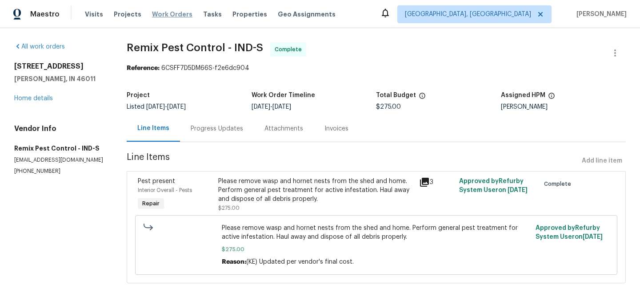
click at [172, 16] on span "Work Orders" at bounding box center [172, 14] width 40 height 9
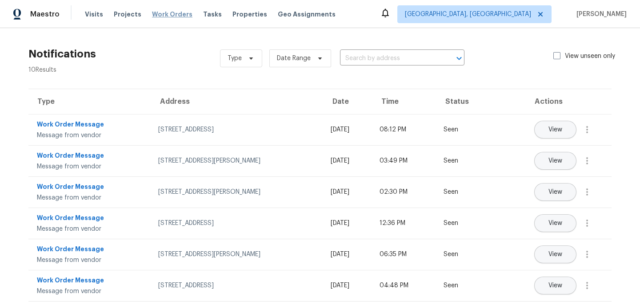
click at [160, 13] on span "Work Orders" at bounding box center [172, 14] width 40 height 9
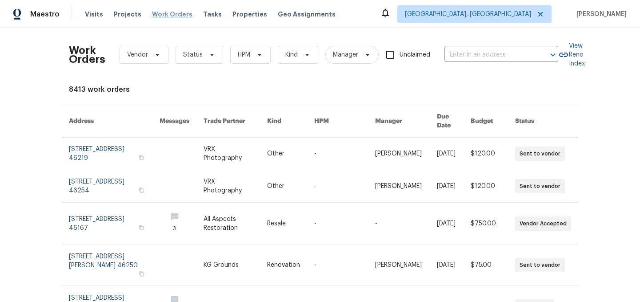
click at [171, 15] on span "Work Orders" at bounding box center [172, 14] width 40 height 9
click at [194, 53] on span "Status" at bounding box center [193, 54] width 20 height 9
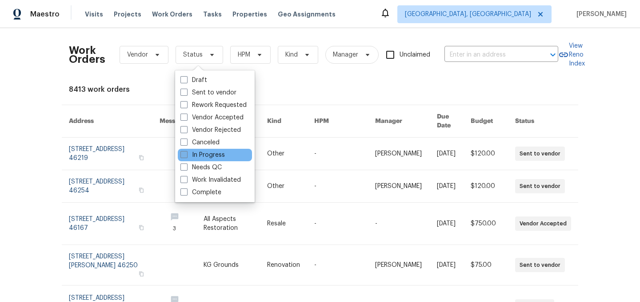
click at [205, 157] on label "In Progress" at bounding box center [203, 154] width 44 height 9
click at [186, 156] on input "In Progress" at bounding box center [184, 153] width 6 height 6
checkbox input "true"
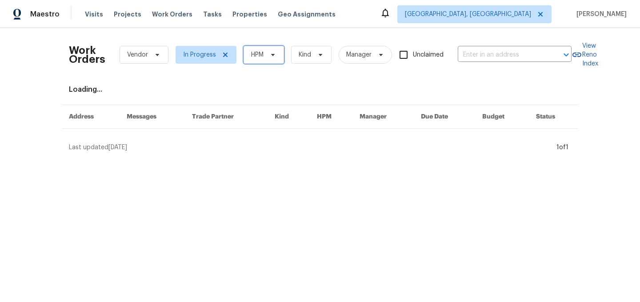
click at [256, 57] on span "HPM" at bounding box center [257, 54] width 12 height 9
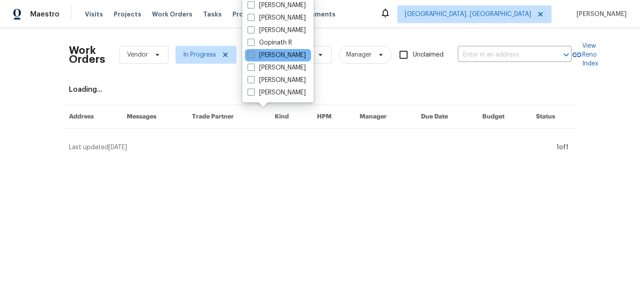
click at [252, 56] on span at bounding box center [251, 54] width 7 height 7
click at [252, 56] on input "[PERSON_NAME]" at bounding box center [251, 54] width 6 height 6
checkbox input "true"
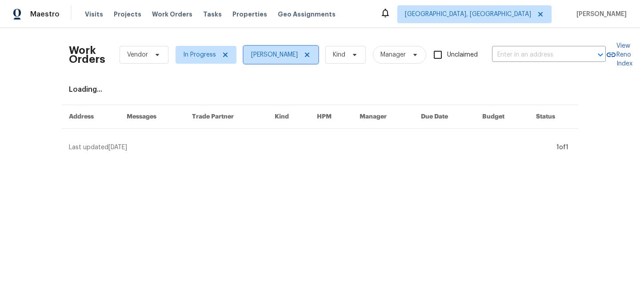
click at [265, 56] on span "[PERSON_NAME]" at bounding box center [274, 54] width 47 height 9
click at [218, 88] on div "Loading..." at bounding box center [320, 89] width 503 height 9
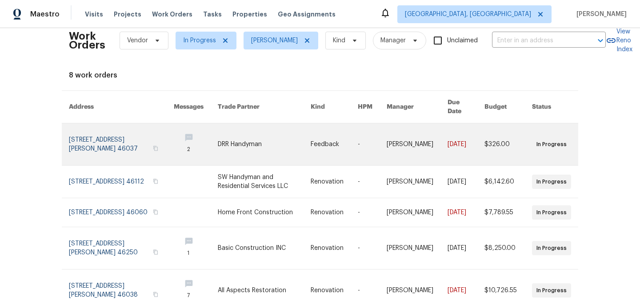
scroll to position [16, 0]
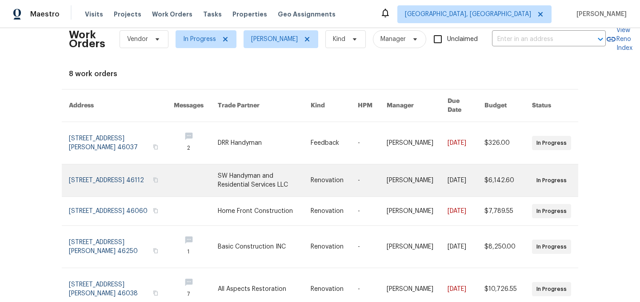
click at [245, 169] on link at bounding box center [264, 180] width 93 height 32
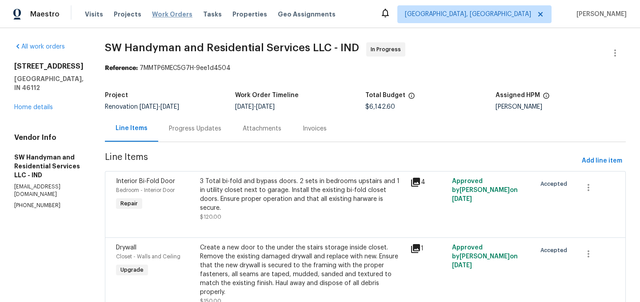
click at [169, 15] on span "Work Orders" at bounding box center [172, 14] width 40 height 9
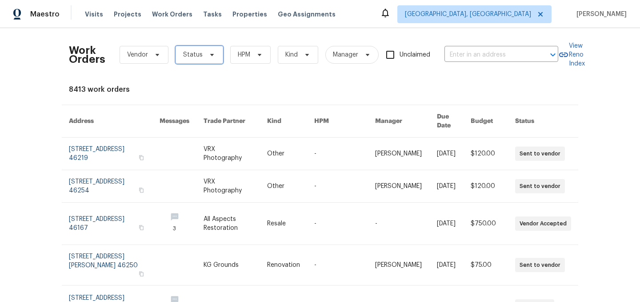
click at [193, 55] on span "Status" at bounding box center [193, 54] width 20 height 9
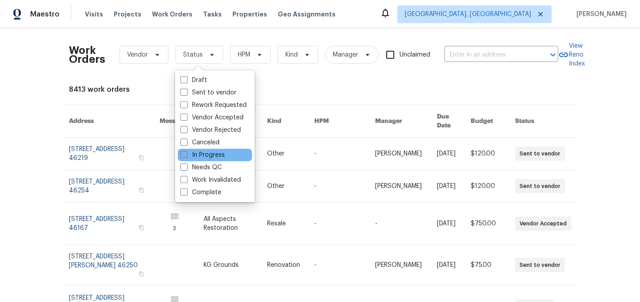
click at [210, 155] on label "In Progress" at bounding box center [203, 154] width 44 height 9
click at [186, 155] on input "In Progress" at bounding box center [184, 153] width 6 height 6
checkbox input "true"
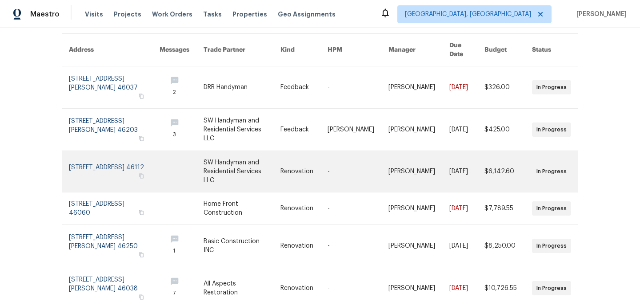
scroll to position [73, 0]
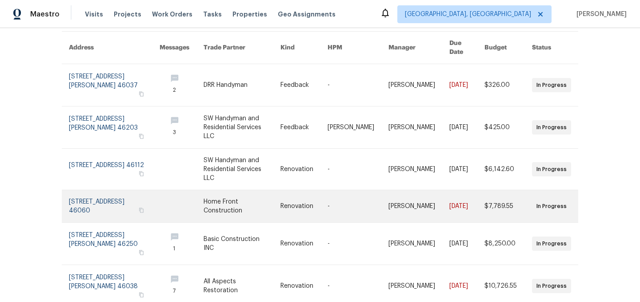
click at [253, 190] on link at bounding box center [242, 206] width 77 height 32
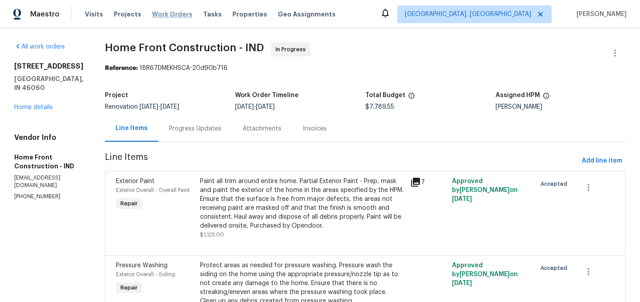
click at [168, 15] on span "Work Orders" at bounding box center [172, 14] width 40 height 9
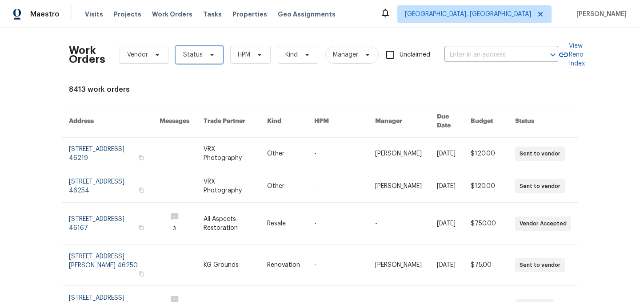
click at [203, 57] on span "Status" at bounding box center [200, 55] width 48 height 18
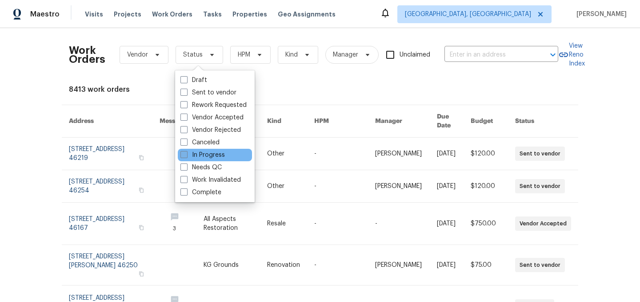
click at [212, 157] on label "In Progress" at bounding box center [203, 154] width 44 height 9
click at [186, 156] on input "In Progress" at bounding box center [184, 153] width 6 height 6
checkbox input "true"
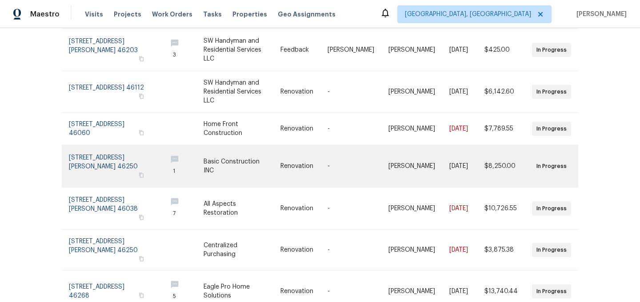
scroll to position [152, 0]
click at [237, 193] on link at bounding box center [242, 207] width 77 height 42
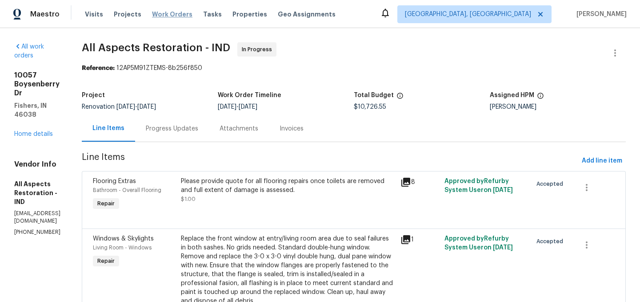
click at [167, 16] on span "Work Orders" at bounding box center [172, 14] width 40 height 9
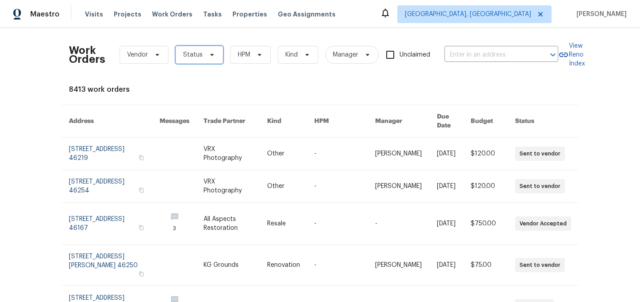
click at [200, 56] on span "Status" at bounding box center [193, 54] width 20 height 9
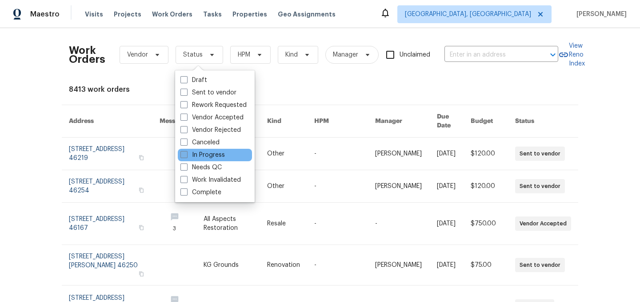
click at [208, 155] on label "In Progress" at bounding box center [203, 154] width 44 height 9
click at [186, 155] on input "In Progress" at bounding box center [184, 153] width 6 height 6
checkbox input "true"
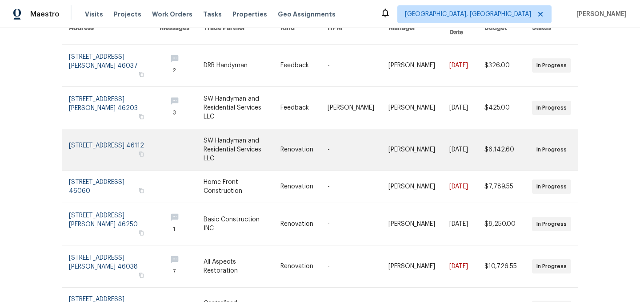
scroll to position [197, 0]
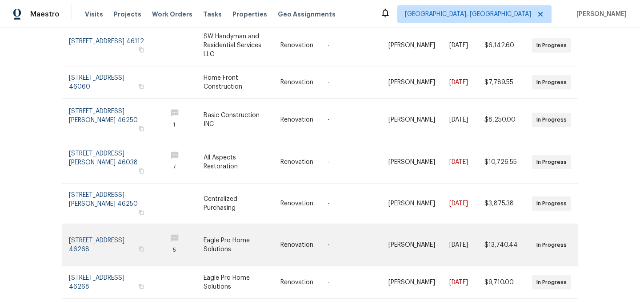
click at [245, 224] on link at bounding box center [242, 245] width 77 height 42
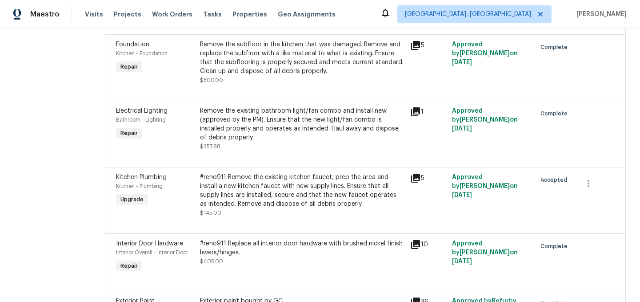
scroll to position [656, 0]
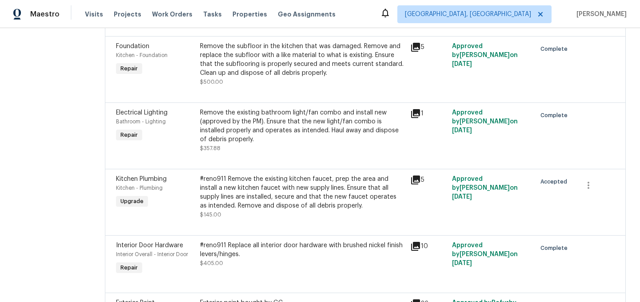
click at [321, 209] on div "#reno911 Remove the existing kitchen faucet, prep the area and install a new ki…" at bounding box center [302, 192] width 205 height 36
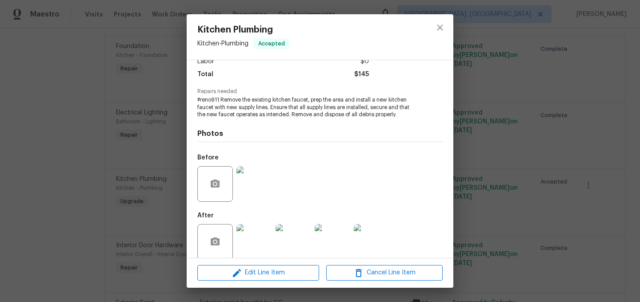
scroll to position [78, 0]
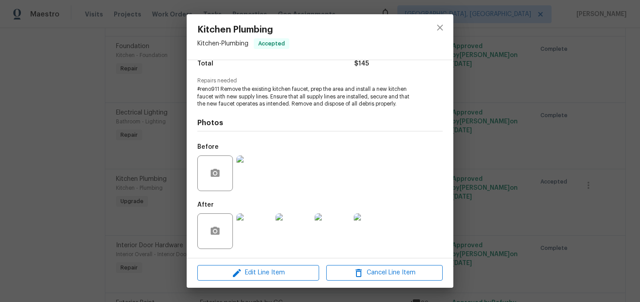
click at [260, 228] on img at bounding box center [255, 231] width 36 height 36
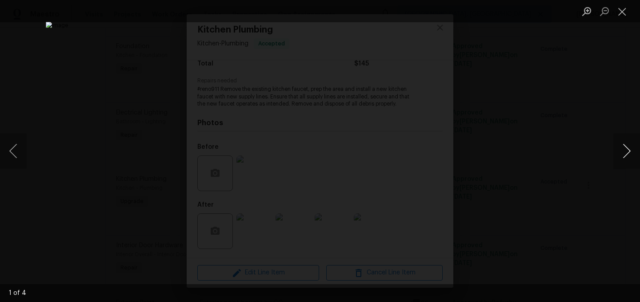
click at [623, 152] on button "Next image" at bounding box center [627, 151] width 27 height 36
click at [625, 12] on button "Close lightbox" at bounding box center [623, 12] width 18 height 16
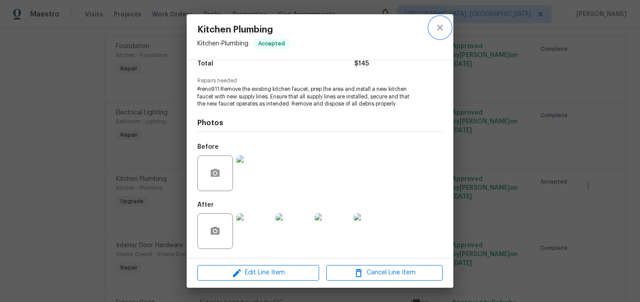
click at [440, 31] on icon "close" at bounding box center [440, 27] width 11 height 11
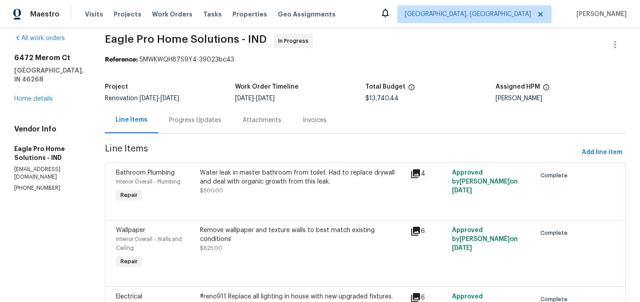
scroll to position [0, 0]
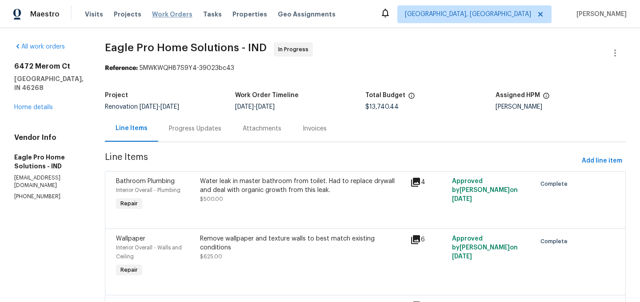
click at [165, 15] on span "Work Orders" at bounding box center [172, 14] width 40 height 9
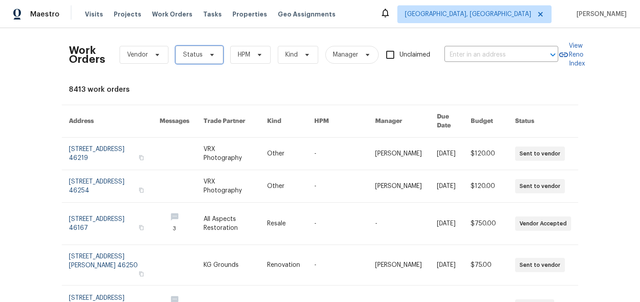
click at [199, 52] on span "Status" at bounding box center [193, 54] width 20 height 9
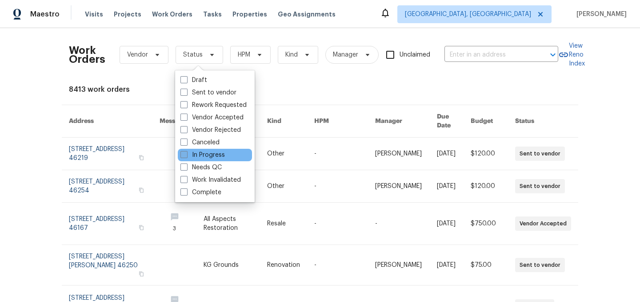
click at [207, 155] on label "In Progress" at bounding box center [203, 154] width 44 height 9
click at [186, 155] on input "In Progress" at bounding box center [184, 153] width 6 height 6
checkbox input "true"
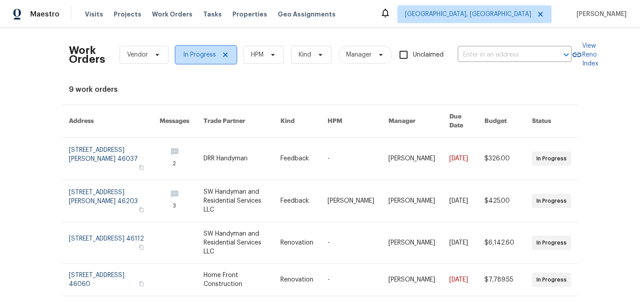
click at [225, 55] on icon at bounding box center [225, 54] width 7 height 7
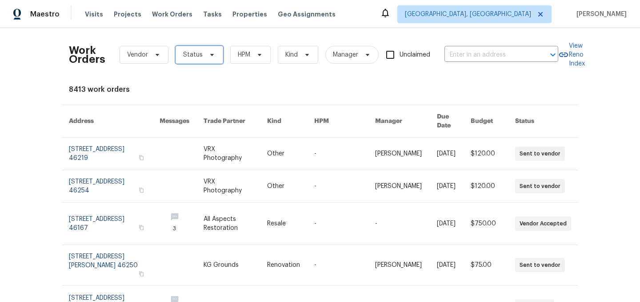
click at [193, 51] on span "Status" at bounding box center [193, 54] width 20 height 9
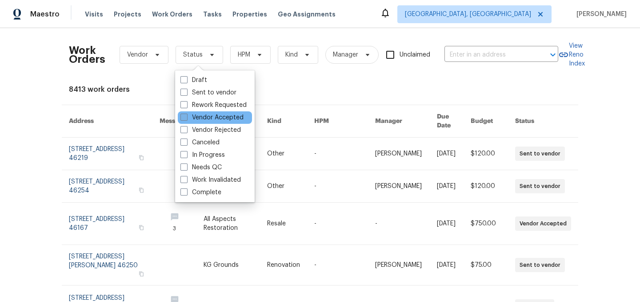
click at [208, 117] on label "Vendor Accepted" at bounding box center [212, 117] width 63 height 9
click at [186, 117] on input "Vendor Accepted" at bounding box center [184, 116] width 6 height 6
checkbox input "true"
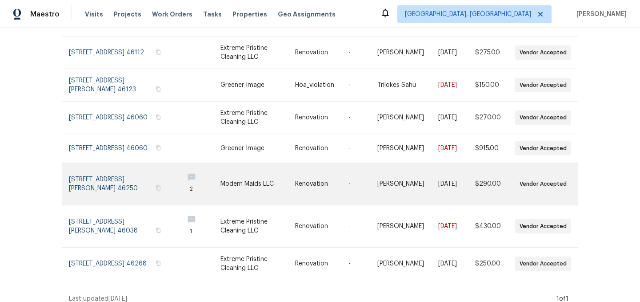
scroll to position [145, 0]
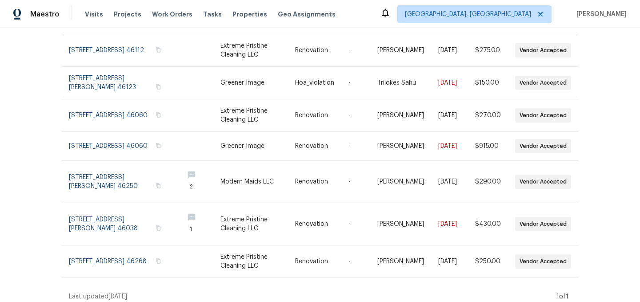
click at [32, 114] on div "Work Orders Vendor Vendor Accepted HPM Kind Manager Unclaimed ​ View Reno Index…" at bounding box center [320, 165] width 640 height 274
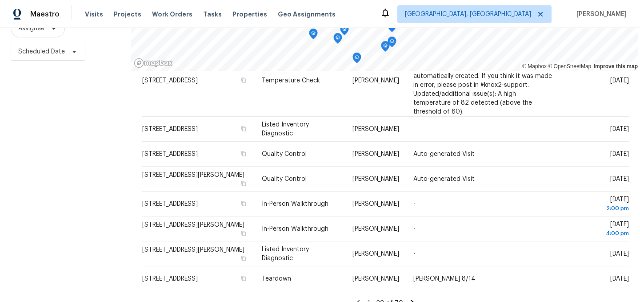
scroll to position [1019, 0]
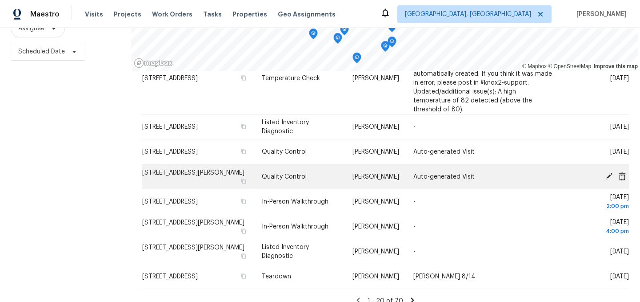
click at [610, 175] on icon at bounding box center [609, 175] width 7 height 7
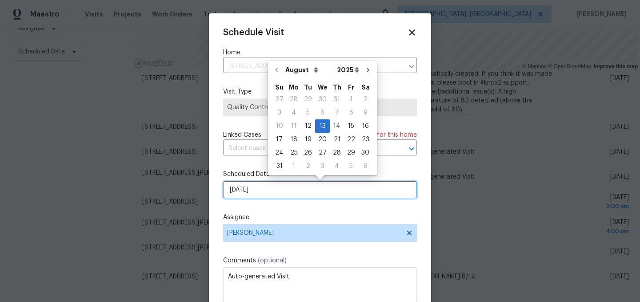
click at [266, 188] on input "[DATE]" at bounding box center [320, 190] width 194 height 18
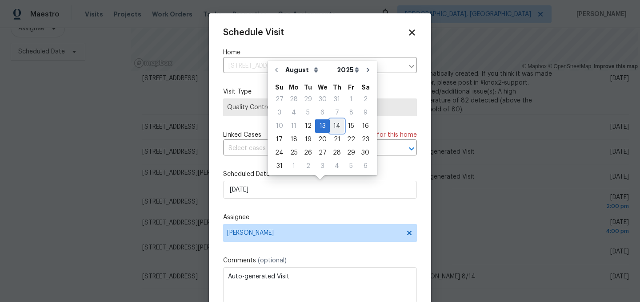
click at [331, 125] on div "14" at bounding box center [337, 126] width 14 height 12
type input "[DATE]"
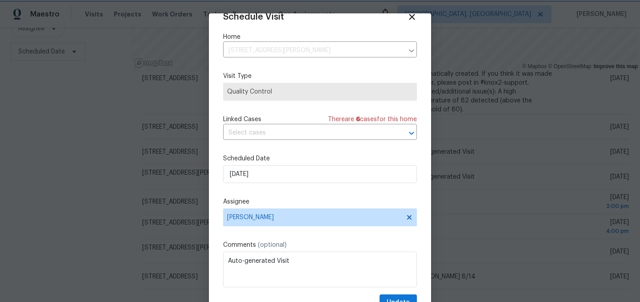
scroll to position [36, 0]
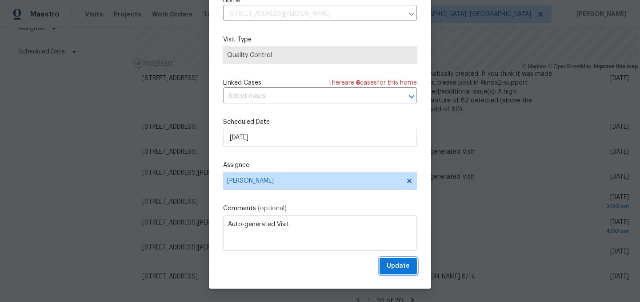
click at [406, 265] on span "Update" at bounding box center [398, 265] width 23 height 11
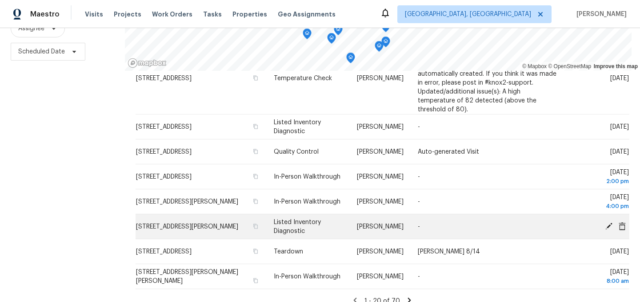
click at [607, 225] on icon at bounding box center [609, 225] width 8 height 8
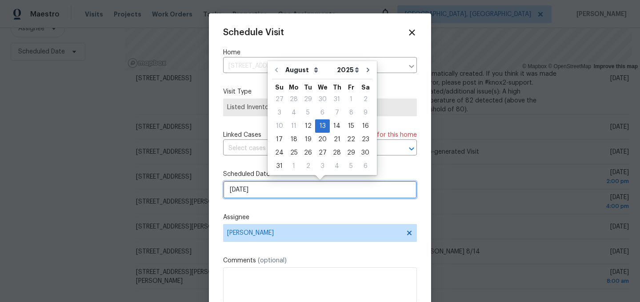
click at [265, 190] on input "[DATE]" at bounding box center [320, 190] width 194 height 18
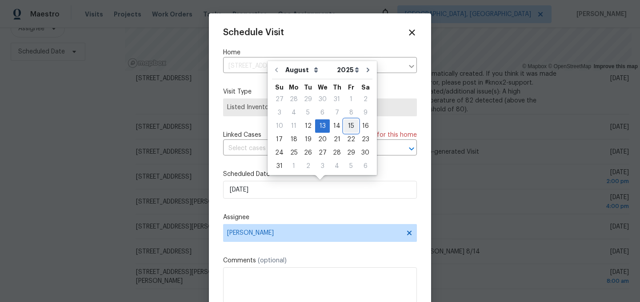
click at [345, 125] on div "15" at bounding box center [351, 126] width 14 height 12
type input "[DATE]"
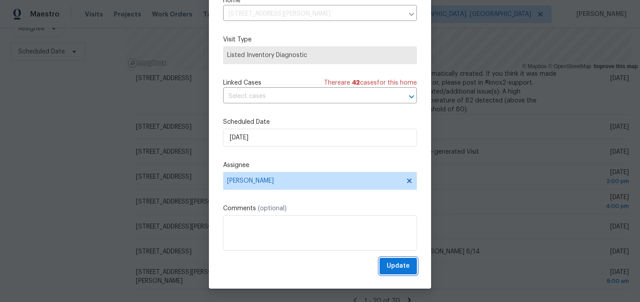
click at [401, 270] on span "Update" at bounding box center [398, 265] width 23 height 11
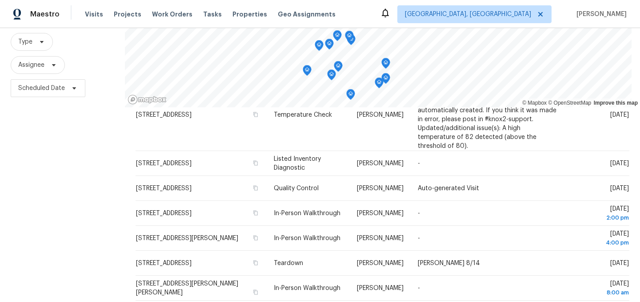
scroll to position [128, 0]
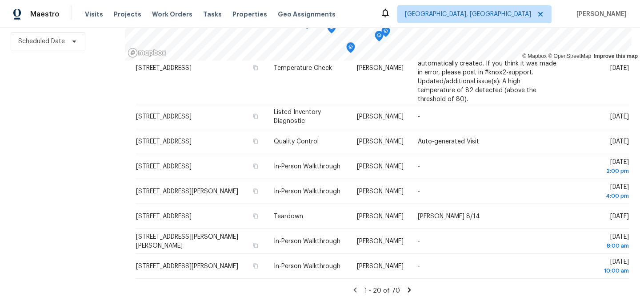
click at [408, 286] on icon at bounding box center [410, 290] width 8 height 8
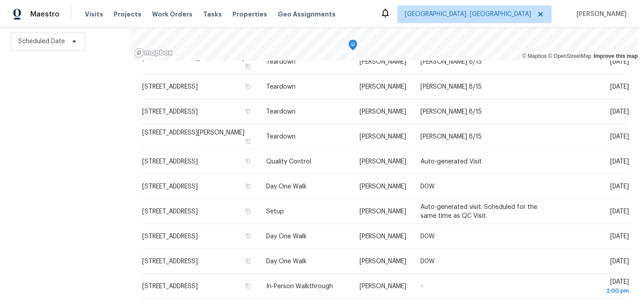
scroll to position [313, 0]
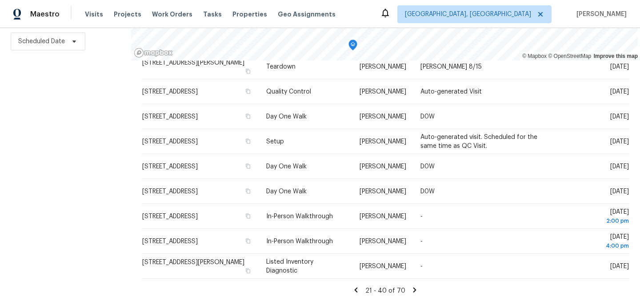
click at [357, 291] on icon at bounding box center [356, 289] width 3 height 5
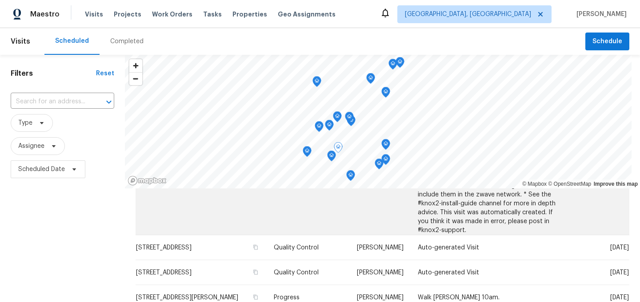
scroll to position [770, 0]
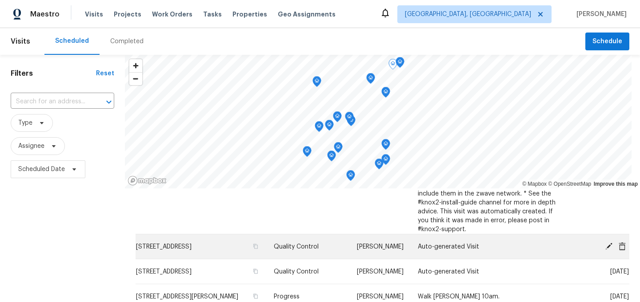
click at [608, 242] on icon at bounding box center [609, 246] width 8 height 8
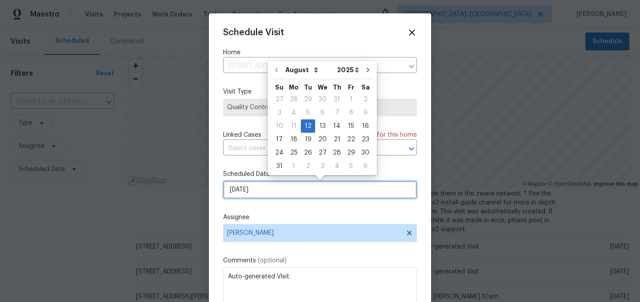
click at [256, 192] on input "[DATE]" at bounding box center [320, 190] width 194 height 18
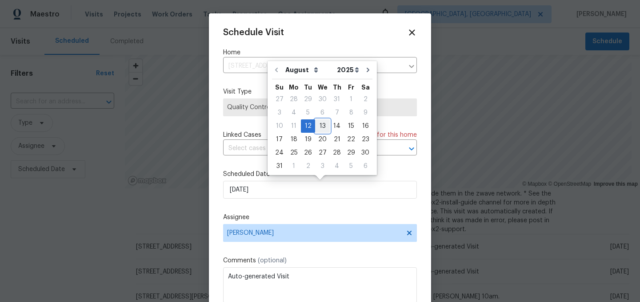
click at [319, 128] on div "13" at bounding box center [322, 126] width 15 height 12
type input "[DATE]"
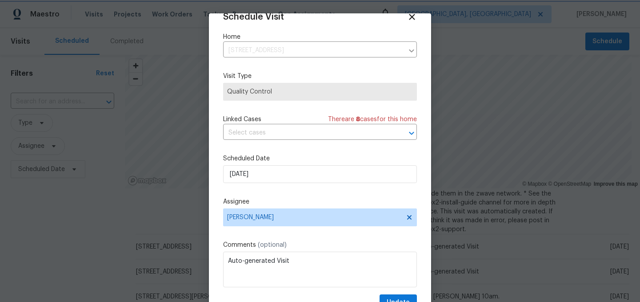
scroll to position [36, 0]
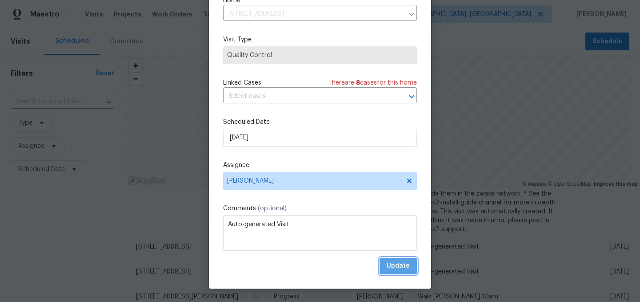
click at [409, 269] on span "Update" at bounding box center [398, 265] width 23 height 11
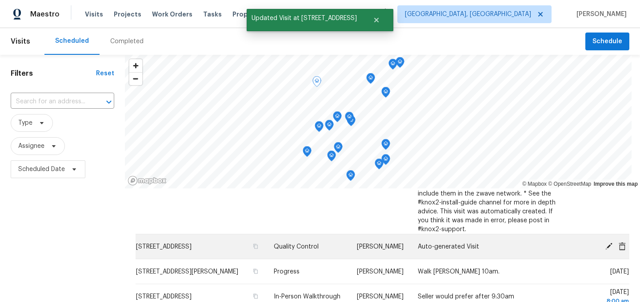
click at [609, 242] on icon at bounding box center [609, 246] width 8 height 8
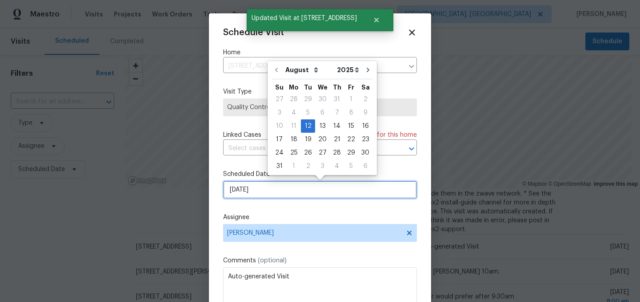
click at [257, 188] on input "[DATE]" at bounding box center [320, 190] width 194 height 18
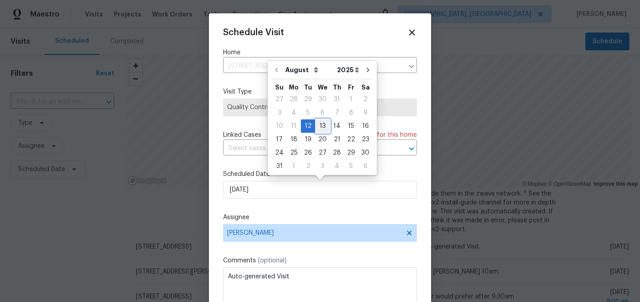
click at [322, 121] on div "13" at bounding box center [322, 126] width 15 height 12
type input "[DATE]"
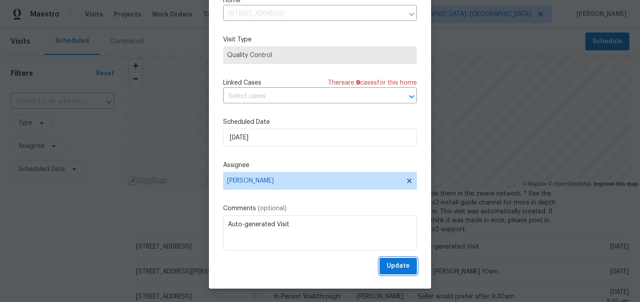
click at [397, 270] on span "Update" at bounding box center [398, 265] width 23 height 11
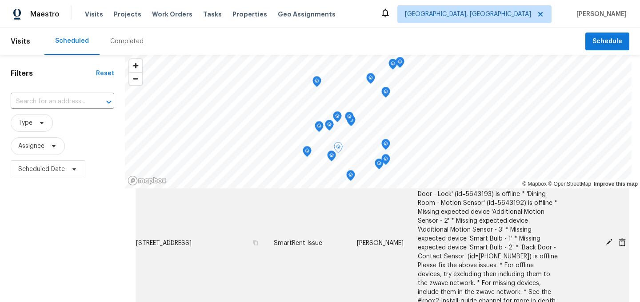
scroll to position [671, 0]
click at [609, 239] on icon at bounding box center [609, 242] width 7 height 7
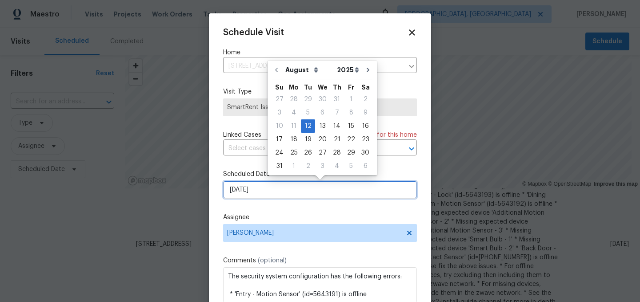
click at [281, 191] on input "[DATE]" at bounding box center [320, 190] width 194 height 18
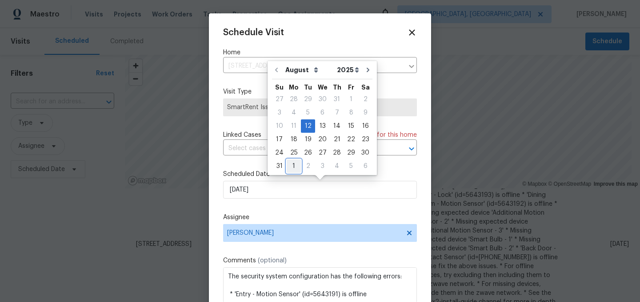
click at [291, 166] on div "1" at bounding box center [294, 166] width 14 height 12
type input "[DATE]"
select select "8"
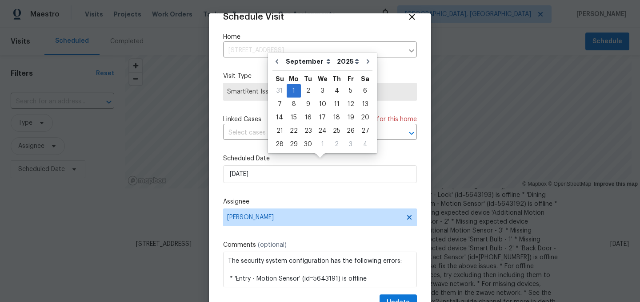
scroll to position [36, 0]
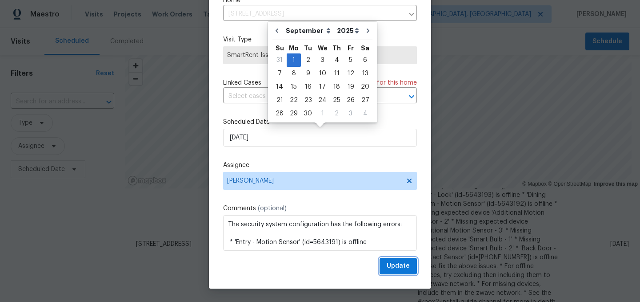
click at [399, 263] on span "Update" at bounding box center [398, 265] width 23 height 11
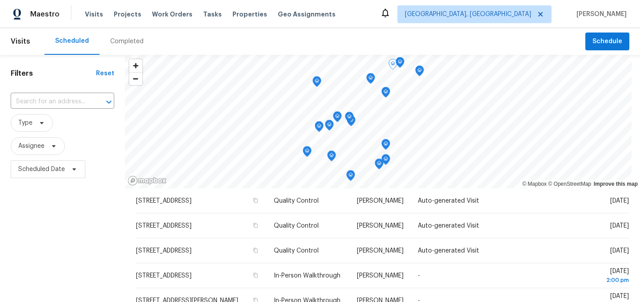
scroll to position [861, 0]
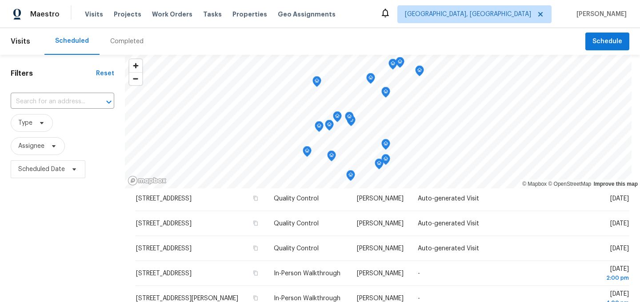
click at [106, 219] on div "Filters Reset ​ Type Assignee Scheduled Date" at bounding box center [62, 242] width 125 height 374
